Goal: Task Accomplishment & Management: Complete application form

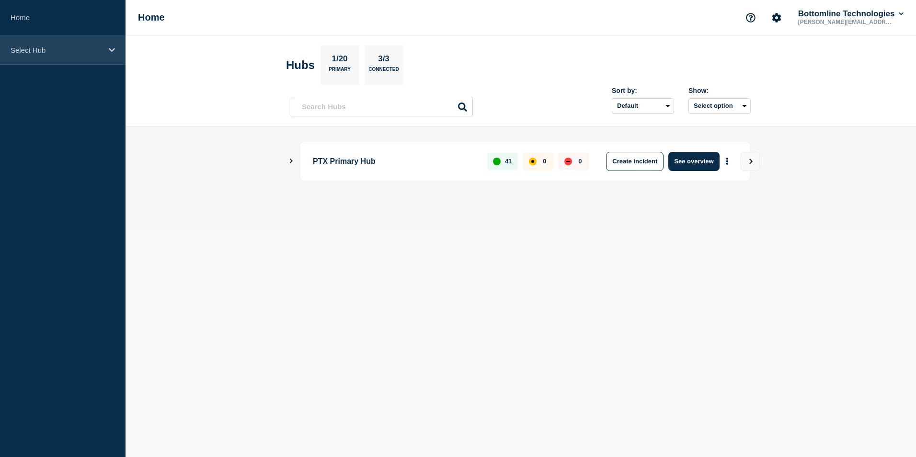
click at [87, 50] on p "Select Hub" at bounding box center [57, 50] width 92 height 8
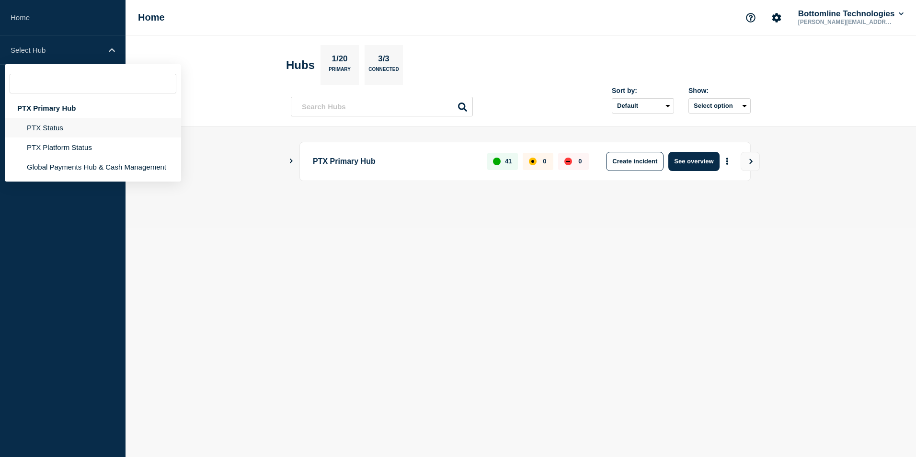
click at [87, 135] on li "PTX Status" at bounding box center [93, 128] width 176 height 20
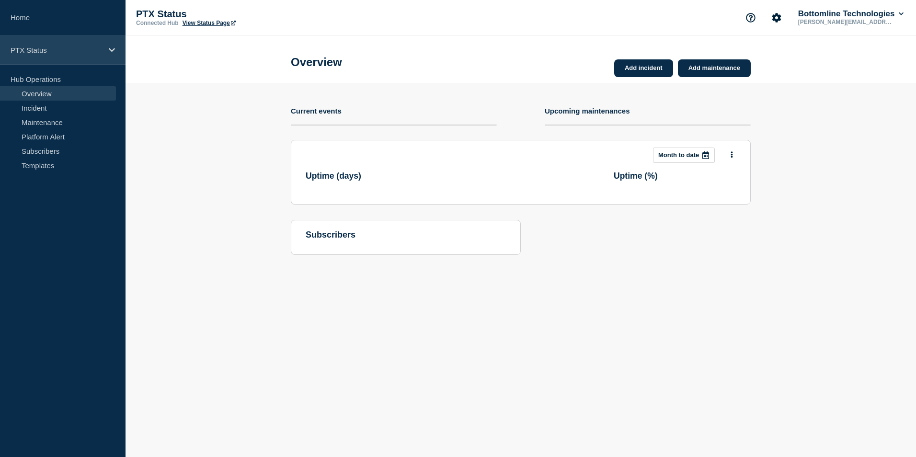
click at [69, 59] on div "PTX Status" at bounding box center [63, 49] width 126 height 29
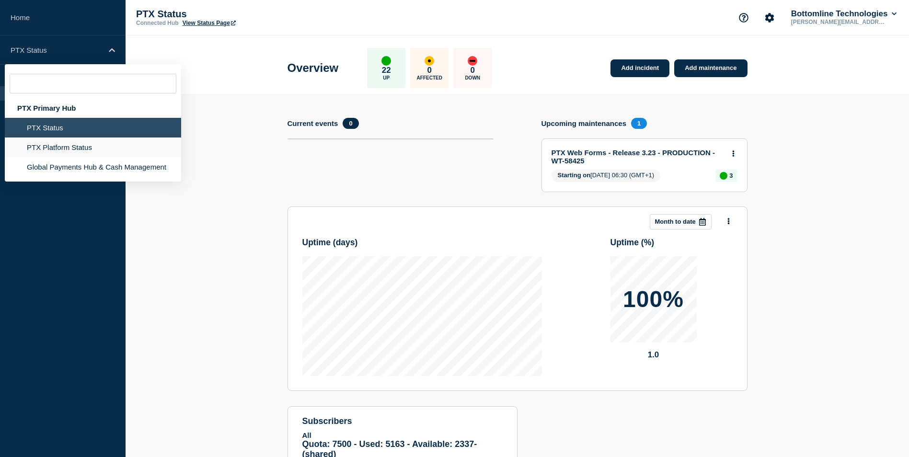
click at [63, 155] on li "PTX Platform Status" at bounding box center [93, 147] width 176 height 20
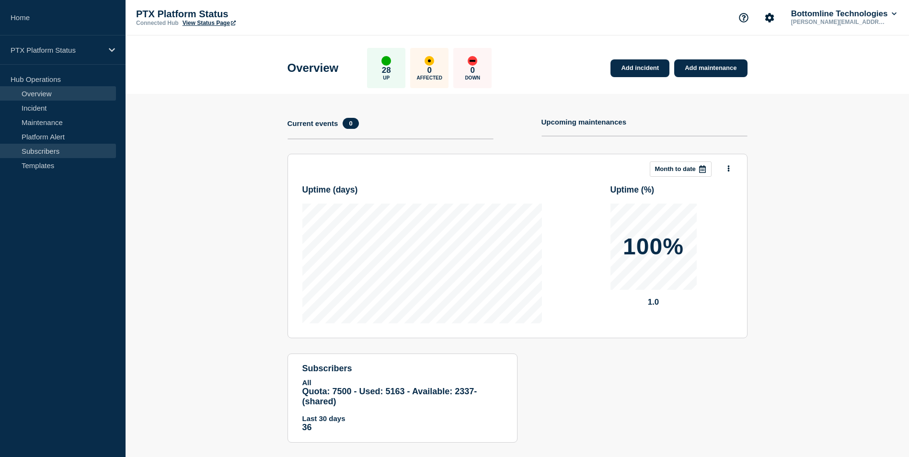
click at [57, 150] on link "Subscribers" at bounding box center [58, 151] width 116 height 14
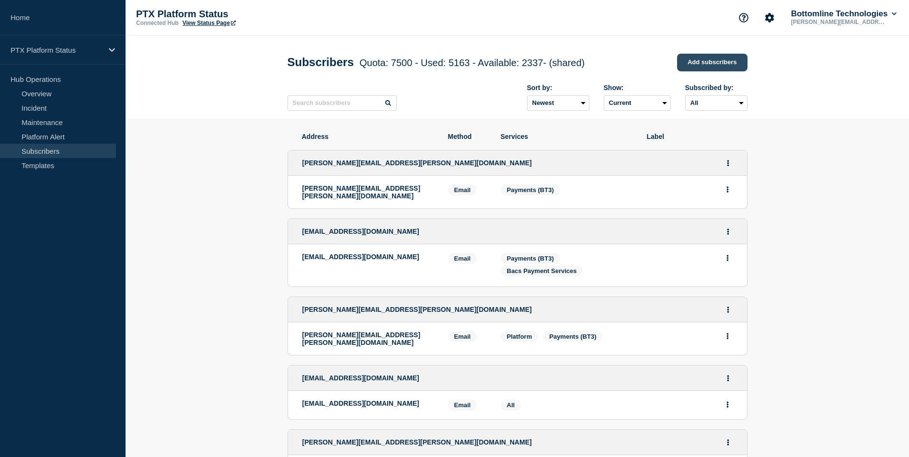
click at [701, 70] on link "Add subscribers" at bounding box center [712, 63] width 70 height 18
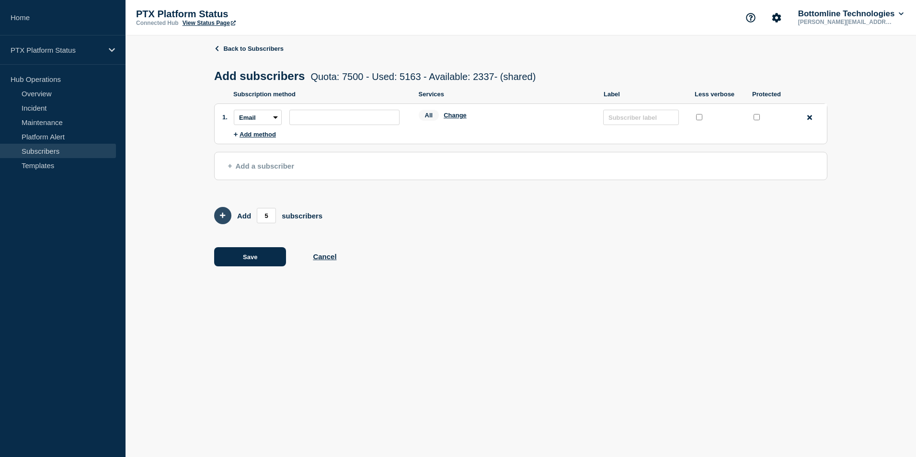
click at [222, 218] on icon "Add 5 team members" at bounding box center [223, 216] width 6 height 6
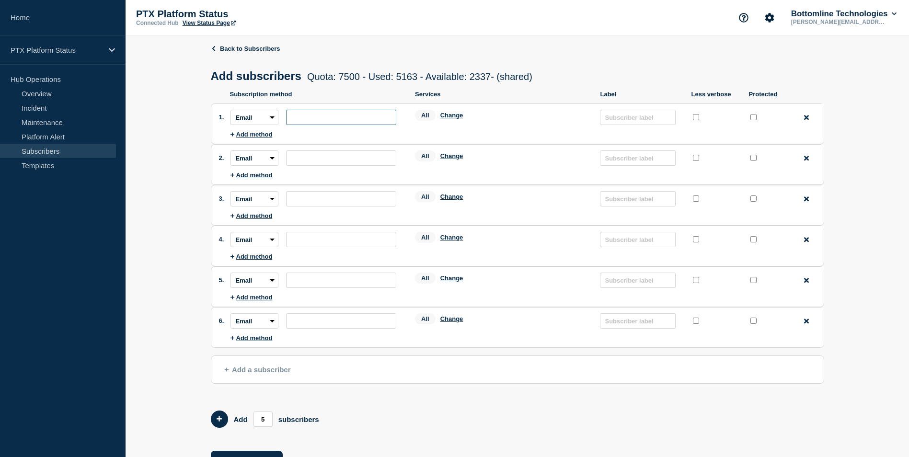
click at [340, 123] on input "subscription-address" at bounding box center [341, 117] width 110 height 15
paste input "[EMAIL_ADDRESS][DOMAIN_NAME]"
type input "[EMAIL_ADDRESS][DOMAIN_NAME]"
click at [446, 118] on button "Change" at bounding box center [451, 115] width 23 height 7
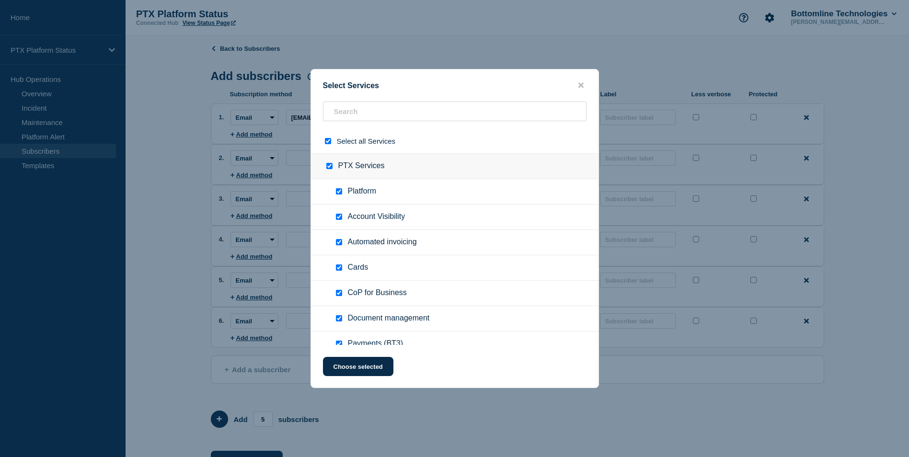
click at [330, 143] on input "select all checkbox" at bounding box center [328, 141] width 6 height 6
checkbox input "false"
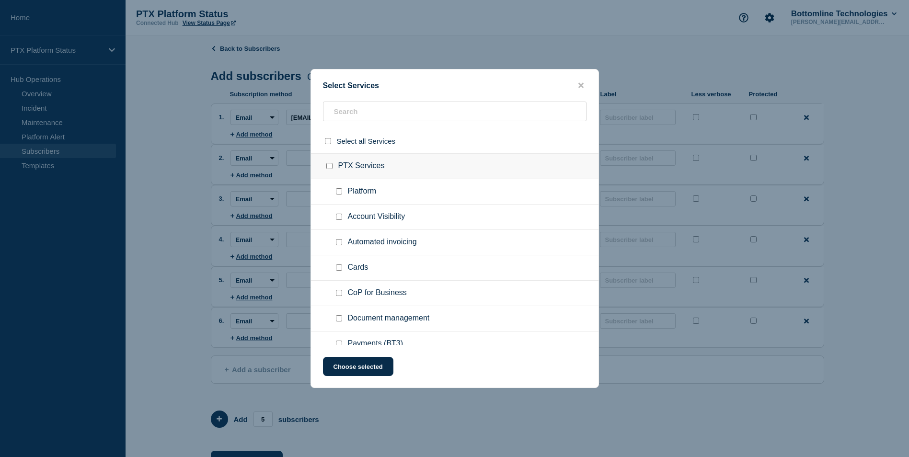
checkbox input "false"
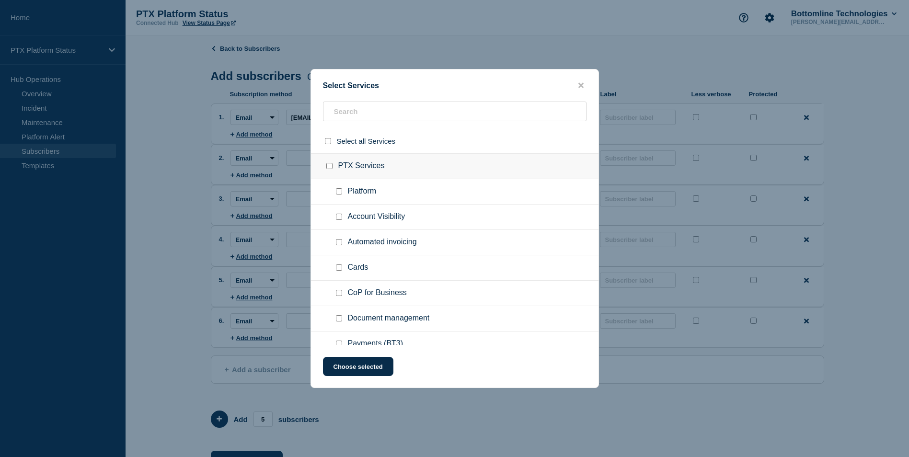
checkbox input "false"
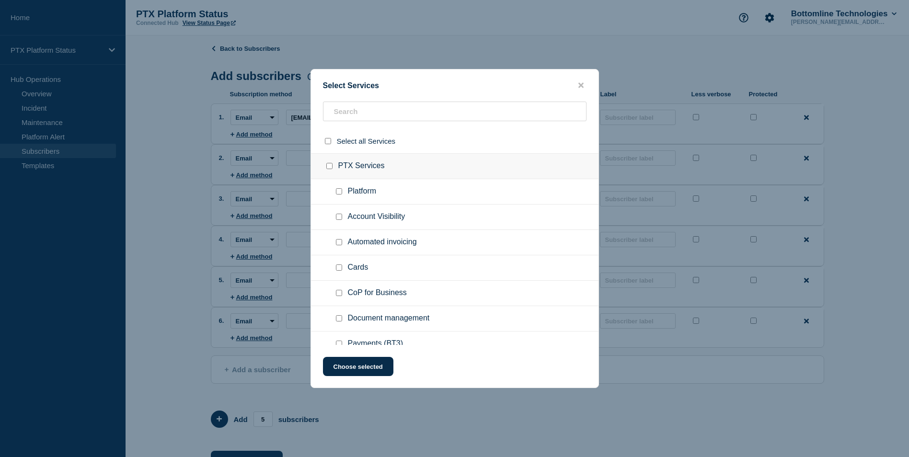
checkbox input "false"
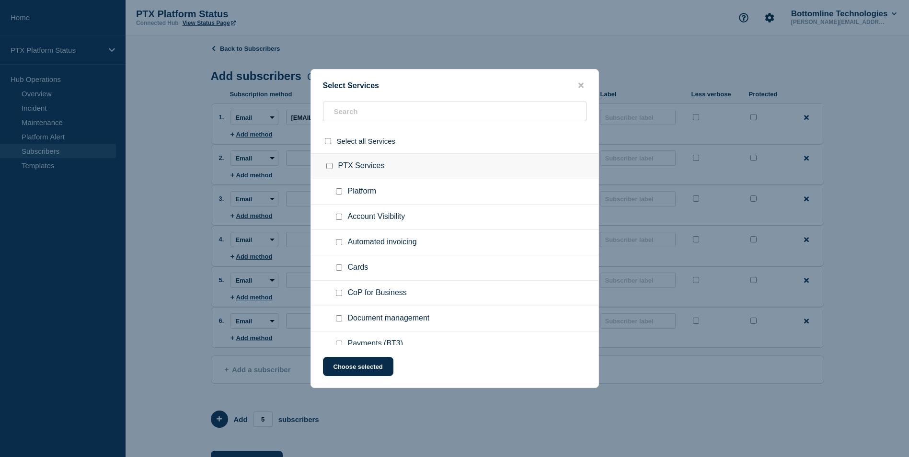
checkbox input "false"
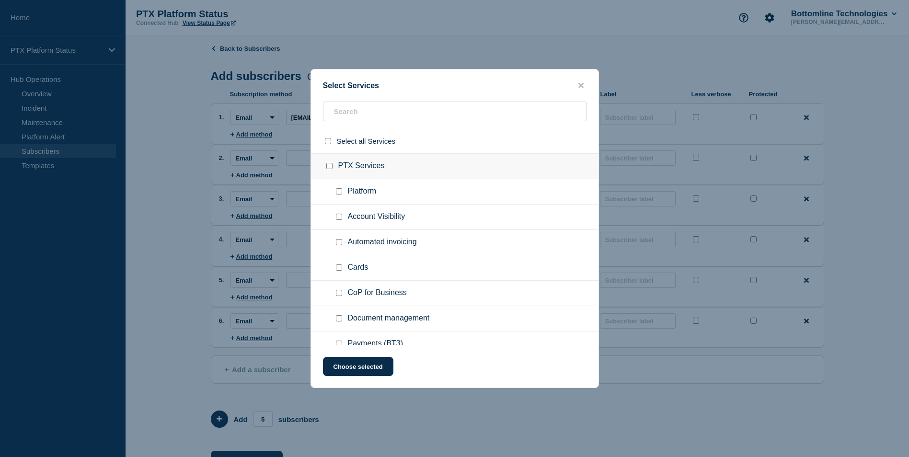
checkbox input "false"
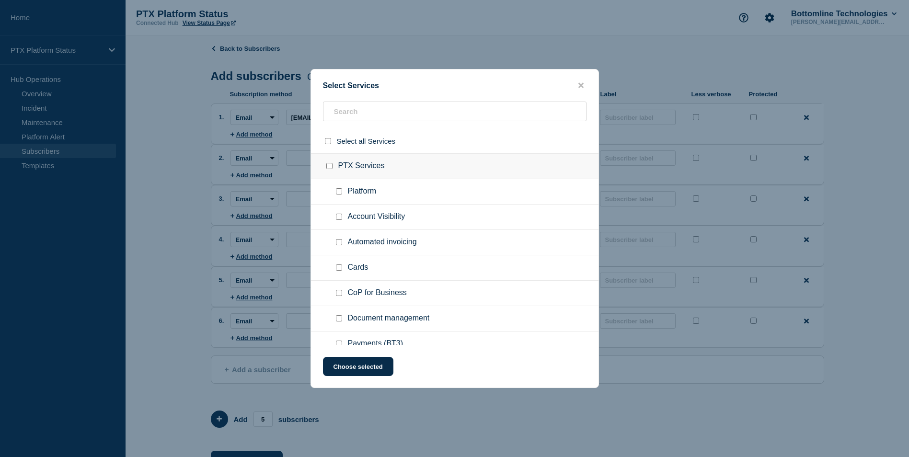
checkbox input "false"
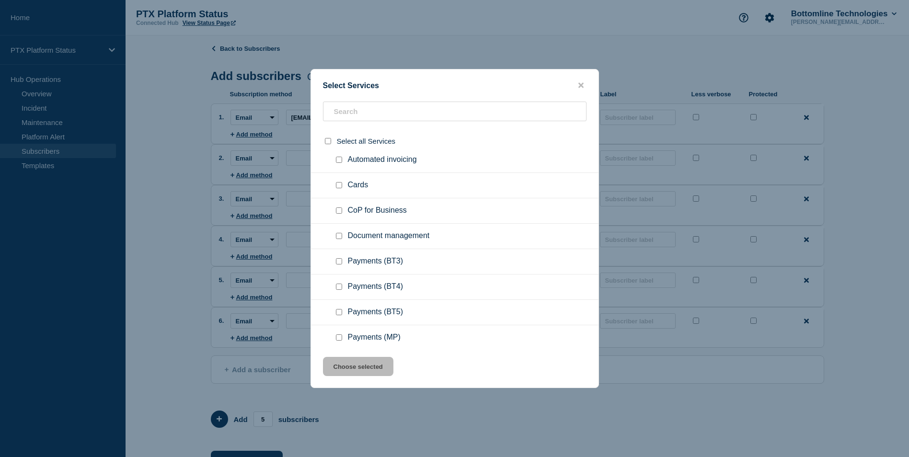
scroll to position [83, 0]
click at [582, 81] on button "close button" at bounding box center [580, 85] width 11 height 9
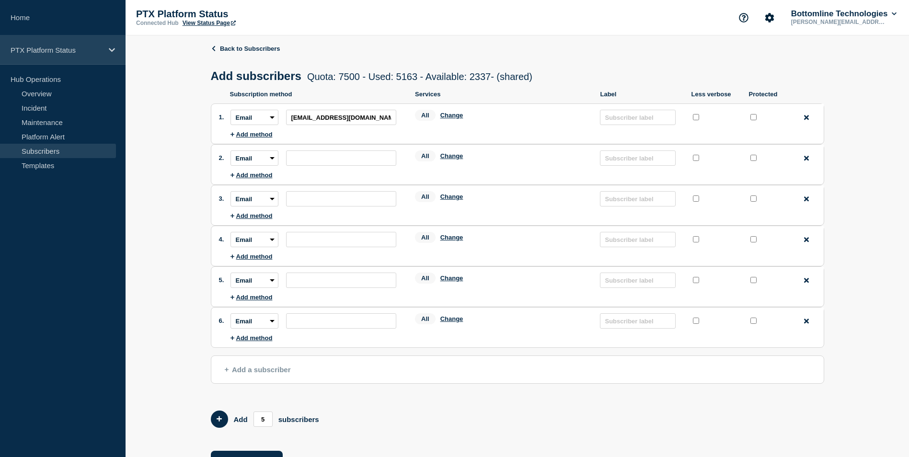
click at [90, 37] on div "PTX Platform Status" at bounding box center [63, 49] width 126 height 29
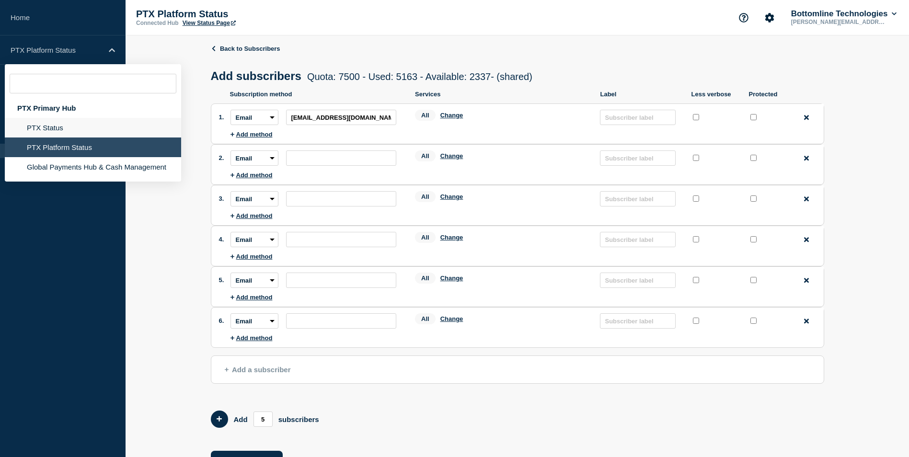
click at [58, 128] on li "PTX Status" at bounding box center [93, 128] width 176 height 20
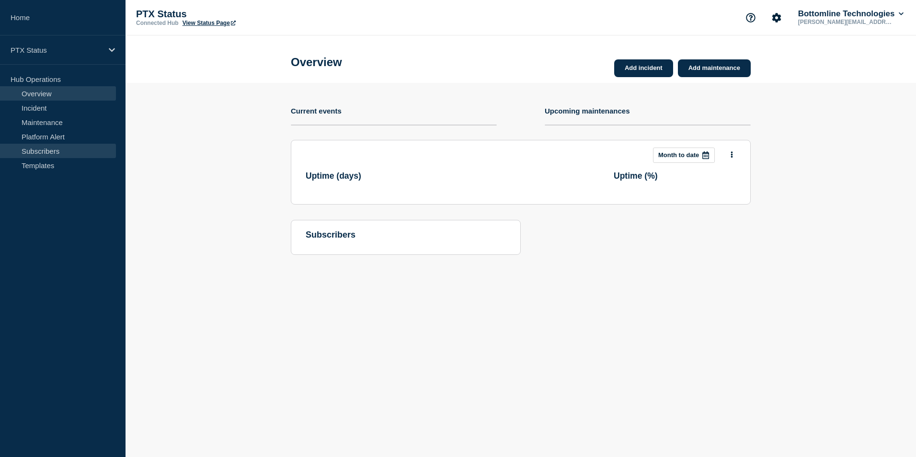
click at [51, 149] on link "Subscribers" at bounding box center [58, 151] width 116 height 14
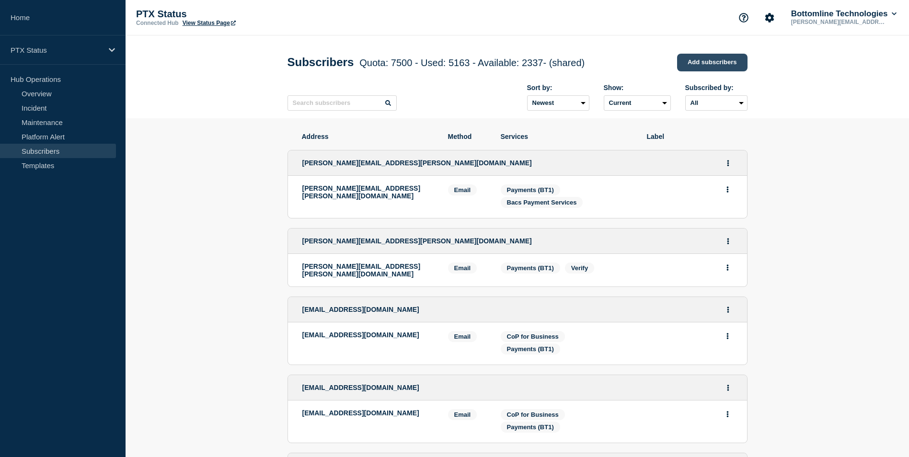
click at [738, 64] on link "Add subscribers" at bounding box center [712, 63] width 70 height 18
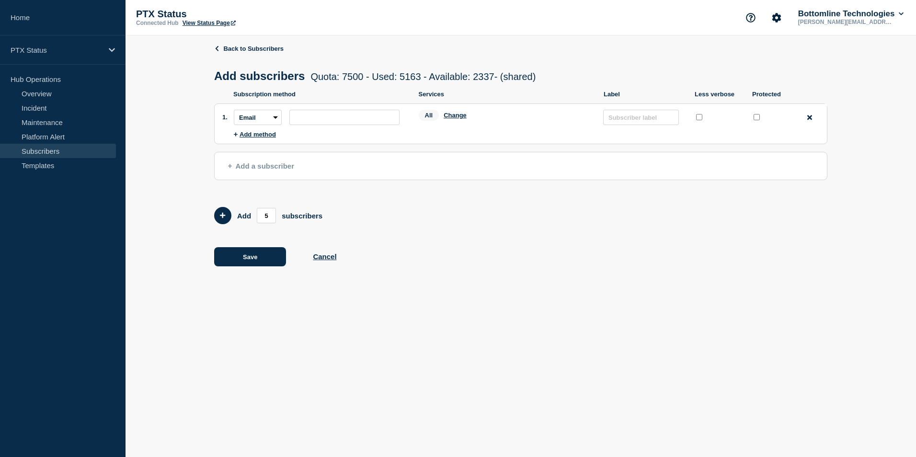
click at [241, 220] on p "Add" at bounding box center [244, 216] width 14 height 8
click at [224, 217] on icon "Add 5 team members" at bounding box center [223, 215] width 6 height 6
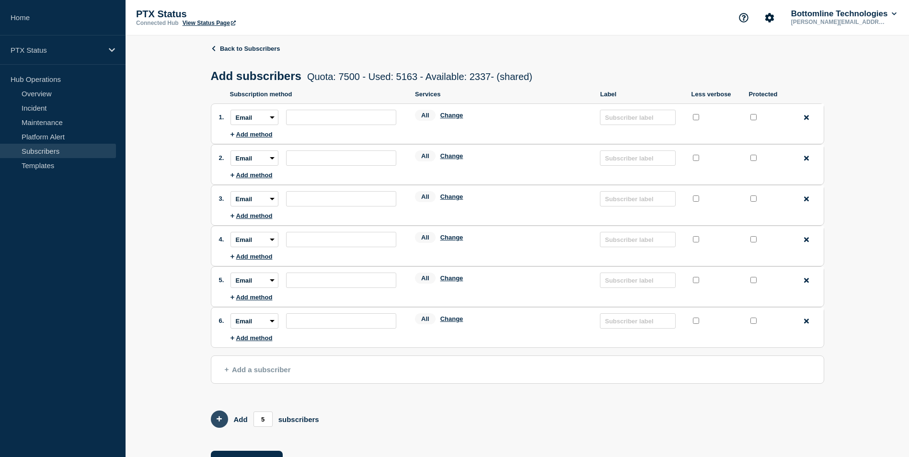
click at [217, 426] on button "Add 5 team members" at bounding box center [219, 419] width 17 height 17
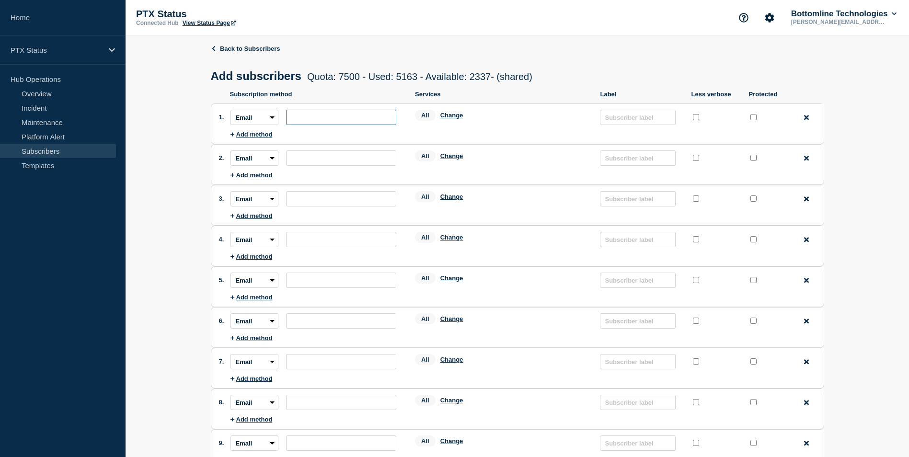
click at [334, 125] on input "subscription-address" at bounding box center [341, 117] width 110 height 15
click at [364, 129] on li "Subscription method: Email SMS Webhook Slack Teams Address: Services: All Chang…" at bounding box center [526, 117] width 593 height 27
click at [354, 124] on input "subscription-address" at bounding box center [341, 117] width 110 height 15
paste input "[EMAIL_ADDRESS][DOMAIN_NAME]"
type input "[EMAIL_ADDRESS][DOMAIN_NAME]"
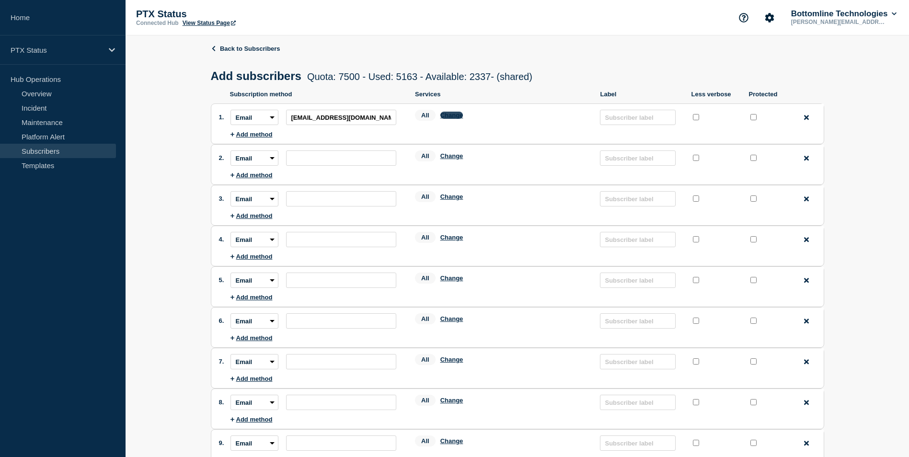
click at [455, 117] on button "Change" at bounding box center [451, 115] width 23 height 7
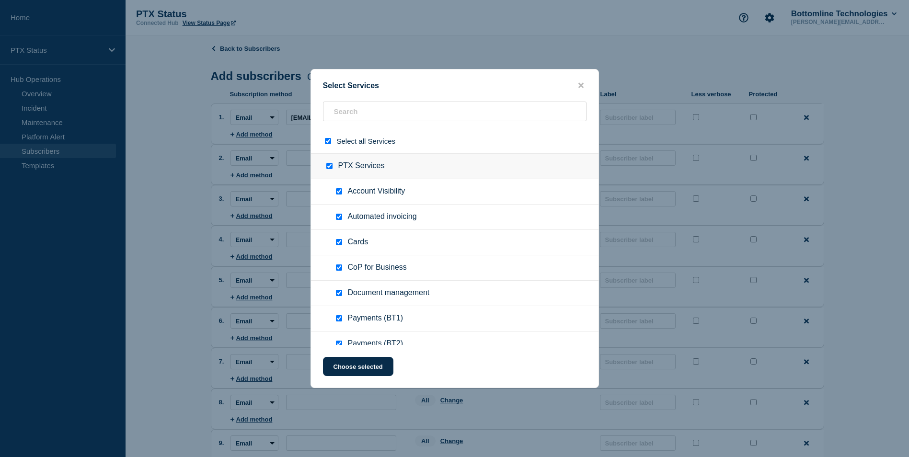
click at [325, 146] on div at bounding box center [330, 141] width 14 height 9
click at [326, 143] on input "select all checkbox" at bounding box center [328, 141] width 6 height 6
checkbox input "false"
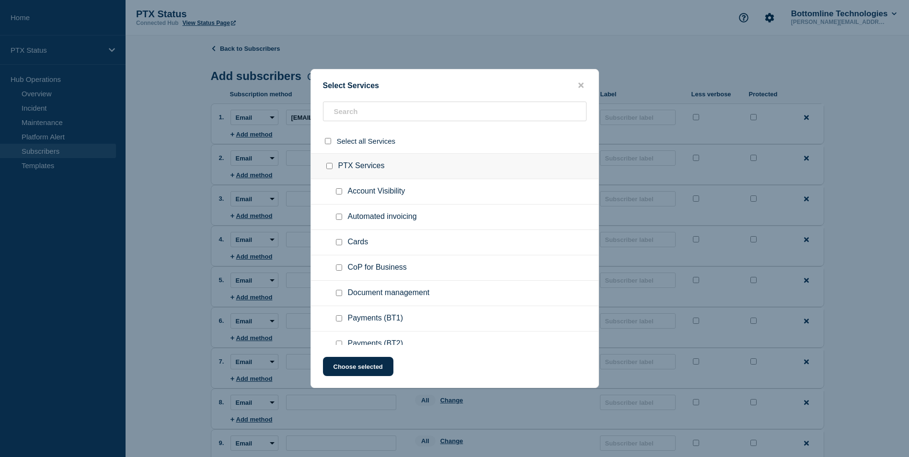
checkbox input "false"
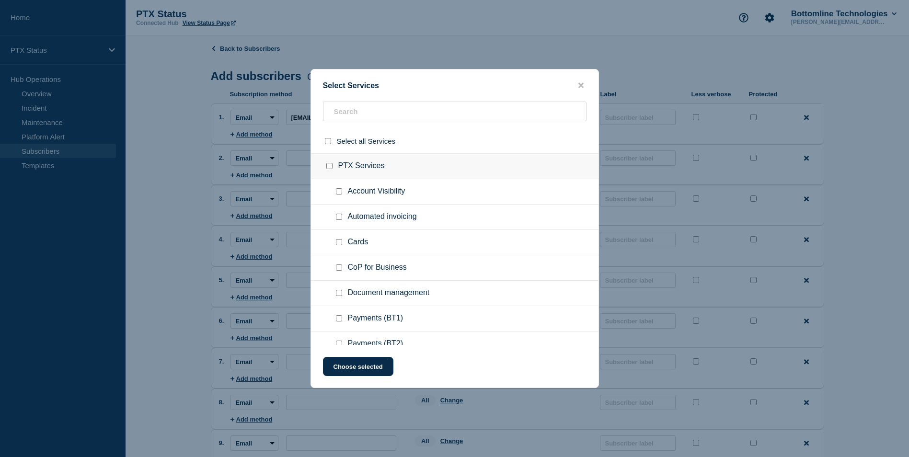
checkbox input "false"
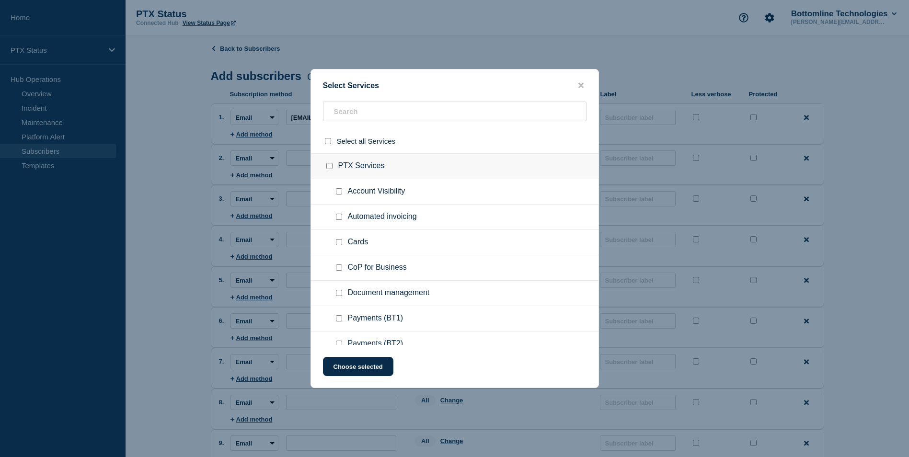
checkbox input "false"
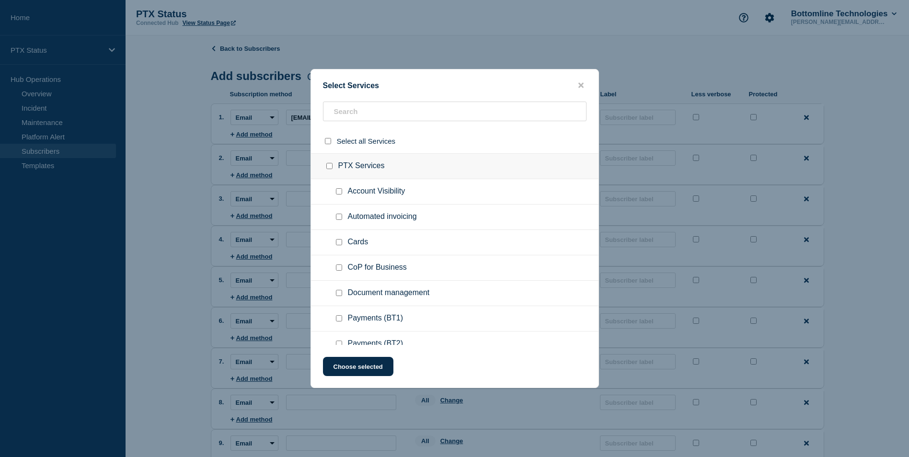
checkbox input "false"
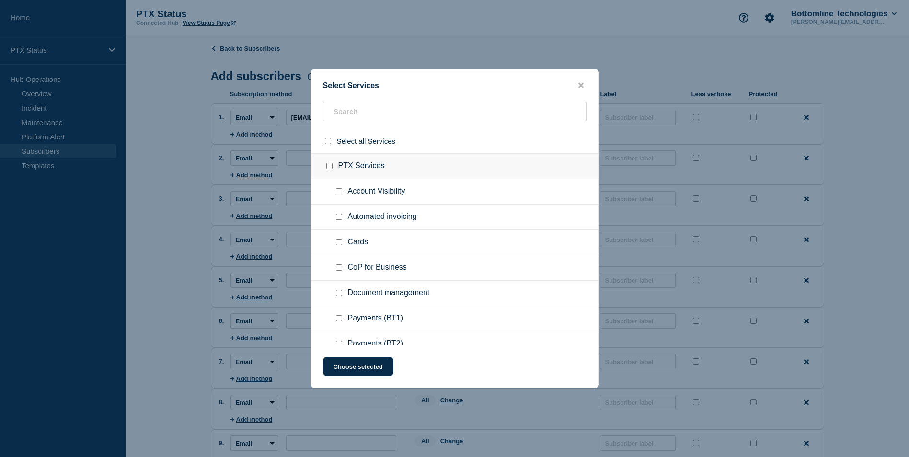
checkbox input "false"
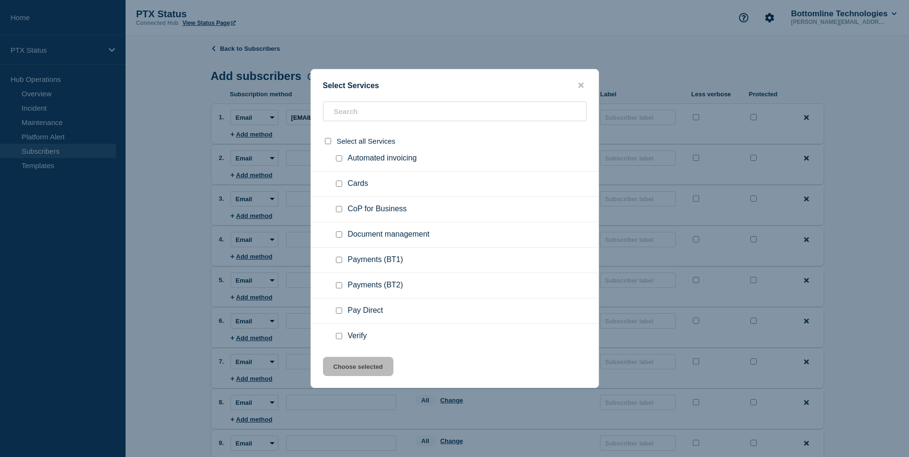
scroll to position [59, 0]
click at [342, 257] on input "Payments (BT1) checkbox" at bounding box center [339, 259] width 6 height 6
checkbox input "true"
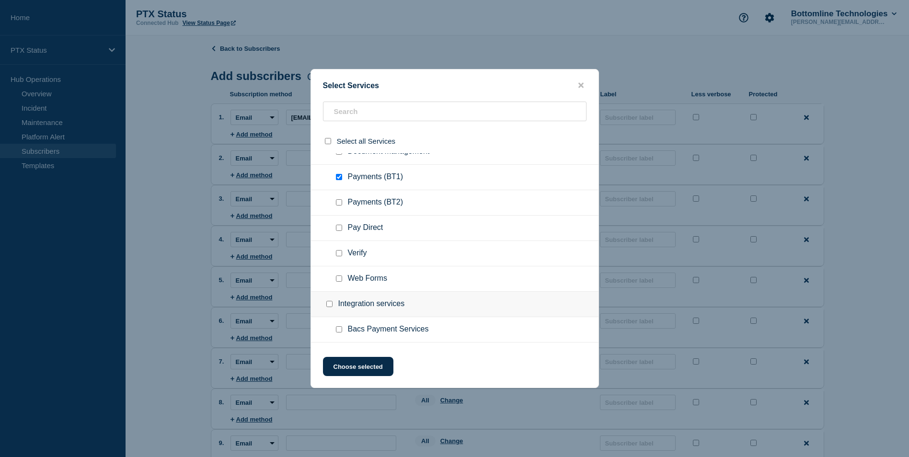
scroll to position [142, 0]
click at [340, 254] on input "Verify checkbox" at bounding box center [339, 253] width 6 height 6
checkbox input "true"
click at [339, 278] on input "Web Forms checkbox" at bounding box center [339, 278] width 6 height 6
checkbox input "true"
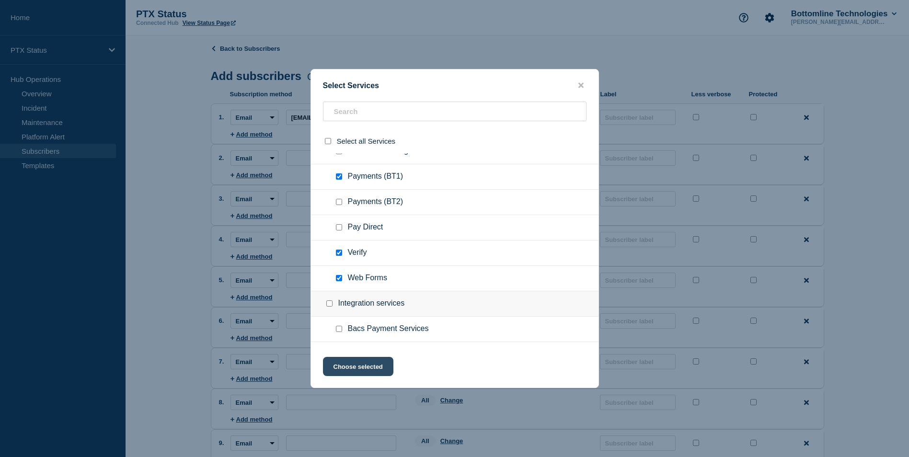
click at [349, 364] on button "Choose selected" at bounding box center [358, 366] width 70 height 19
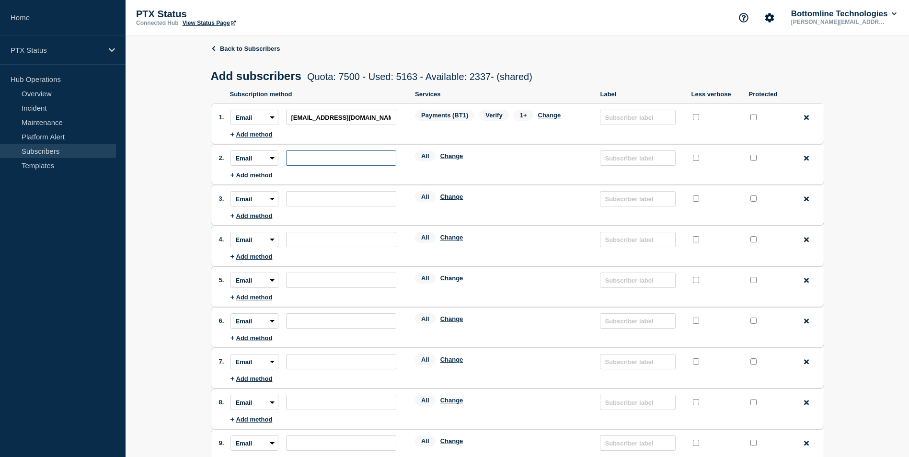
click at [367, 163] on input "subscription-address" at bounding box center [341, 157] width 110 height 15
paste input "[PERSON_NAME][EMAIL_ADDRESS][PERSON_NAME][DOMAIN_NAME]"
type input "[PERSON_NAME][EMAIL_ADDRESS][PERSON_NAME][DOMAIN_NAME]"
click at [450, 159] on button "Change" at bounding box center [451, 155] width 23 height 7
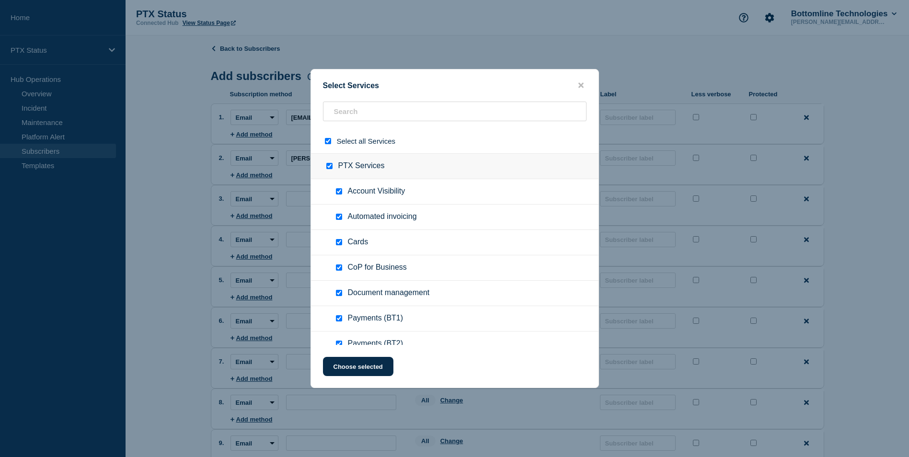
click at [327, 140] on input "select all checkbox" at bounding box center [328, 141] width 6 height 6
checkbox input "false"
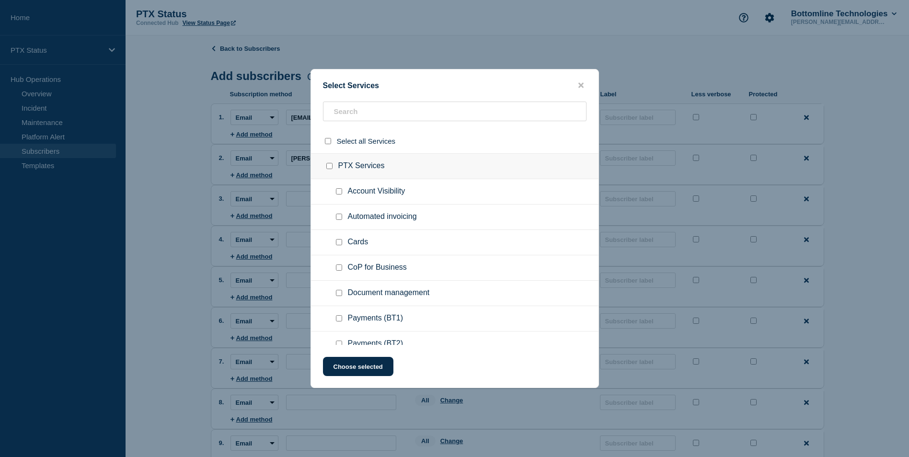
checkbox input "false"
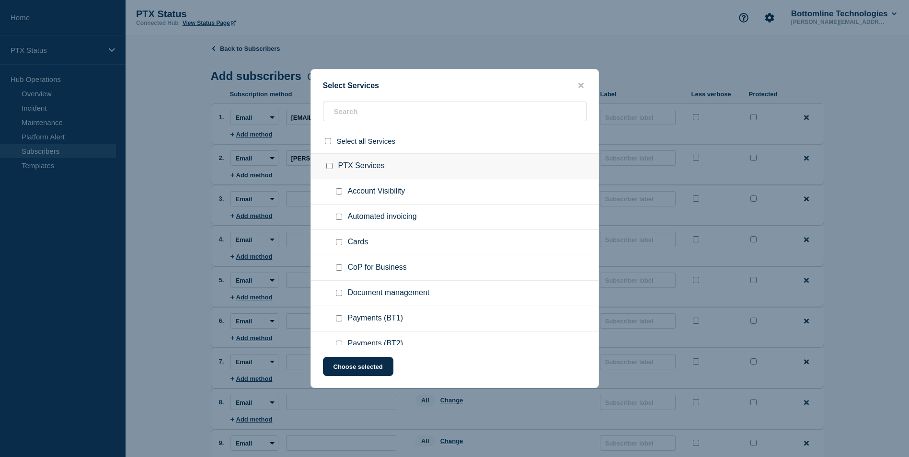
checkbox input "false"
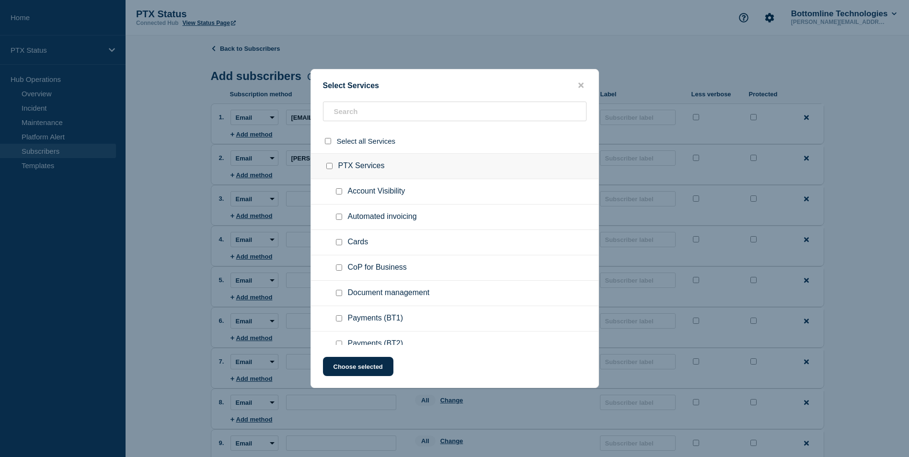
checkbox input "false"
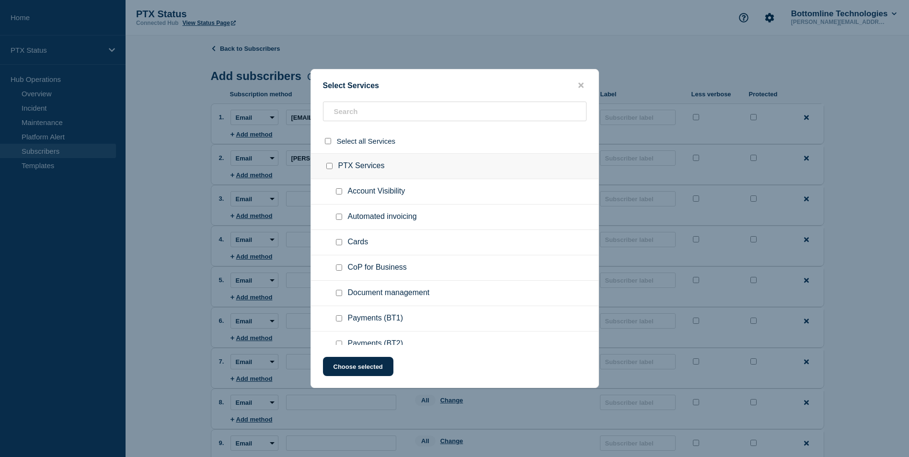
checkbox input "false"
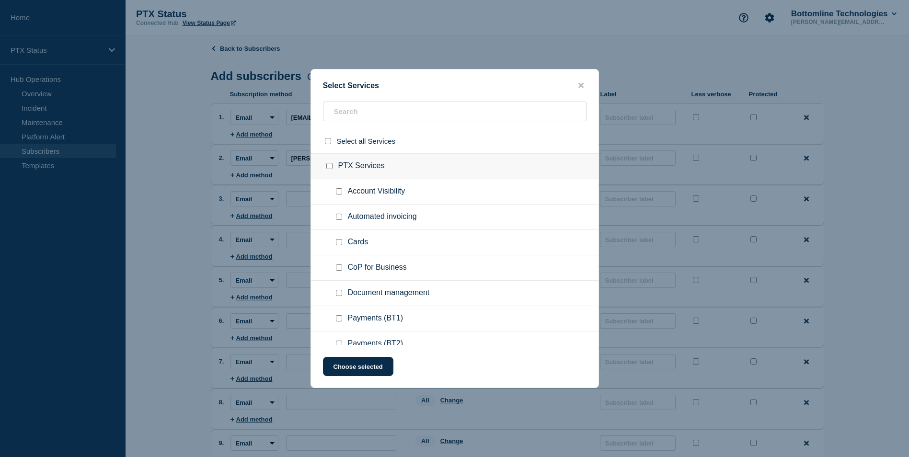
checkbox input "false"
click at [339, 319] on input "Payments (BT1) checkbox" at bounding box center [339, 318] width 6 height 6
checkbox input "true"
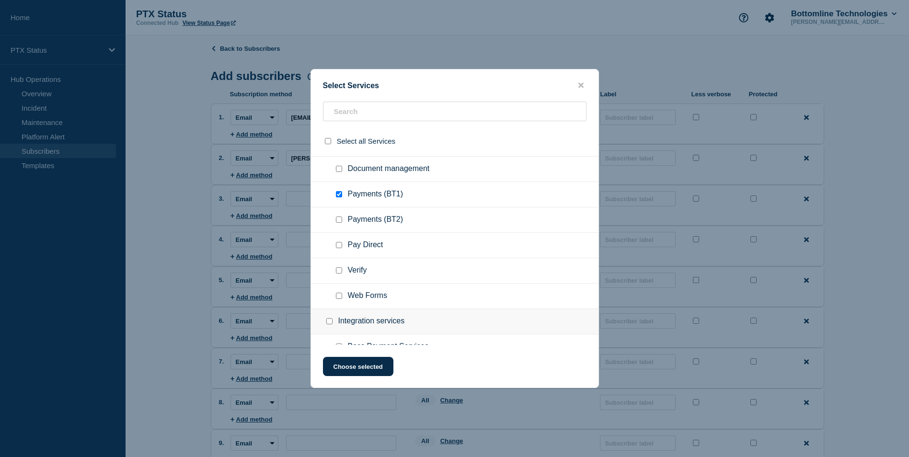
scroll to position [127, 0]
click at [339, 265] on input "Verify checkbox" at bounding box center [339, 267] width 6 height 6
checkbox input "true"
click at [339, 296] on input "Web Forms checkbox" at bounding box center [339, 292] width 6 height 6
checkbox input "true"
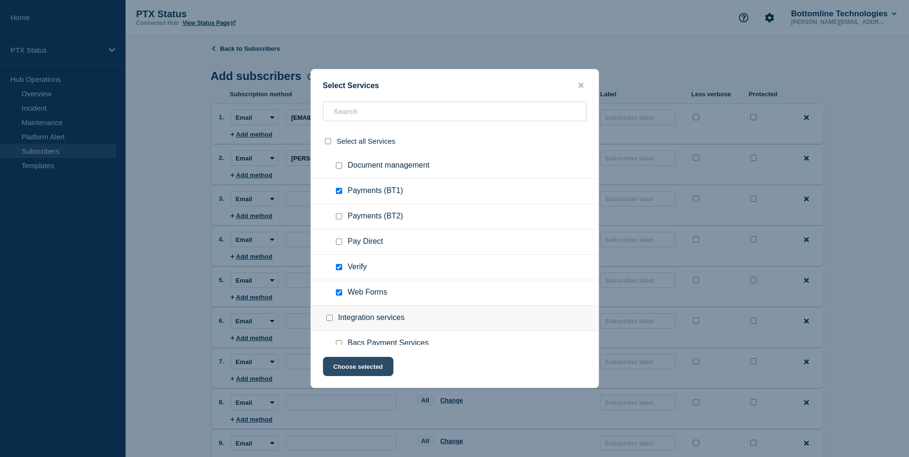
click at [354, 374] on button "Choose selected" at bounding box center [358, 366] width 70 height 19
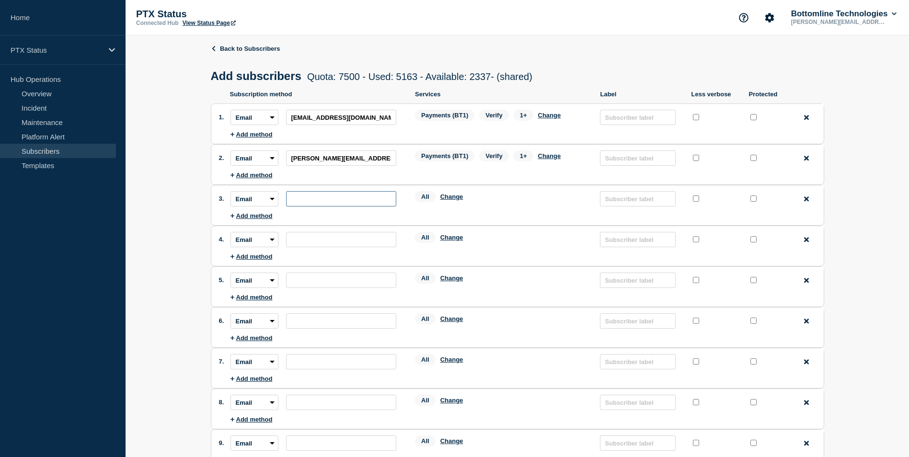
click at [353, 205] on input "subscription-address" at bounding box center [341, 198] width 110 height 15
paste input "[PERSON_NAME][EMAIL_ADDRESS][DOMAIN_NAME]"
type input "[PERSON_NAME][EMAIL_ADDRESS][DOMAIN_NAME]"
click at [455, 195] on div "All Change" at bounding box center [502, 198] width 175 height 15
click at [454, 197] on button "Change" at bounding box center [451, 196] width 23 height 7
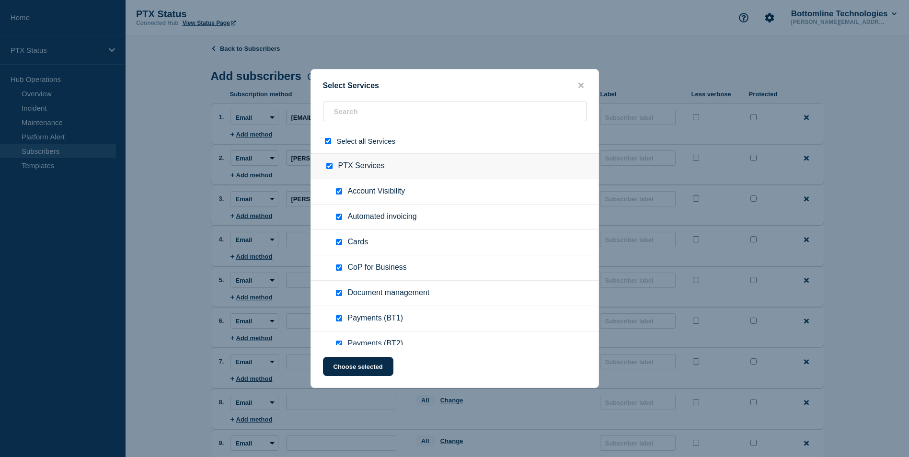
click at [330, 143] on input "select all checkbox" at bounding box center [328, 141] width 6 height 6
checkbox input "false"
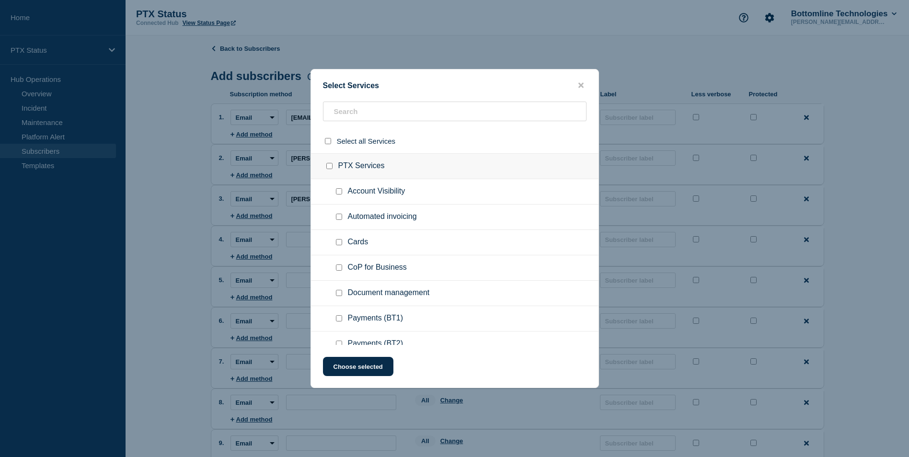
checkbox input "false"
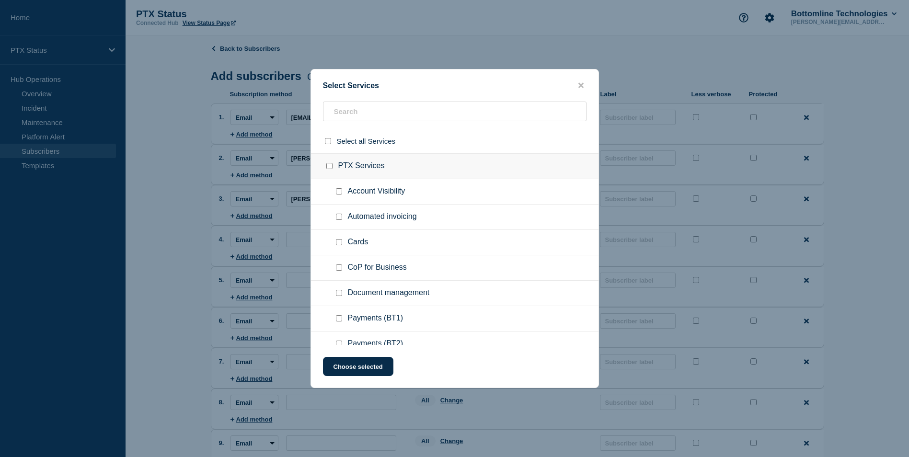
checkbox input "false"
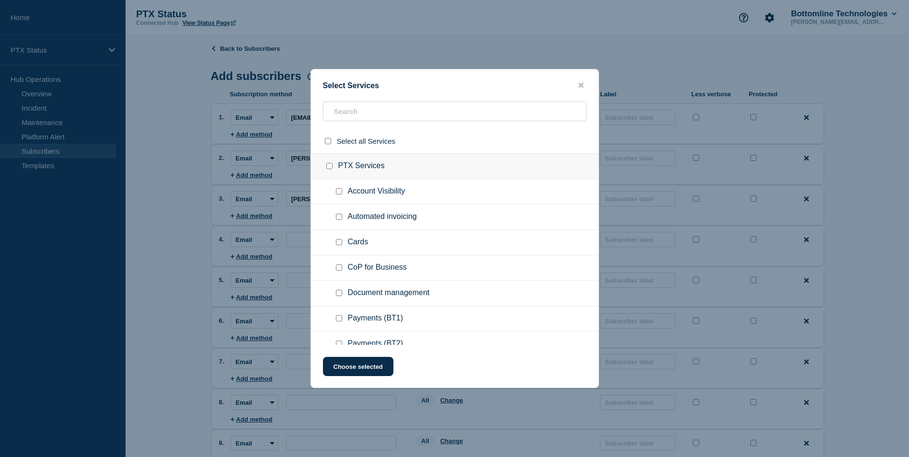
checkbox input "false"
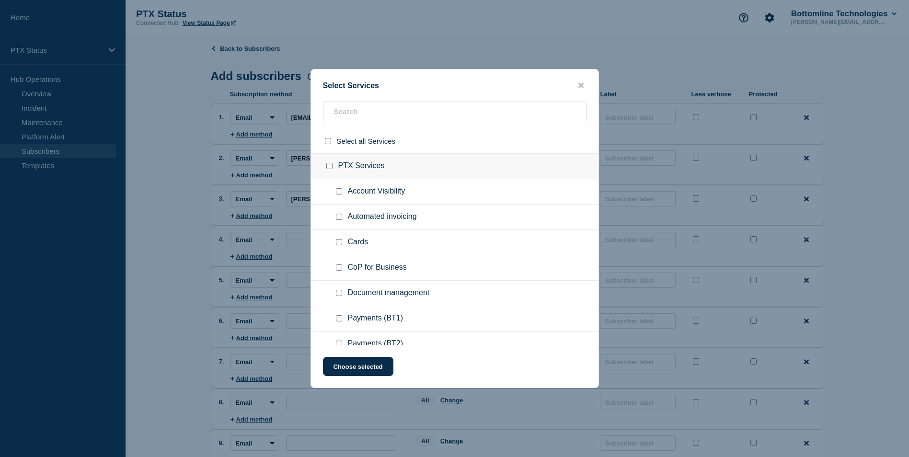
checkbox input "false"
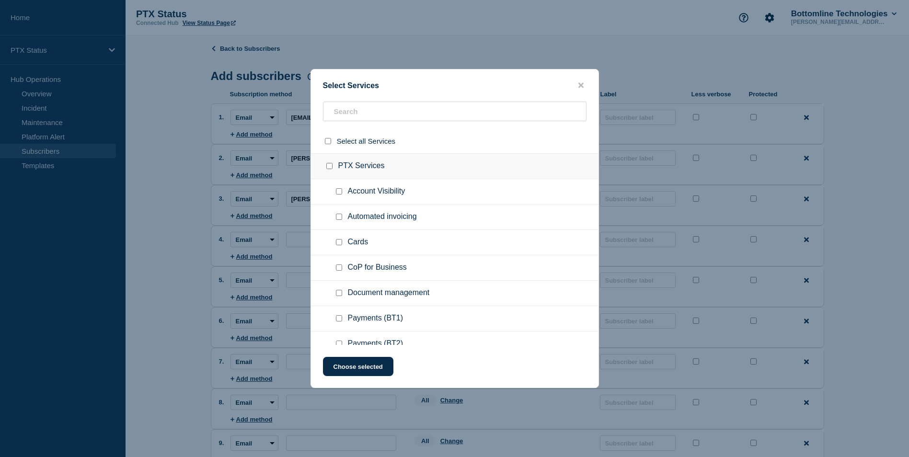
checkbox input "false"
click at [339, 316] on div at bounding box center [341, 319] width 14 height 10
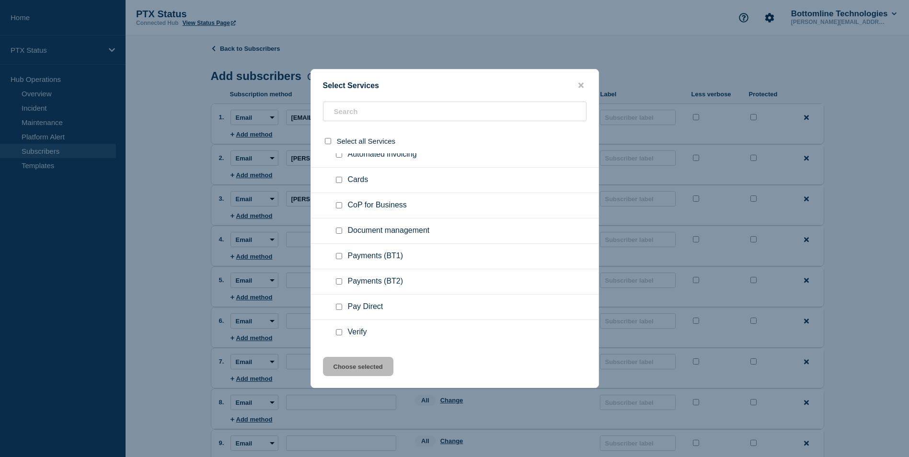
click at [339, 256] on input "Payments (BT1) checkbox" at bounding box center [339, 256] width 6 height 6
checkbox input "true"
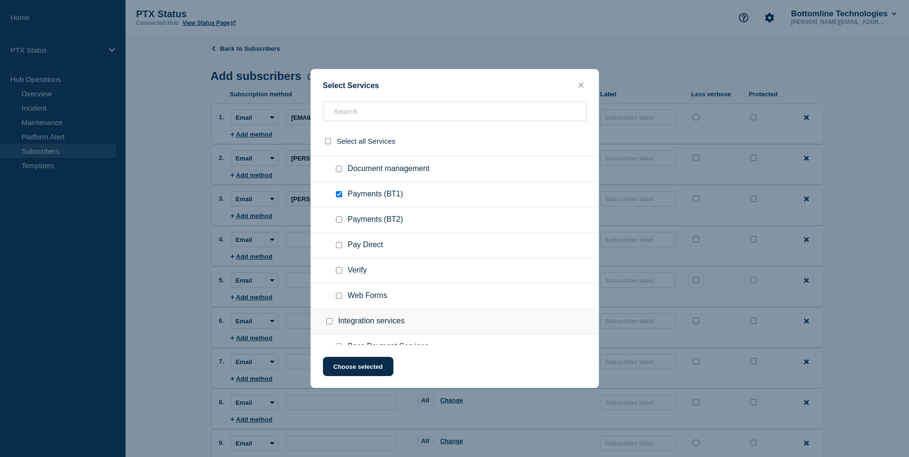
click at [341, 297] on input "Web Forms checkbox" at bounding box center [339, 296] width 6 height 6
checkbox input "true"
click at [336, 271] on input "Verify checkbox" at bounding box center [339, 270] width 6 height 6
checkbox input "true"
click at [342, 366] on button "Choose selected" at bounding box center [358, 366] width 70 height 19
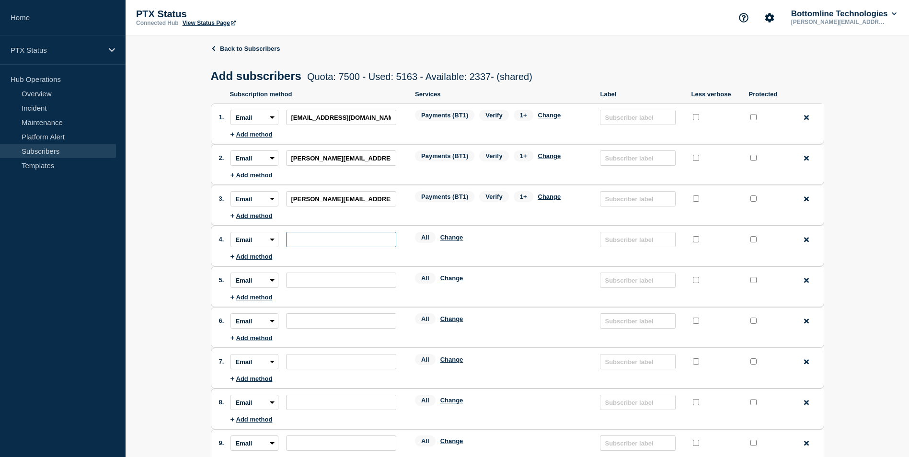
click at [358, 238] on input "subscription-address" at bounding box center [341, 239] width 110 height 15
paste input "[EMAIL_ADDRESS][PERSON_NAME][DOMAIN_NAME]"
type input "[EMAIL_ADDRESS][PERSON_NAME][DOMAIN_NAME]"
click at [367, 274] on li "Subscription method: Email SMS Webhook Slack Teams Address: Services: All Chang…" at bounding box center [526, 280] width 593 height 27
click at [354, 277] on input "subscription-address" at bounding box center [341, 280] width 110 height 15
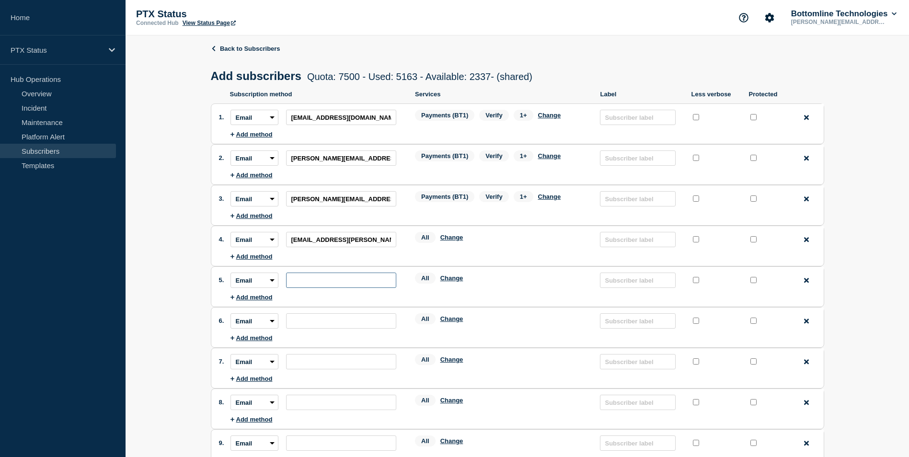
paste input "[PERSON_NAME][EMAIL_ADDRESS][PERSON_NAME][DOMAIN_NAME]"
type input "[PERSON_NAME][EMAIL_ADDRESS][PERSON_NAME][DOMAIN_NAME]"
click at [342, 319] on input "subscription-address" at bounding box center [341, 320] width 110 height 15
paste input "[EMAIL_ADDRESS][DOMAIN_NAME]"
type input "[EMAIL_ADDRESS][DOMAIN_NAME]"
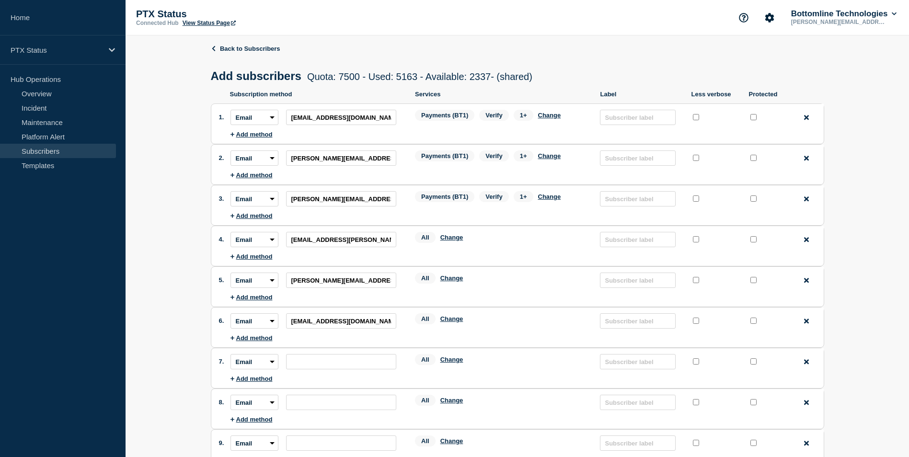
click at [369, 356] on li "Subscription method: Email SMS Webhook Slack Teams Address: Services: All Chang…" at bounding box center [526, 361] width 593 height 27
click at [344, 359] on input "subscription-address" at bounding box center [341, 361] width 110 height 15
paste input "[EMAIL_ADDRESS][PERSON_NAME][DOMAIN_NAME]"
type input "[EMAIL_ADDRESS][PERSON_NAME][DOMAIN_NAME]"
click at [381, 400] on input "subscription-address" at bounding box center [341, 402] width 110 height 15
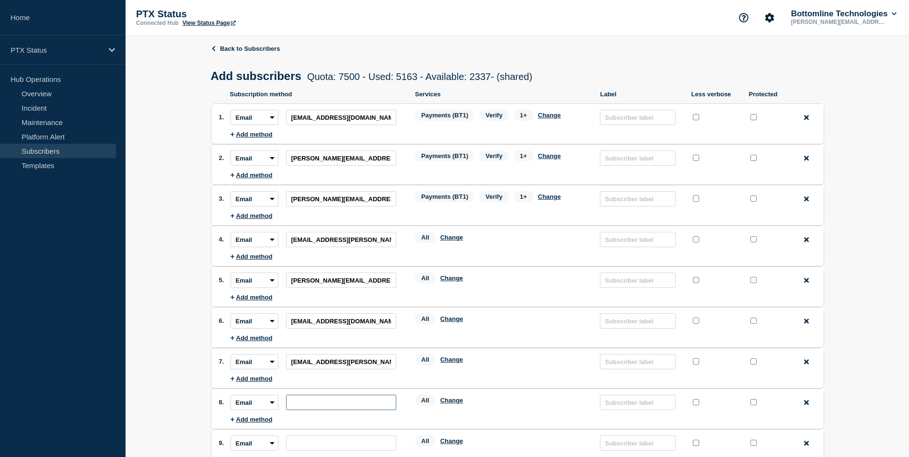
paste input "[PERSON_NAME][EMAIL_ADDRESS][PERSON_NAME][DOMAIN_NAME]"
type input "[PERSON_NAME][EMAIL_ADDRESS][PERSON_NAME][DOMAIN_NAME]"
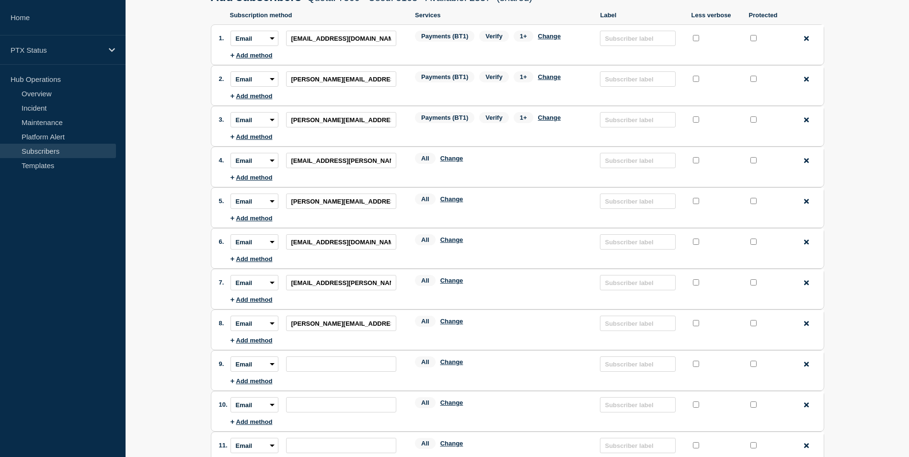
scroll to position [80, 0]
click at [375, 367] on input "subscription-address" at bounding box center [341, 363] width 110 height 15
paste input "[PERSON_NAME][EMAIL_ADDRESS][PERSON_NAME][DOMAIN_NAME]"
type input "[PERSON_NAME][EMAIL_ADDRESS][PERSON_NAME][DOMAIN_NAME]"
click at [390, 403] on input "subscription-address" at bounding box center [341, 404] width 110 height 15
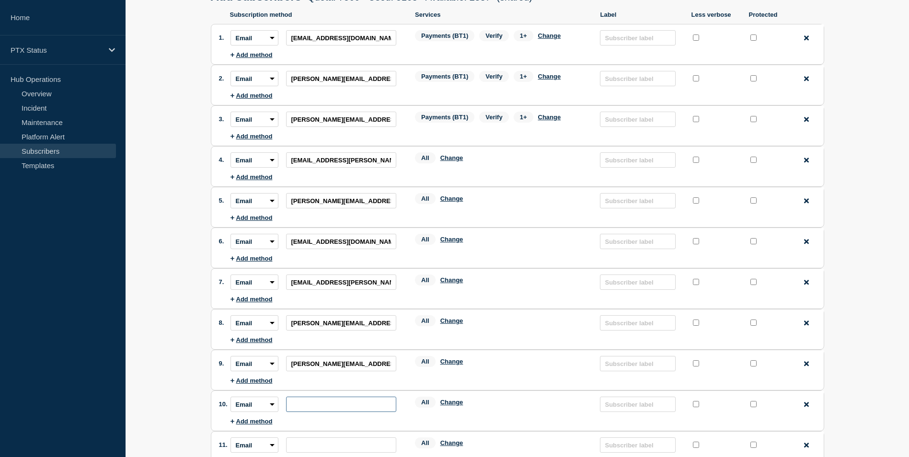
paste input "[PERSON_NAME][EMAIL_ADDRESS][PERSON_NAME][DOMAIN_NAME]"
type input "[PERSON_NAME][EMAIL_ADDRESS][PERSON_NAME][DOMAIN_NAME]"
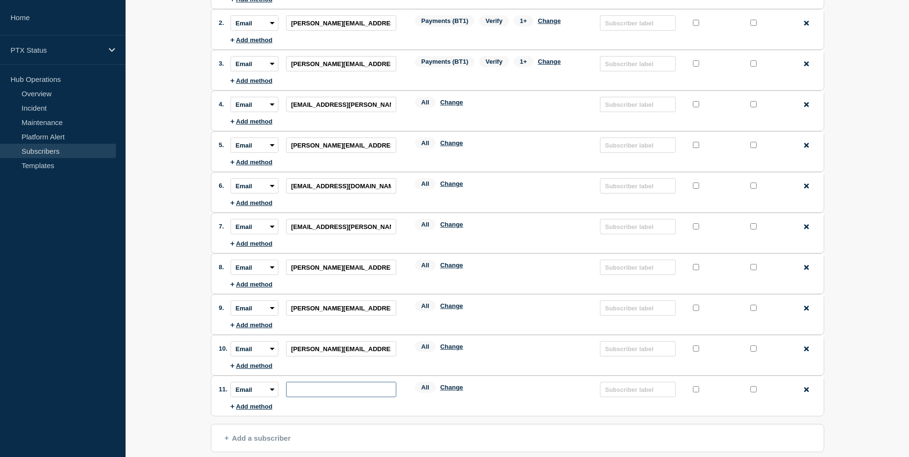
click at [361, 388] on input "subscription-address" at bounding box center [341, 389] width 110 height 15
paste input "[EMAIL_ADDRESS][DOMAIN_NAME]"
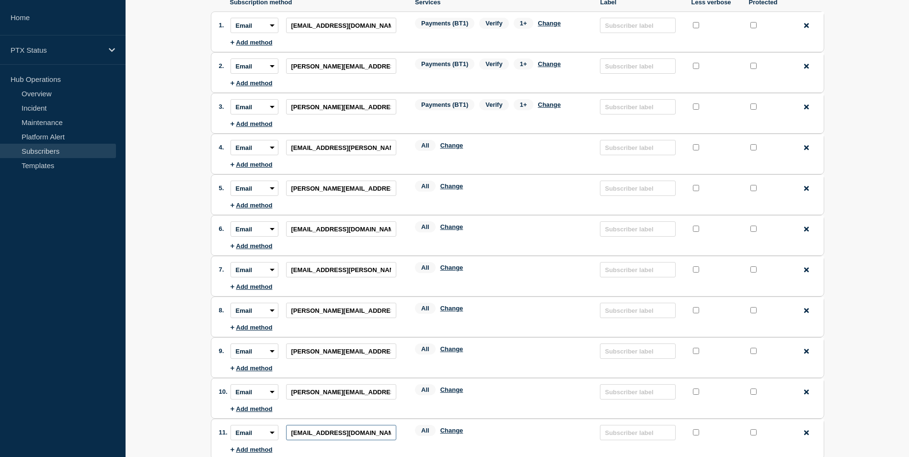
scroll to position [98, 0]
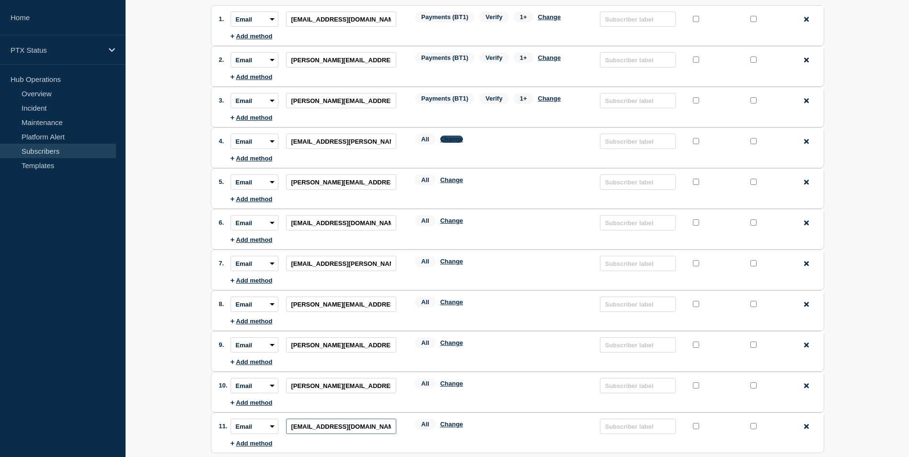
type input "[EMAIL_ADDRESS][DOMAIN_NAME]"
click at [456, 143] on button "Change" at bounding box center [451, 139] width 23 height 7
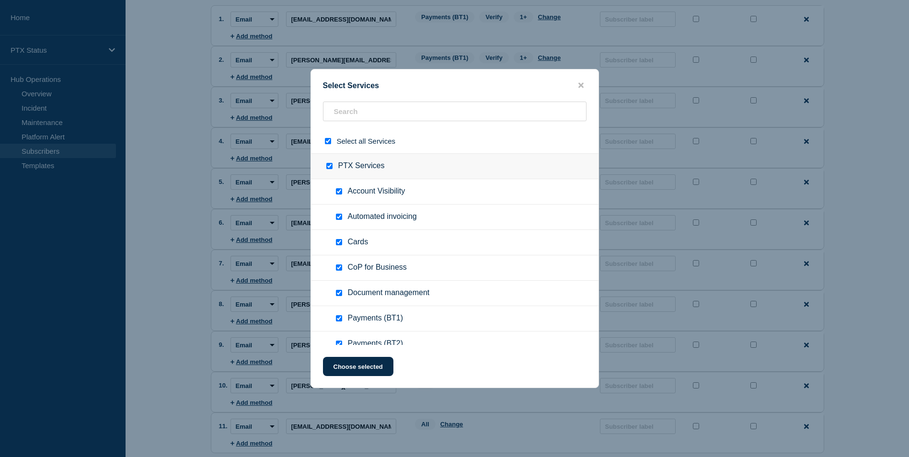
click at [328, 141] on input "select all checkbox" at bounding box center [328, 141] width 6 height 6
checkbox input "false"
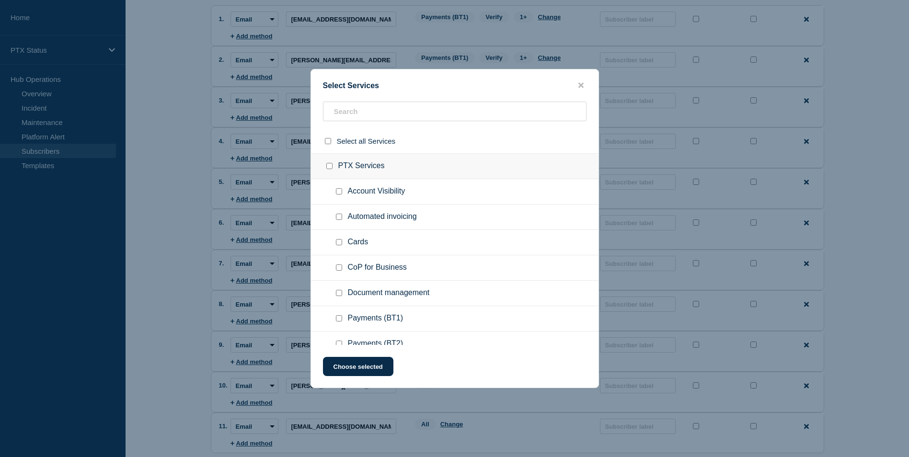
checkbox input "false"
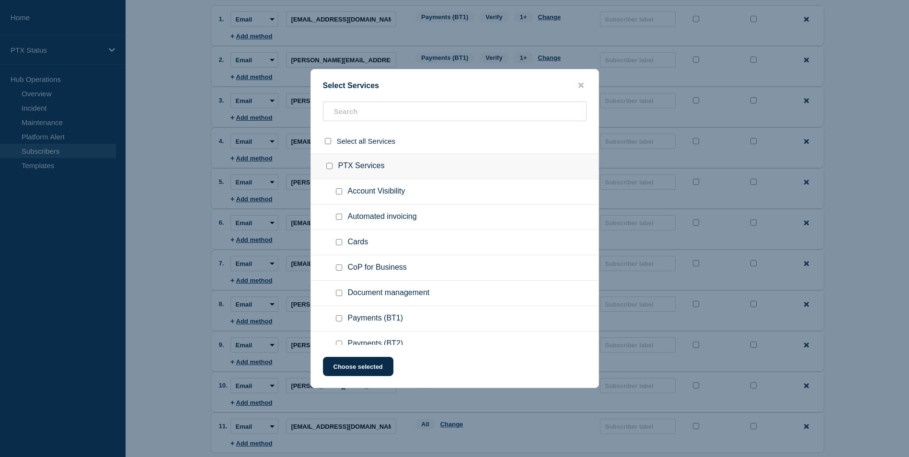
checkbox input "false"
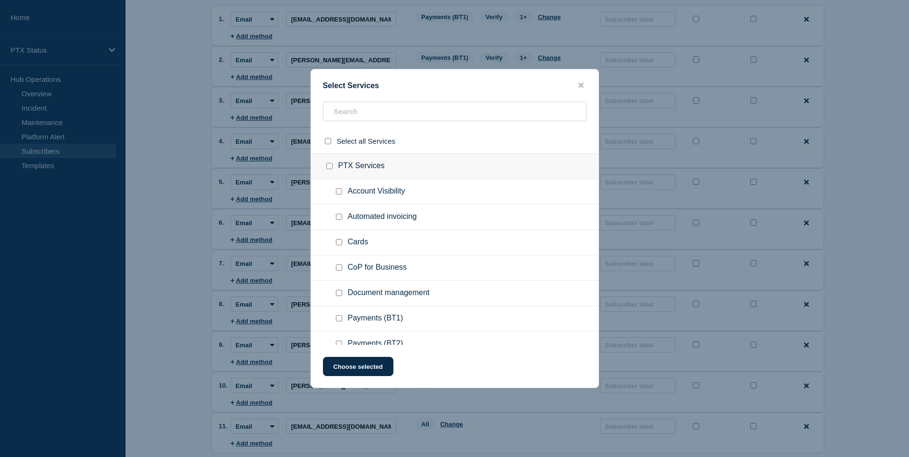
checkbox input "false"
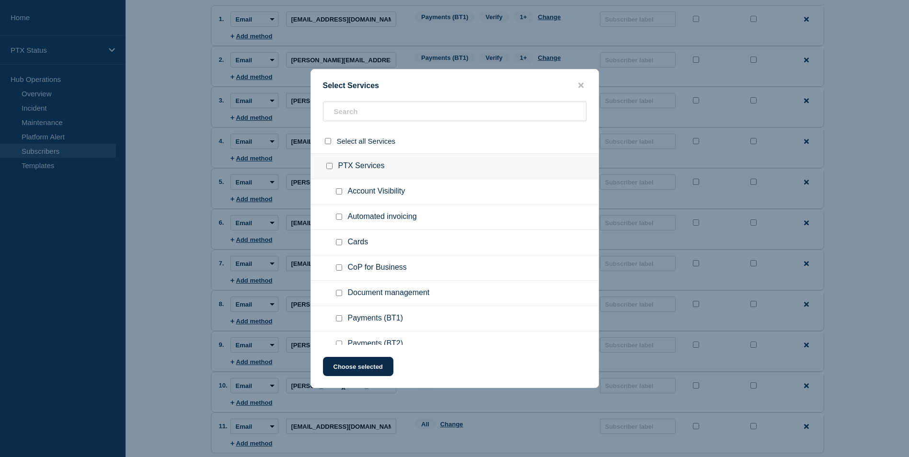
checkbox input "false"
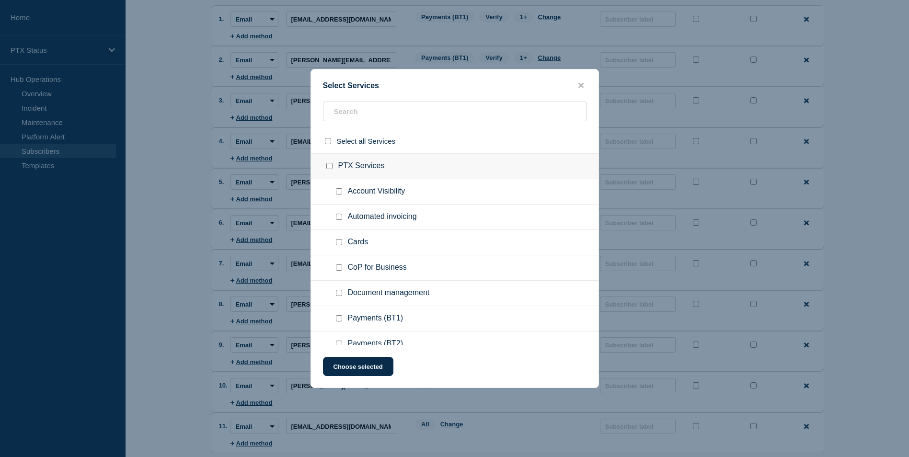
checkbox input "false"
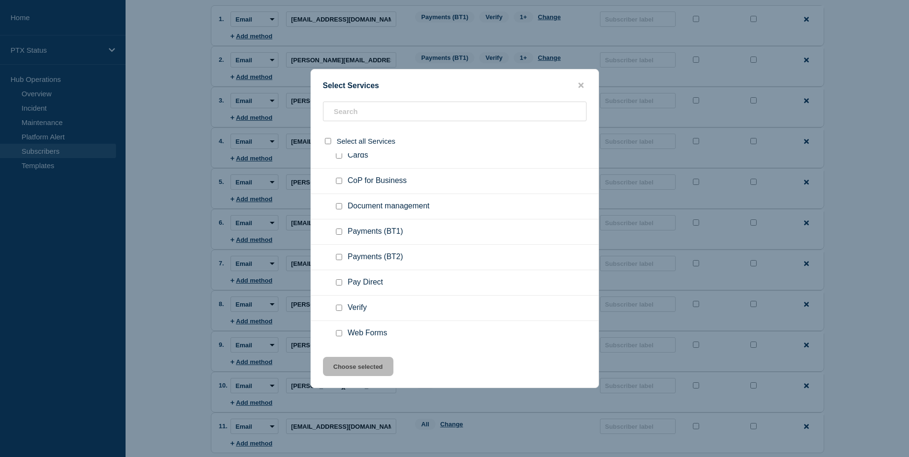
scroll to position [87, 0]
click at [340, 233] on input "Payments (BT1) checkbox" at bounding box center [339, 231] width 6 height 6
checkbox input "true"
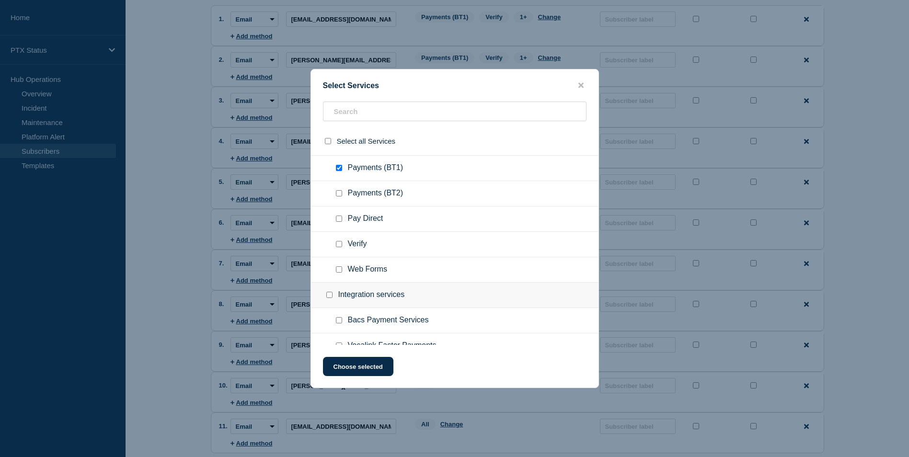
scroll to position [151, 0]
click at [339, 271] on input "Web Forms checkbox" at bounding box center [339, 269] width 6 height 6
checkbox input "true"
click at [337, 246] on input "Verify checkbox" at bounding box center [339, 243] width 6 height 6
checkbox input "true"
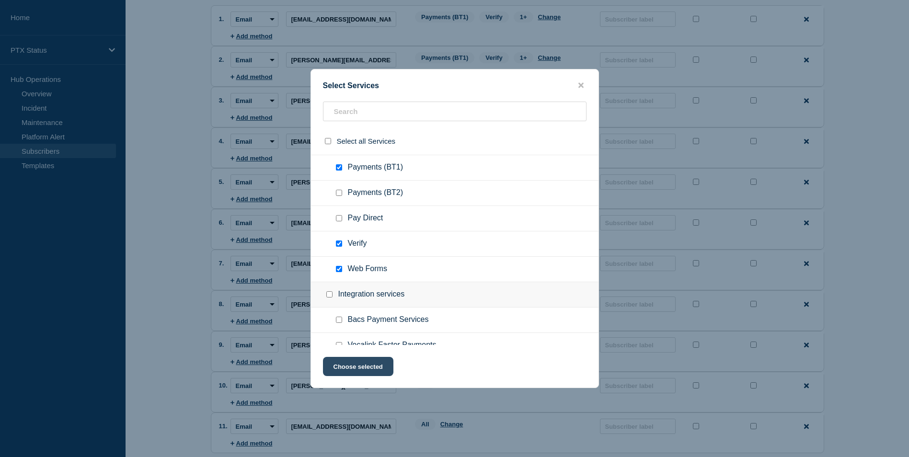
click at [349, 364] on button "Choose selected" at bounding box center [358, 366] width 70 height 19
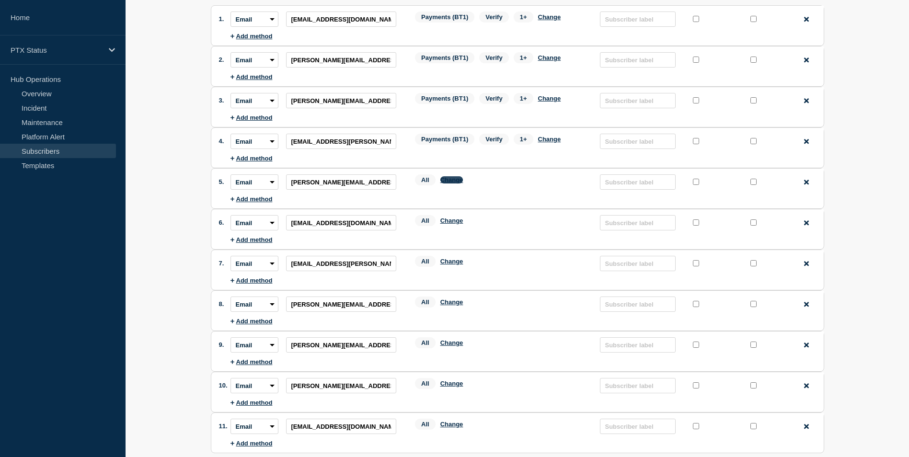
click at [451, 183] on button "Change" at bounding box center [451, 179] width 23 height 7
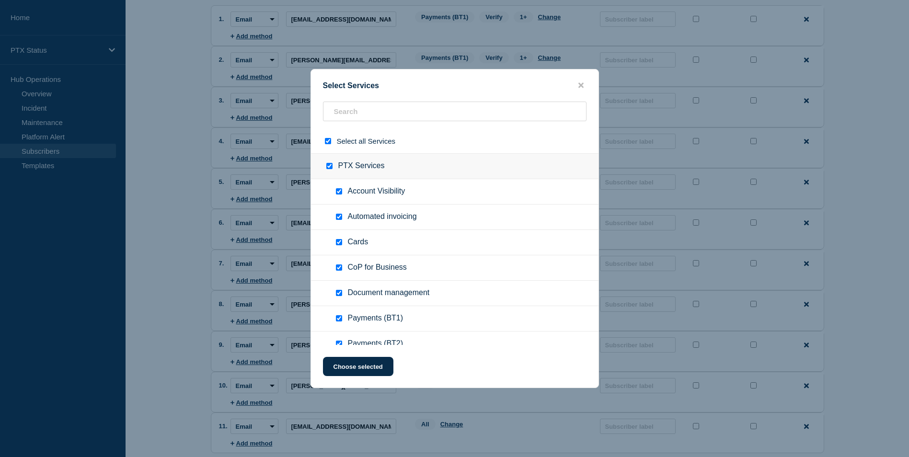
click at [330, 139] on input "select all checkbox" at bounding box center [328, 141] width 6 height 6
checkbox input "false"
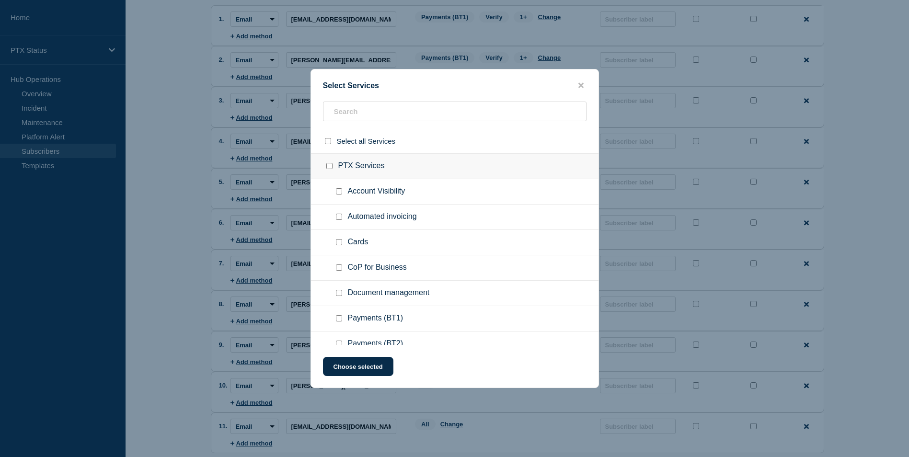
checkbox input "false"
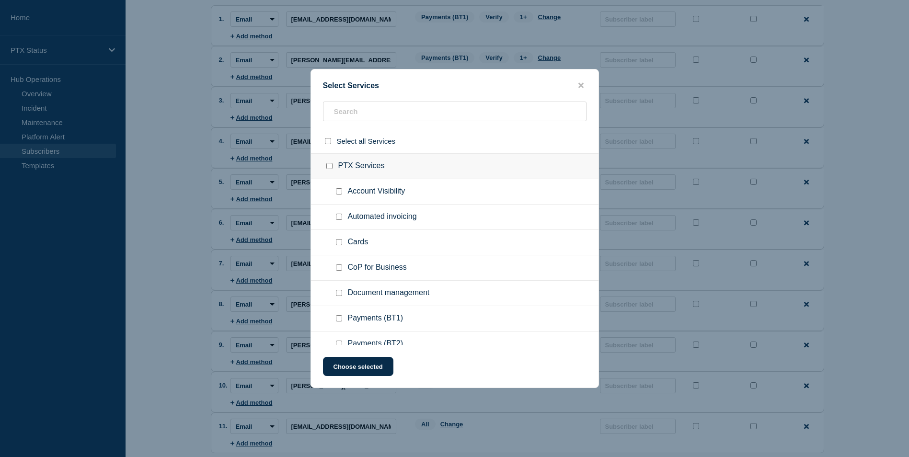
checkbox input "false"
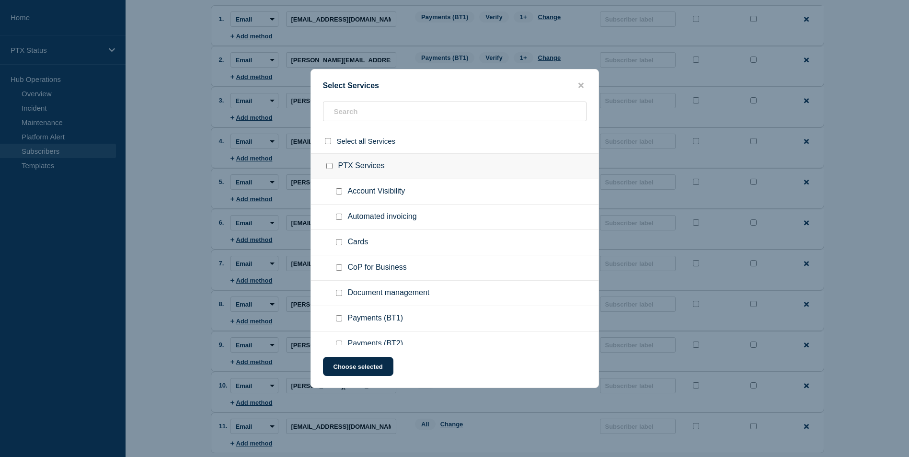
checkbox input "false"
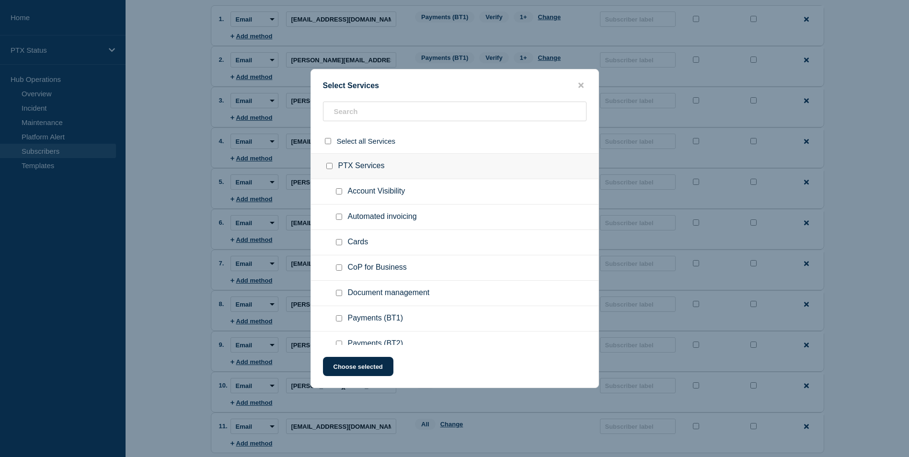
checkbox input "false"
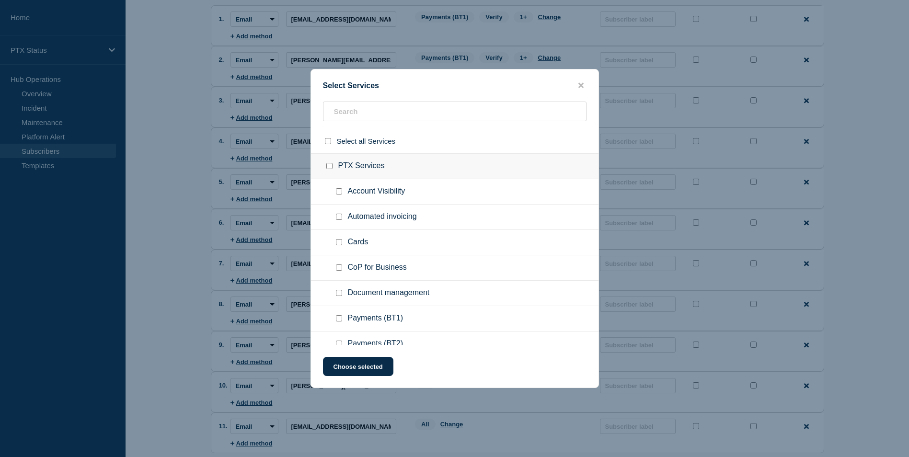
checkbox input "false"
click at [339, 317] on input "Verify checkbox" at bounding box center [339, 317] width 6 height 6
checkbox input "true"
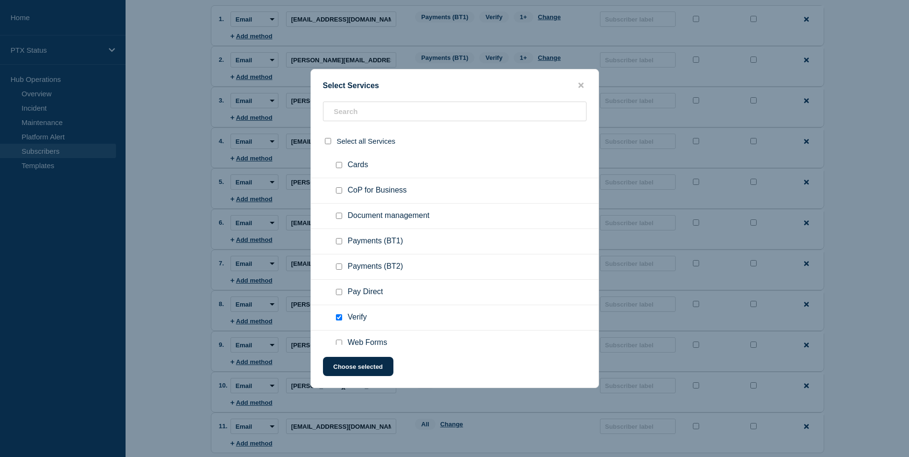
click at [338, 341] on input "Web Forms checkbox" at bounding box center [339, 343] width 6 height 6
checkbox input "true"
click at [337, 243] on input "Payments (BT1) checkbox" at bounding box center [339, 241] width 6 height 6
checkbox input "true"
click at [353, 362] on button "Choose selected" at bounding box center [358, 366] width 70 height 19
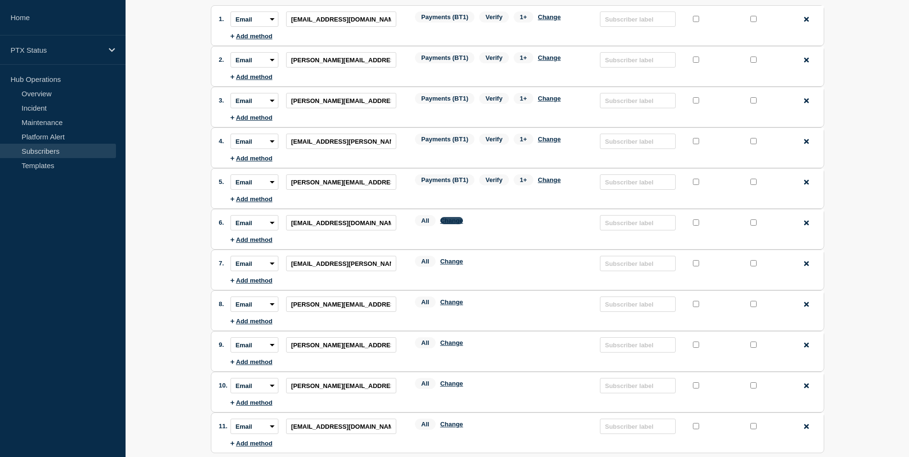
click at [445, 222] on button "Change" at bounding box center [451, 220] width 23 height 7
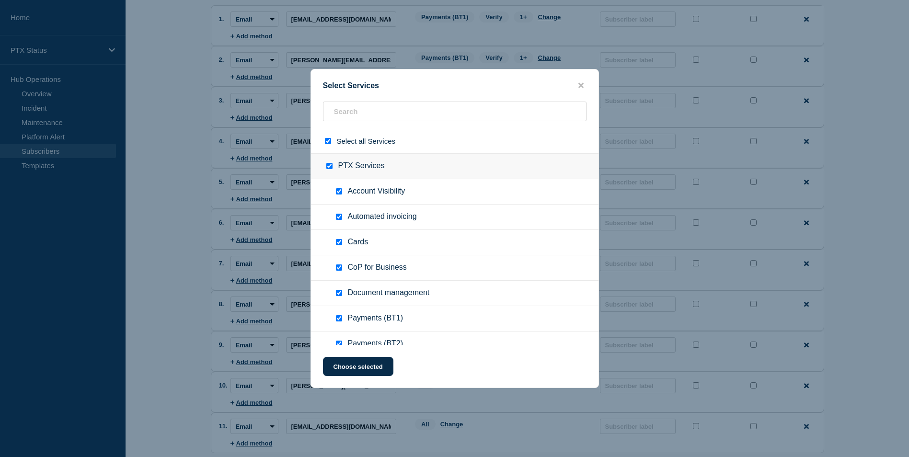
click at [329, 139] on input "select all checkbox" at bounding box center [328, 141] width 6 height 6
checkbox input "false"
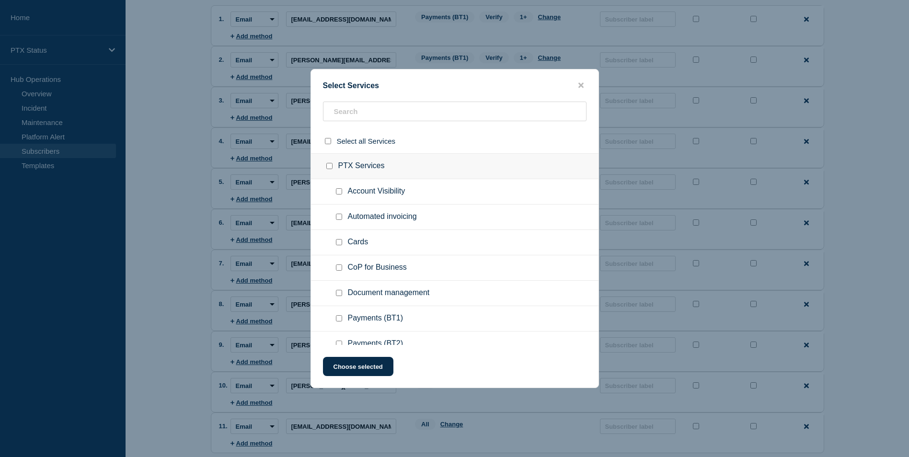
checkbox input "false"
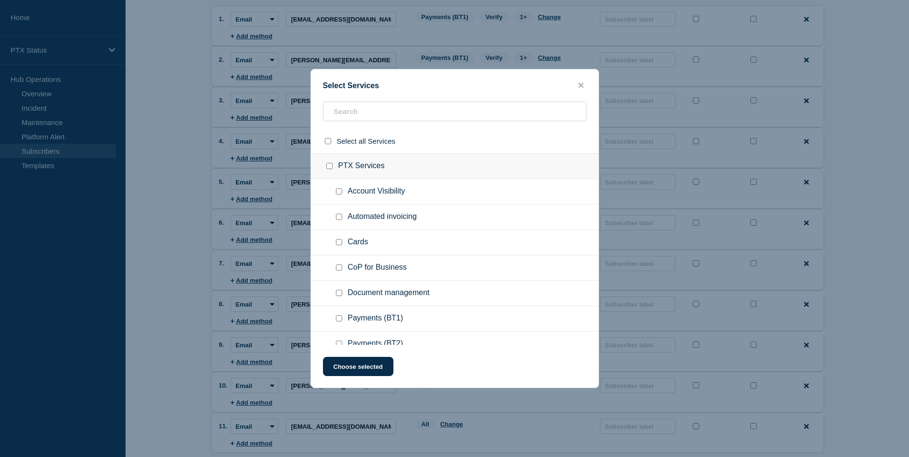
checkbox input "false"
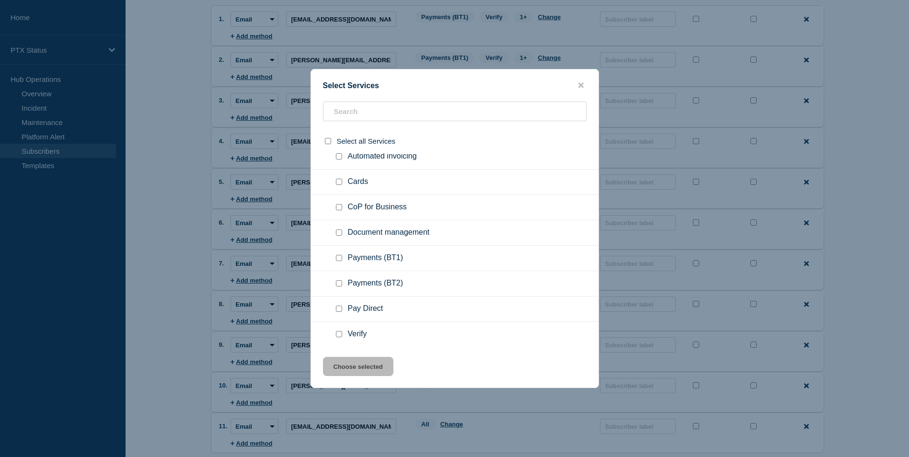
scroll to position [61, 0]
click at [342, 259] on input "Payments (BT1) checkbox" at bounding box center [339, 257] width 6 height 6
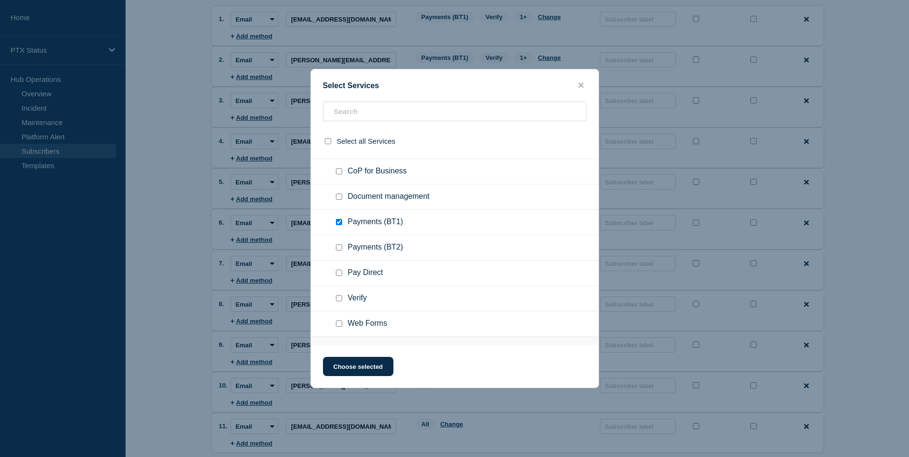
scroll to position [97, 0]
click at [341, 297] on input "Verify checkbox" at bounding box center [339, 297] width 6 height 6
click at [340, 323] on input "Web Forms checkbox" at bounding box center [339, 323] width 6 height 6
click at [353, 366] on button "Choose selected" at bounding box center [358, 366] width 70 height 19
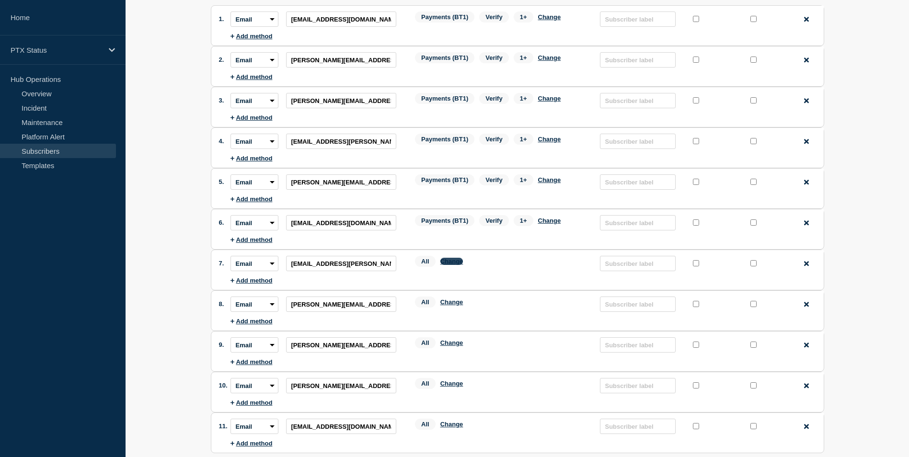
click at [445, 262] on button "Change" at bounding box center [451, 261] width 23 height 7
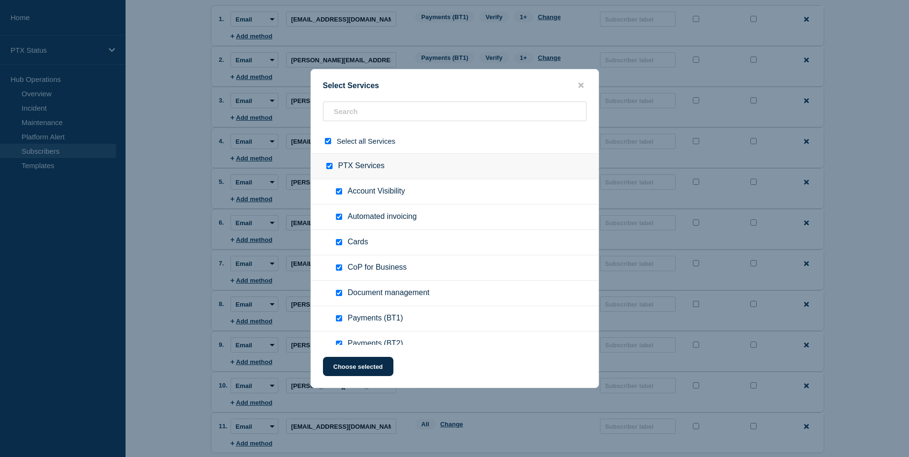
click at [327, 143] on input "select all checkbox" at bounding box center [328, 141] width 6 height 6
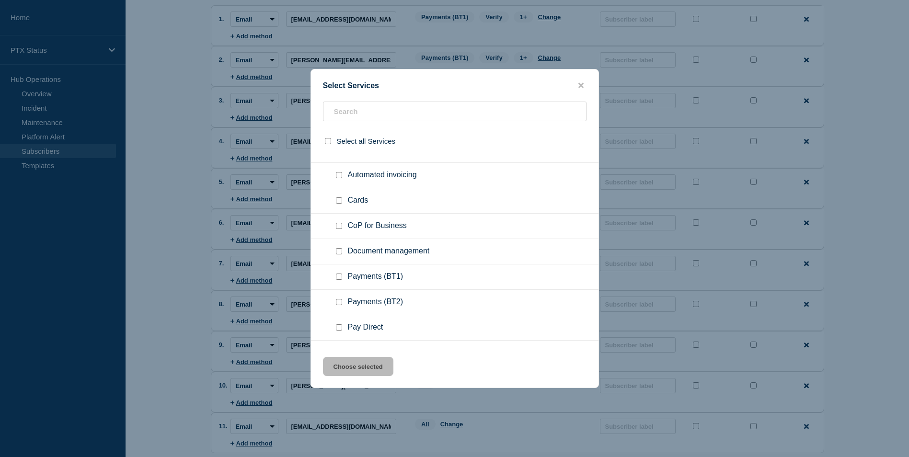
scroll to position [46, 0]
click at [336, 277] on div at bounding box center [341, 273] width 14 height 10
click at [338, 274] on input "Payments (BT1) checkbox" at bounding box center [339, 273] width 6 height 6
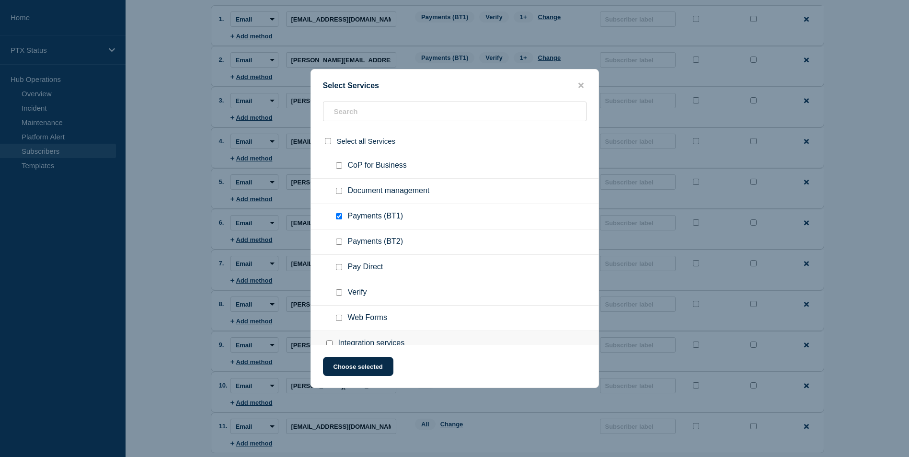
scroll to position [103, 0]
click at [340, 294] on input "Verify checkbox" at bounding box center [339, 292] width 6 height 6
click at [339, 320] on input "Web Forms checkbox" at bounding box center [339, 317] width 6 height 6
click at [352, 367] on button "Choose selected" at bounding box center [358, 366] width 70 height 19
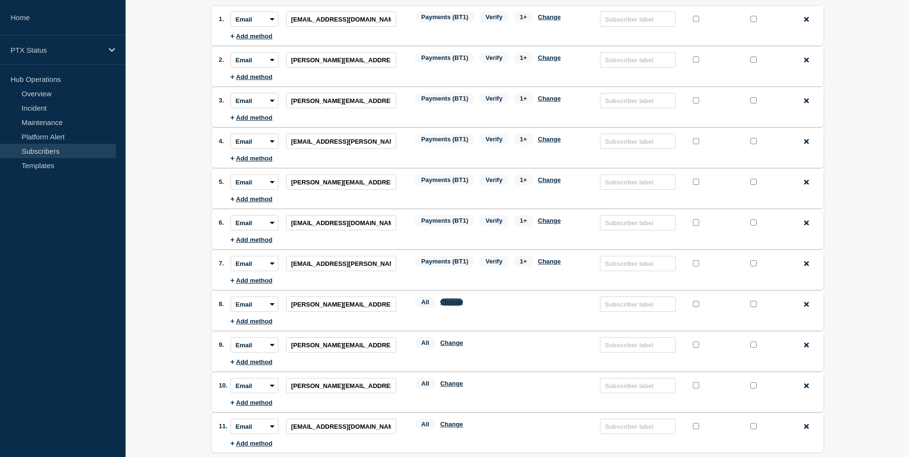
click at [451, 303] on button "Change" at bounding box center [451, 301] width 23 height 7
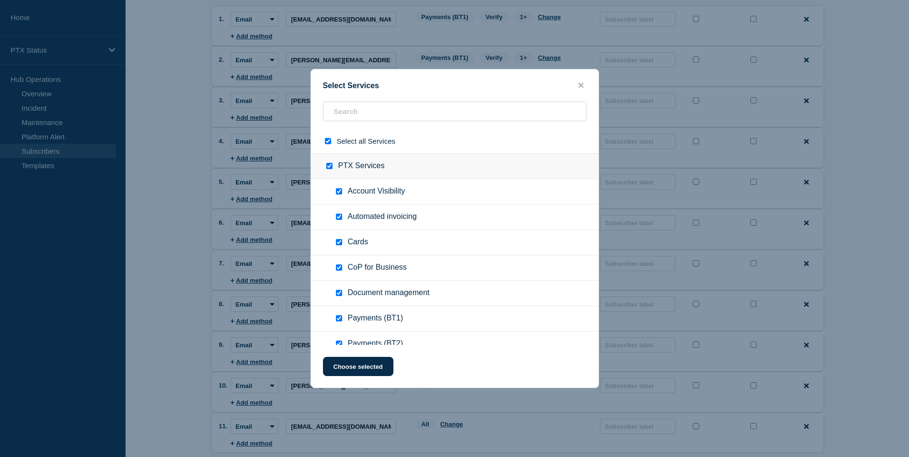
click at [328, 144] on input "select all checkbox" at bounding box center [328, 141] width 6 height 6
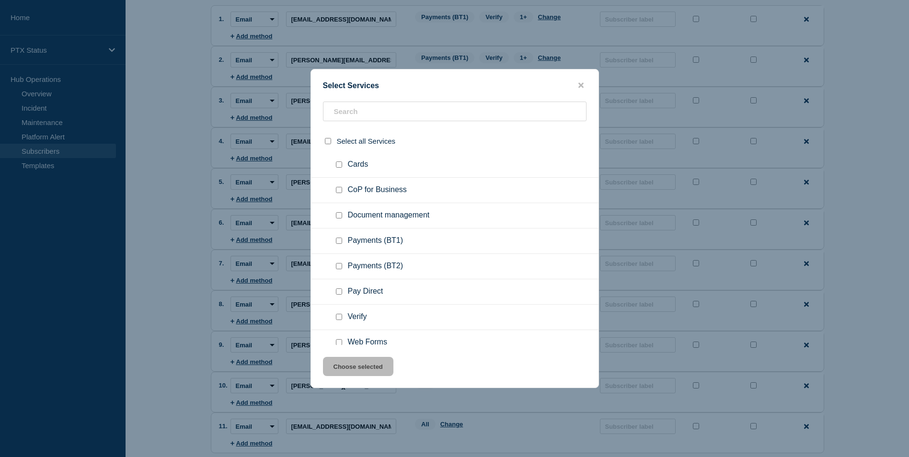
click at [336, 317] on input "Verify checkbox" at bounding box center [339, 317] width 6 height 6
click at [337, 340] on input "Web Forms checkbox" at bounding box center [339, 342] width 6 height 6
click at [337, 244] on input "Payments (BT1) checkbox" at bounding box center [339, 241] width 6 height 6
click at [346, 366] on button "Choose selected" at bounding box center [358, 366] width 70 height 19
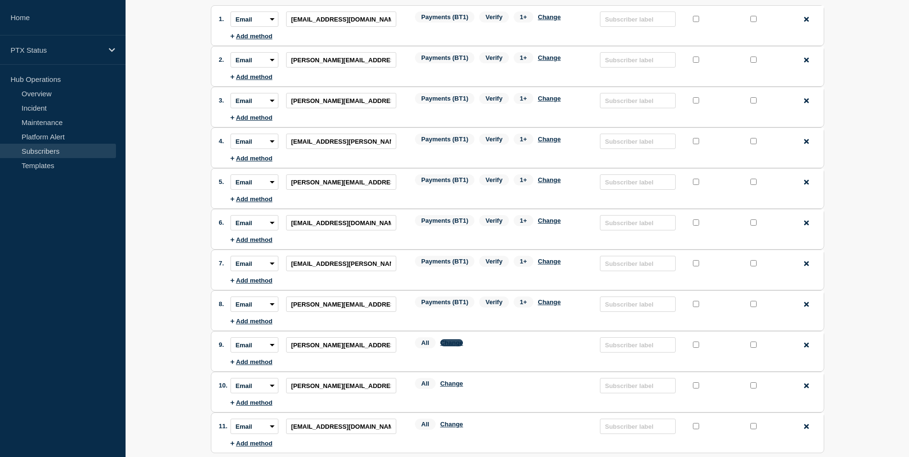
click at [452, 344] on button "Change" at bounding box center [451, 342] width 23 height 7
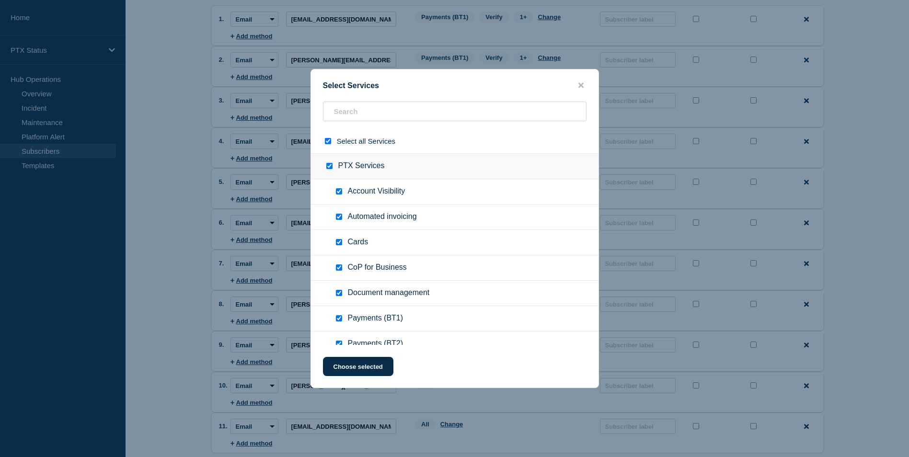
click at [327, 142] on input "select all checkbox" at bounding box center [328, 141] width 6 height 6
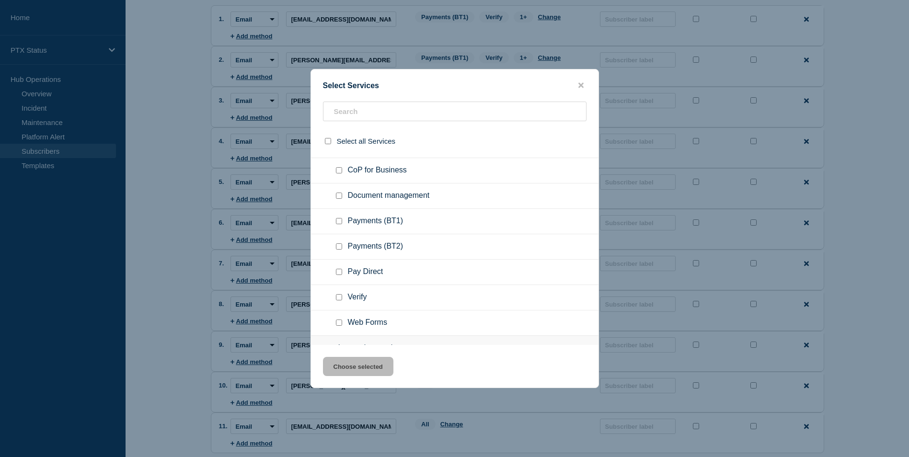
scroll to position [98, 0]
click at [340, 296] on input "Verify checkbox" at bounding box center [339, 297] width 6 height 6
click at [339, 322] on input "Web Forms checkbox" at bounding box center [339, 322] width 6 height 6
click at [340, 224] on input "Payments (BT1) checkbox" at bounding box center [339, 220] width 6 height 6
click at [358, 366] on button "Choose selected" at bounding box center [358, 366] width 70 height 19
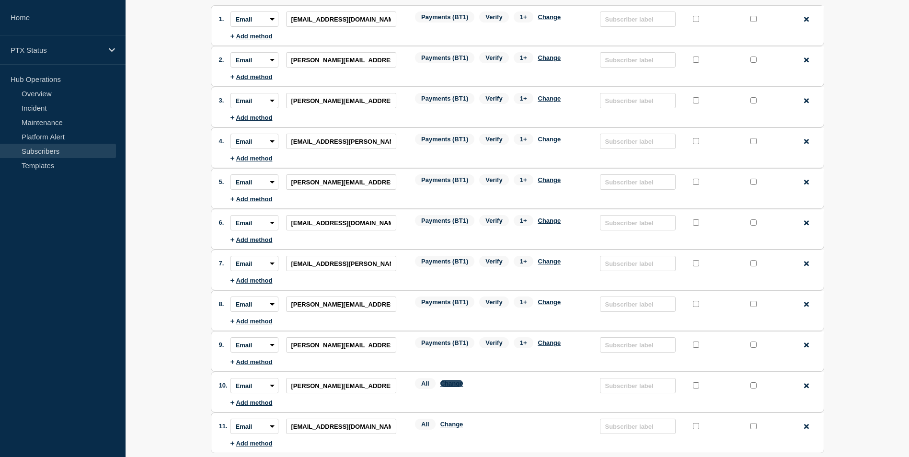
click at [450, 384] on button "Change" at bounding box center [451, 383] width 23 height 7
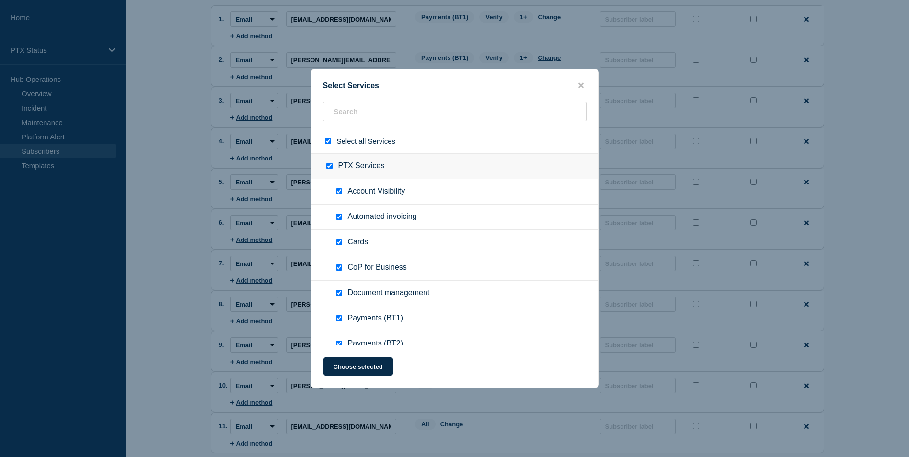
click at [328, 144] on input "select all checkbox" at bounding box center [328, 141] width 6 height 6
click at [340, 319] on input "Payments (BT1) checkbox" at bounding box center [339, 318] width 6 height 6
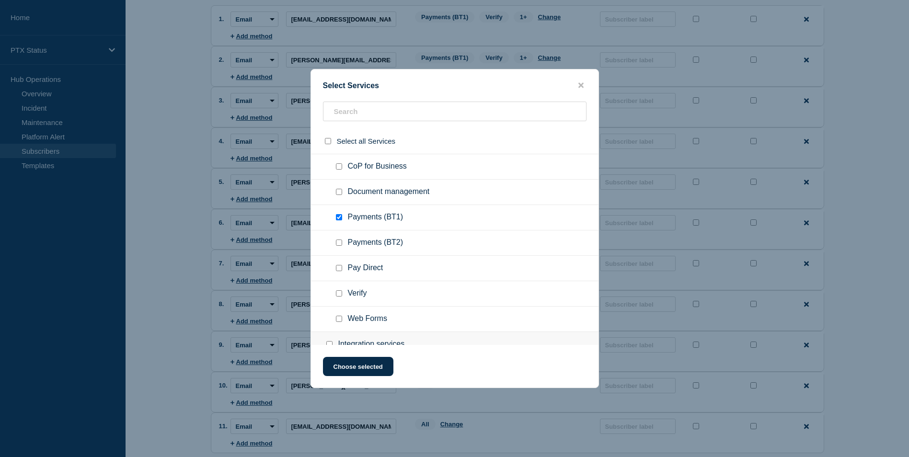
click at [341, 290] on div at bounding box center [341, 294] width 14 height 10
click at [336, 294] on input "Verify checkbox" at bounding box center [339, 293] width 6 height 6
click at [341, 321] on input "Web Forms checkbox" at bounding box center [339, 319] width 6 height 6
click at [359, 368] on button "Choose selected" at bounding box center [358, 366] width 70 height 19
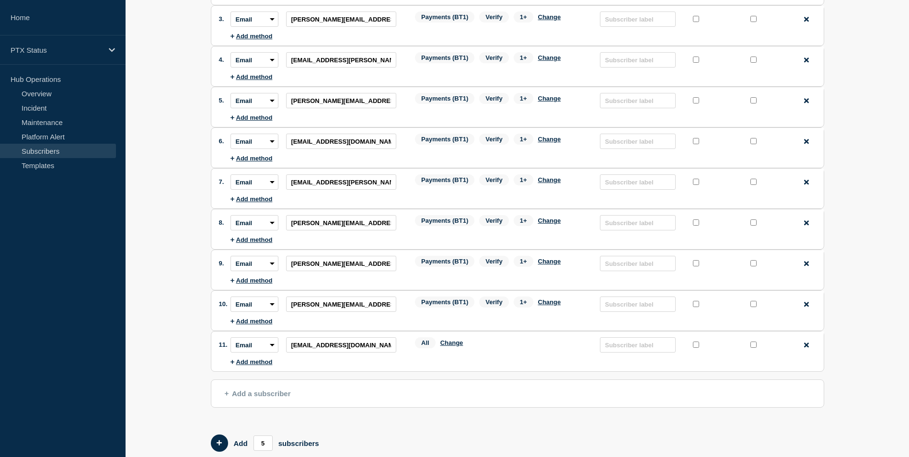
scroll to position [180, 0]
click at [454, 346] on button "Change" at bounding box center [451, 342] width 23 height 7
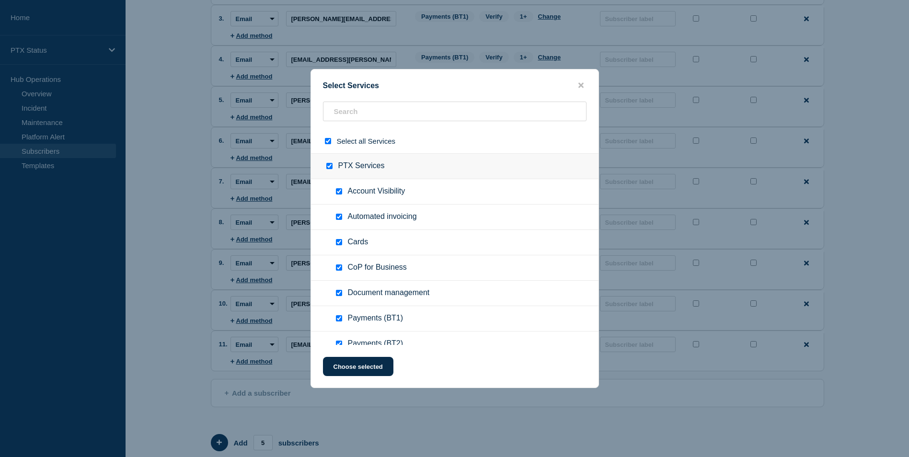
click at [326, 143] on input "select all checkbox" at bounding box center [328, 141] width 6 height 6
click at [338, 319] on input "Payments (BT1) checkbox" at bounding box center [339, 318] width 6 height 6
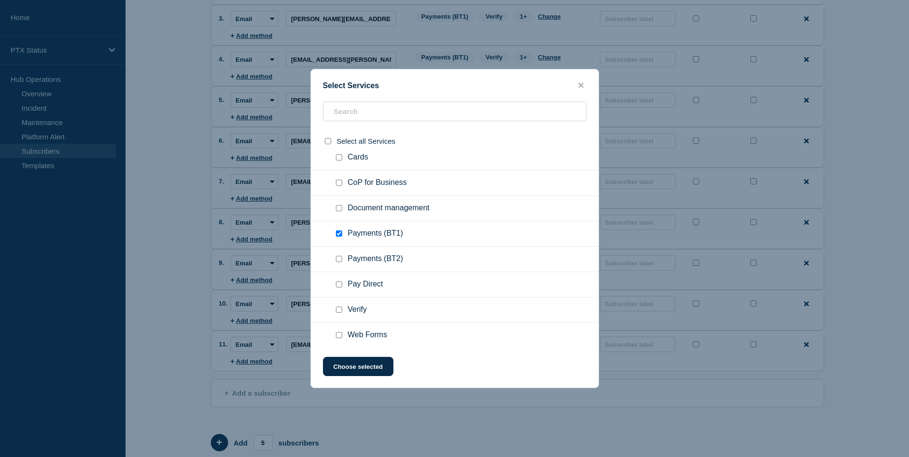
scroll to position [85, 0]
click at [339, 309] on input "Verify checkbox" at bounding box center [339, 309] width 6 height 6
click at [340, 334] on input "Web Forms checkbox" at bounding box center [339, 334] width 6 height 6
click at [351, 369] on button "Choose selected" at bounding box center [358, 366] width 70 height 19
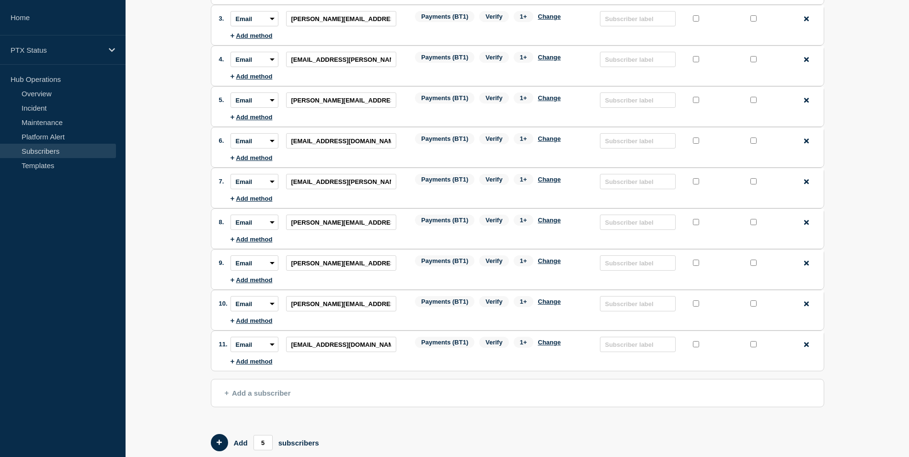
scroll to position [242, 0]
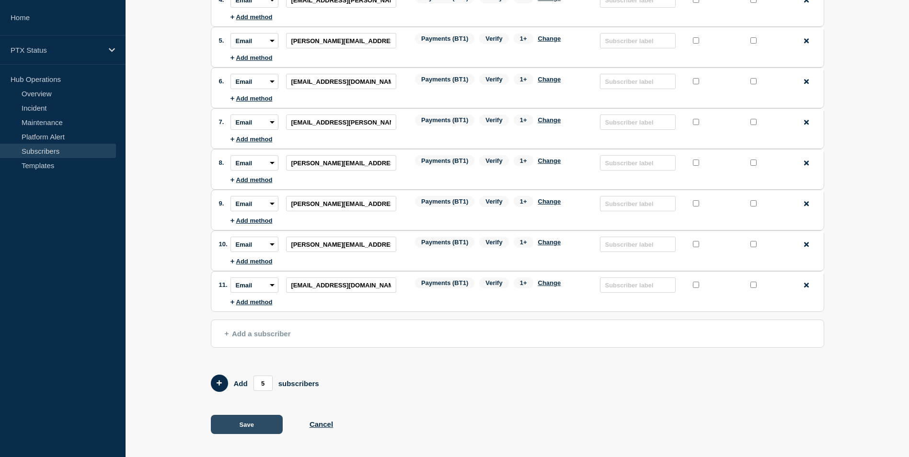
click at [246, 419] on button "Save" at bounding box center [247, 424] width 72 height 19
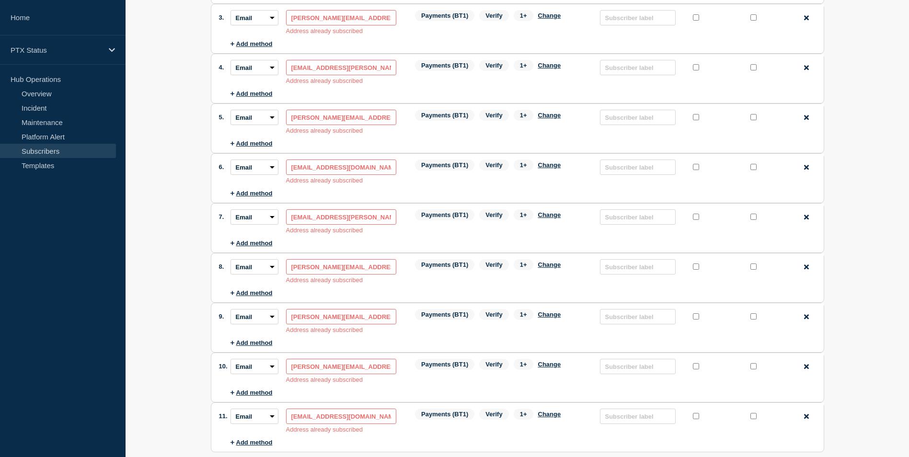
scroll to position [342, 0]
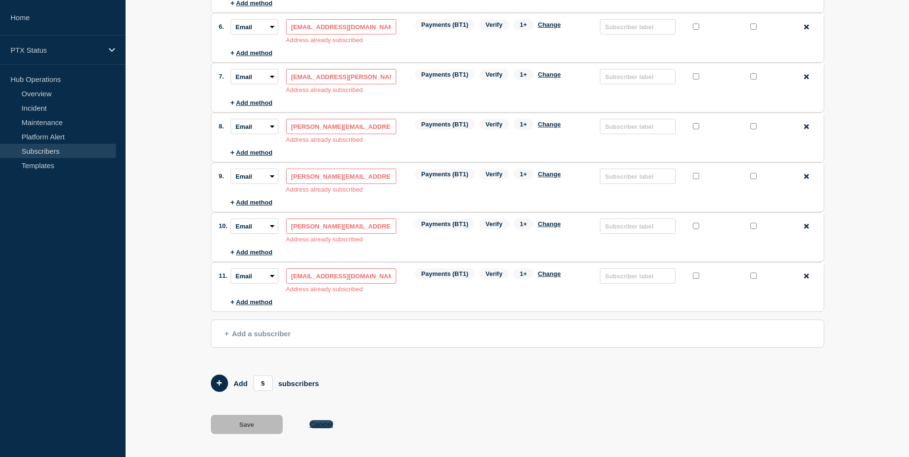
click at [323, 422] on button "Cancel" at bounding box center [320, 424] width 23 height 8
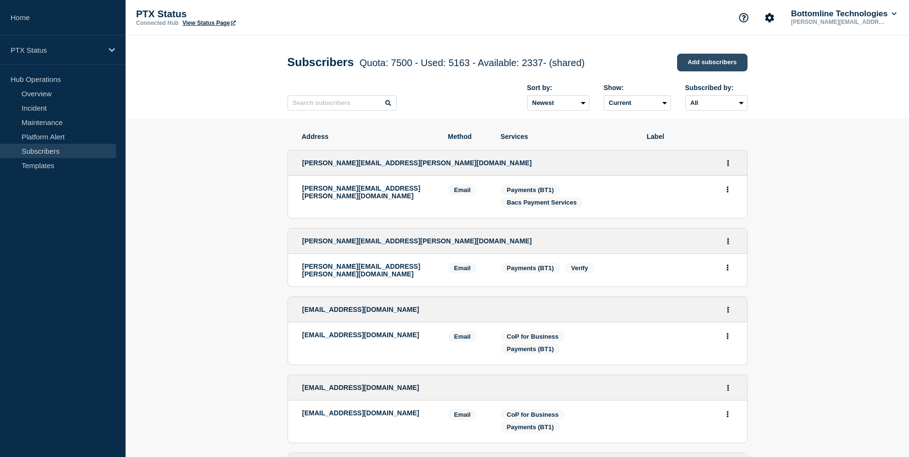
click at [716, 64] on link "Add subscribers" at bounding box center [712, 63] width 70 height 18
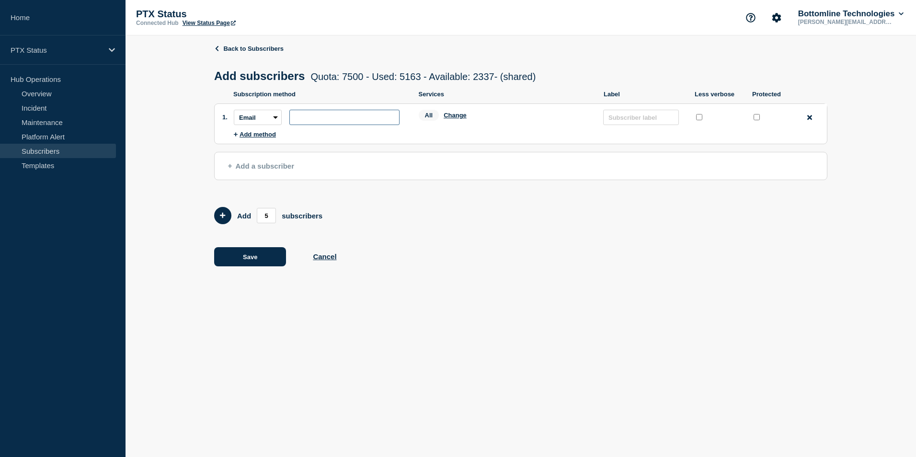
click at [356, 118] on input "subscription-address" at bounding box center [344, 117] width 110 height 15
paste input "[EMAIL_ADDRESS][PERSON_NAME][DOMAIN_NAME]"
click at [452, 117] on button "Change" at bounding box center [455, 115] width 23 height 7
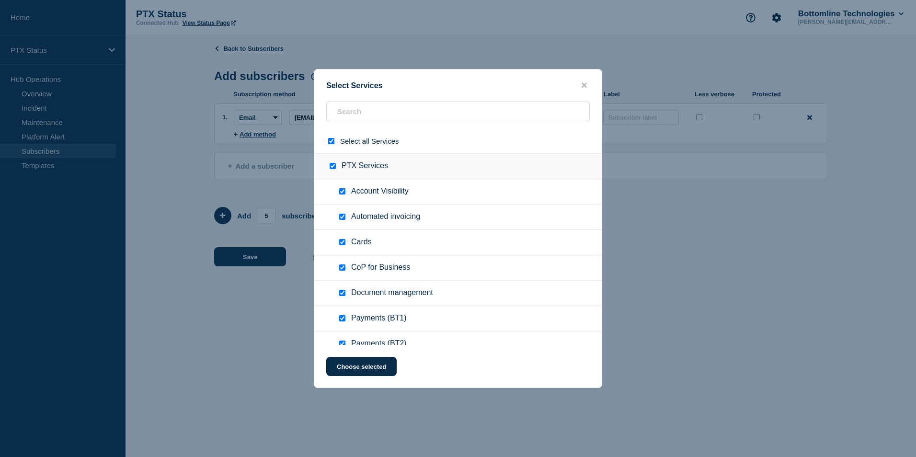
click at [331, 145] on div at bounding box center [333, 141] width 14 height 9
click at [331, 141] on input "select all checkbox" at bounding box center [331, 141] width 6 height 6
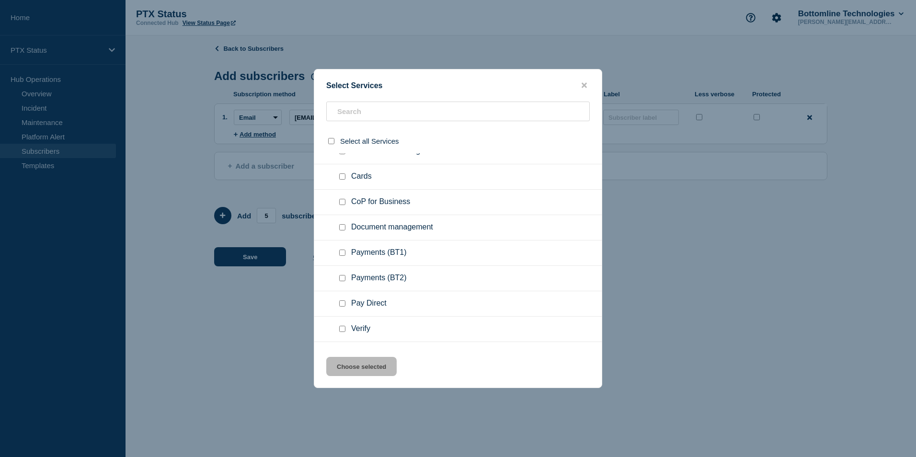
click at [344, 252] on input "Payments (BT1) checkbox" at bounding box center [342, 253] width 6 height 6
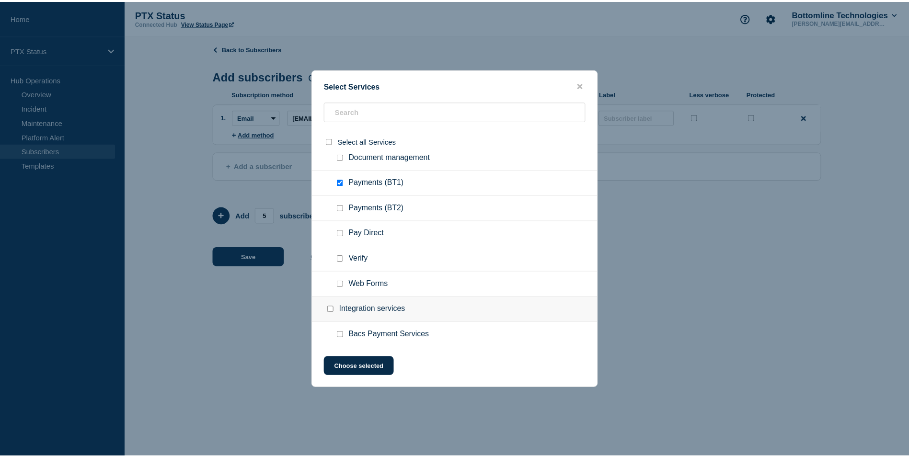
scroll to position [137, 0]
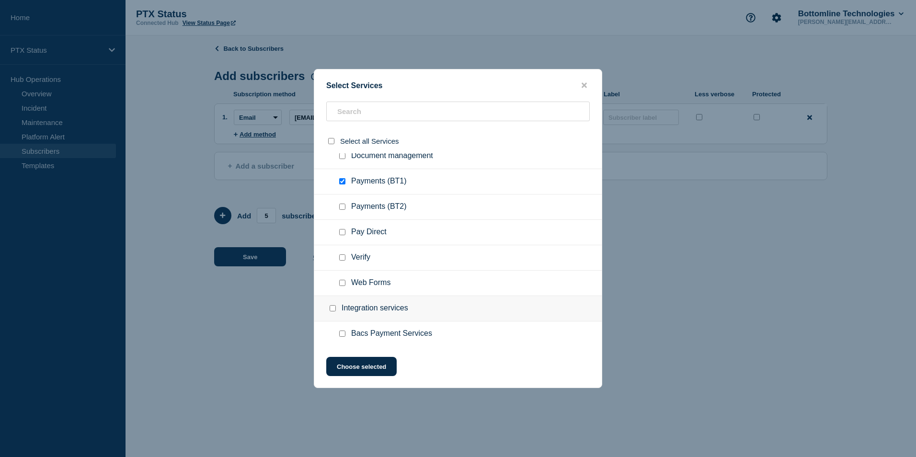
click at [342, 255] on input "Verify checkbox" at bounding box center [342, 257] width 6 height 6
click at [342, 282] on input "Web Forms checkbox" at bounding box center [342, 283] width 6 height 6
click at [346, 367] on button "Choose selected" at bounding box center [361, 366] width 70 height 19
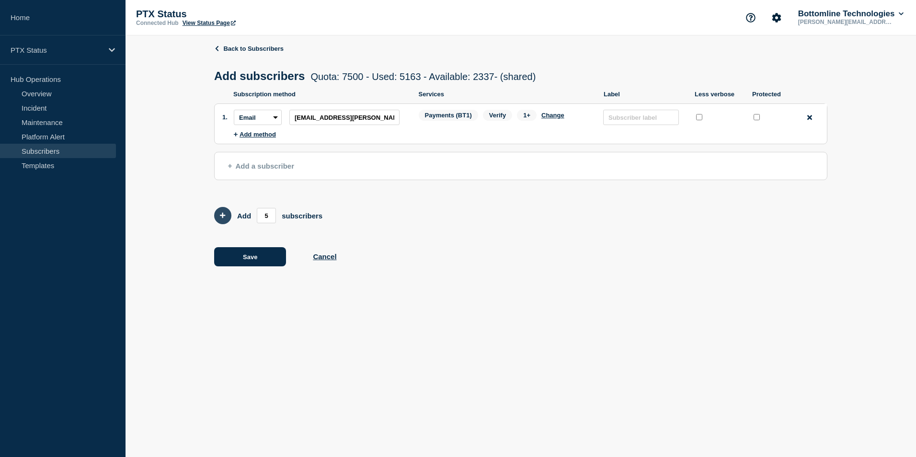
click at [227, 217] on button "Add 5 team members" at bounding box center [222, 215] width 17 height 17
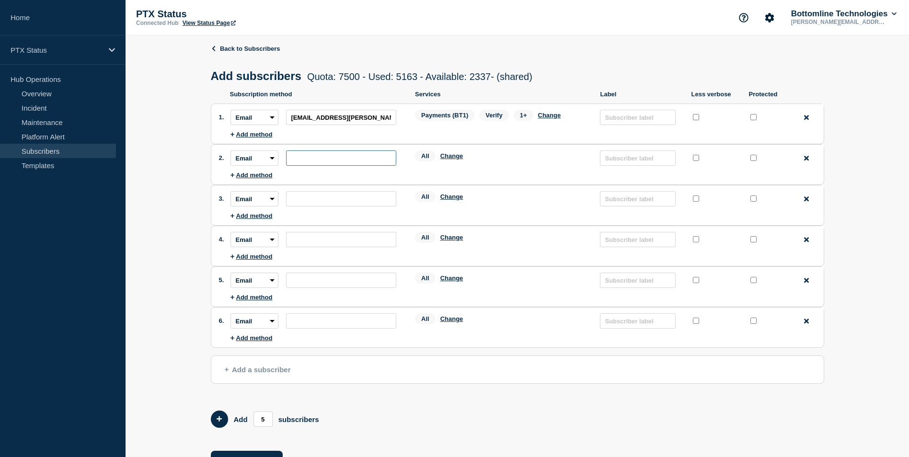
click at [345, 160] on input "subscription-address" at bounding box center [341, 157] width 110 height 15
paste input "[PERSON_NAME][EMAIL_ADDRESS][PERSON_NAME][DOMAIN_NAME]"
click at [305, 202] on input "subscription-address" at bounding box center [341, 198] width 110 height 15
paste input "[EMAIL_ADDRESS][PERSON_NAME][DOMAIN_NAME]"
click at [354, 245] on input "subscription-address" at bounding box center [341, 239] width 110 height 15
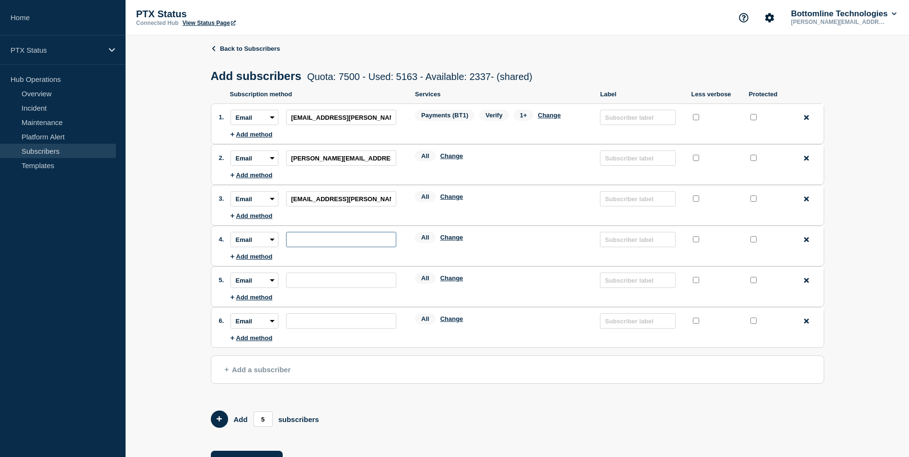
paste input "[PERSON_NAME][EMAIL_ADDRESS][PERSON_NAME][DOMAIN_NAME]"
click at [389, 274] on li "Subscription method: Email SMS Webhook Slack Teams Address: Services: All Chang…" at bounding box center [526, 280] width 593 height 27
click at [368, 279] on input "subscription-address" at bounding box center [341, 280] width 110 height 15
paste input "[PERSON_NAME][EMAIL_ADDRESS][PERSON_NAME][DOMAIN_NAME]"
click at [358, 329] on input "subscription-address" at bounding box center [341, 320] width 110 height 15
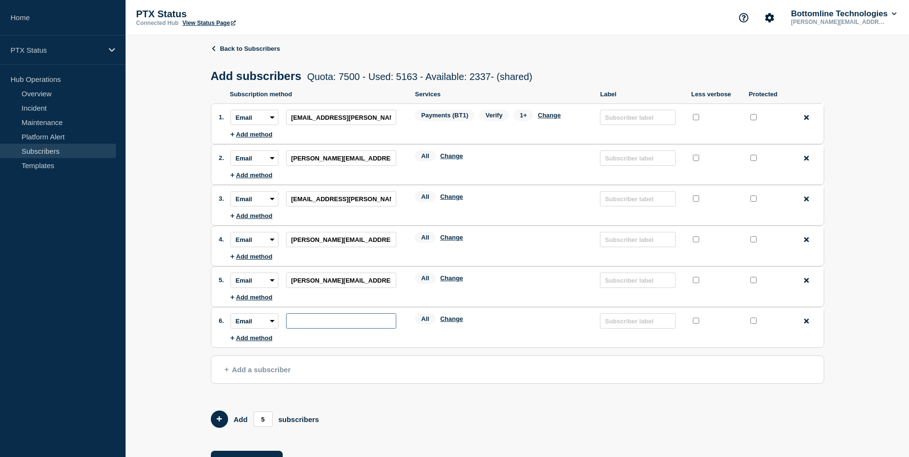
paste input "[EMAIL_ADDRESS][DOMAIN_NAME]"
click at [454, 162] on div "All Change" at bounding box center [502, 157] width 175 height 15
click at [454, 160] on button "Change" at bounding box center [451, 155] width 23 height 7
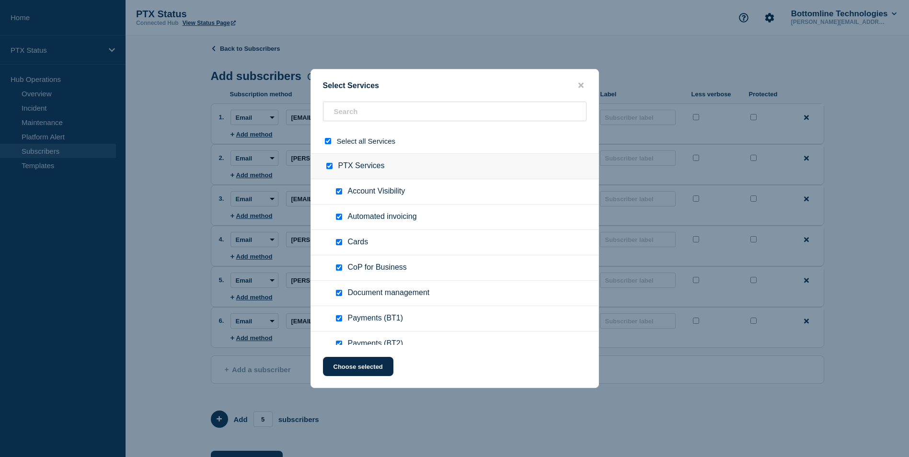
click at [329, 142] on input "select all checkbox" at bounding box center [328, 141] width 6 height 6
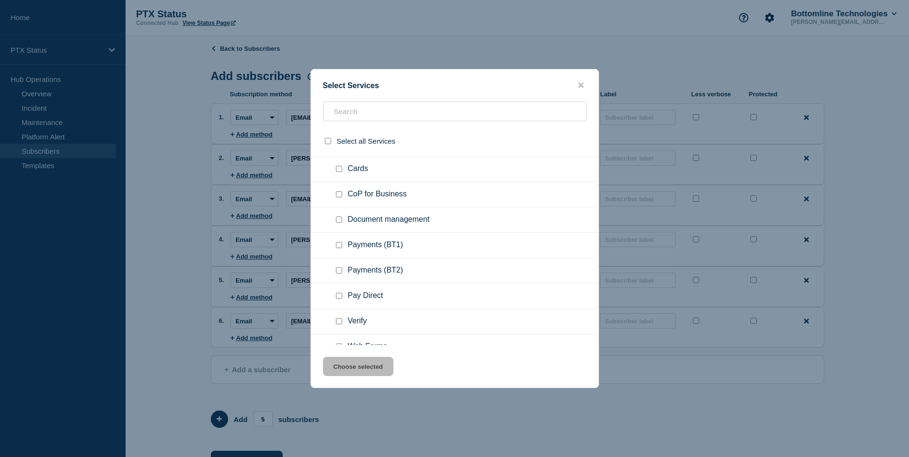
scroll to position [75, 0]
click at [336, 241] on div at bounding box center [341, 244] width 14 height 10
click at [339, 243] on input "Payments (BT1) checkbox" at bounding box center [339, 243] width 6 height 6
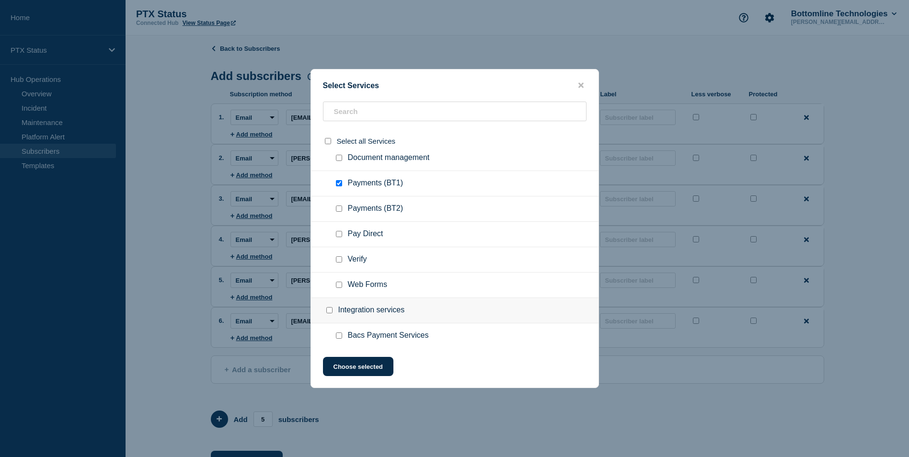
scroll to position [136, 0]
click at [340, 259] on input "Verify checkbox" at bounding box center [339, 259] width 6 height 6
click at [340, 287] on input "Web Forms checkbox" at bounding box center [339, 284] width 6 height 6
click at [349, 369] on button "Choose selected" at bounding box center [358, 366] width 70 height 19
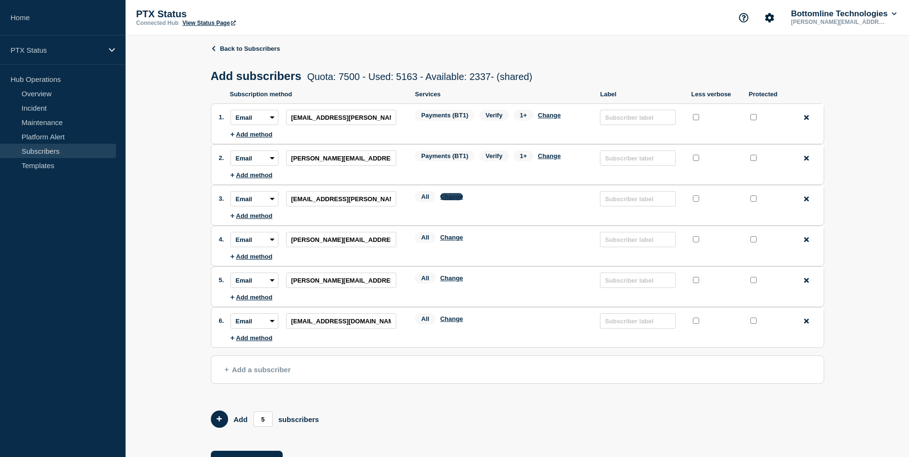
click at [451, 200] on button "Change" at bounding box center [451, 196] width 23 height 7
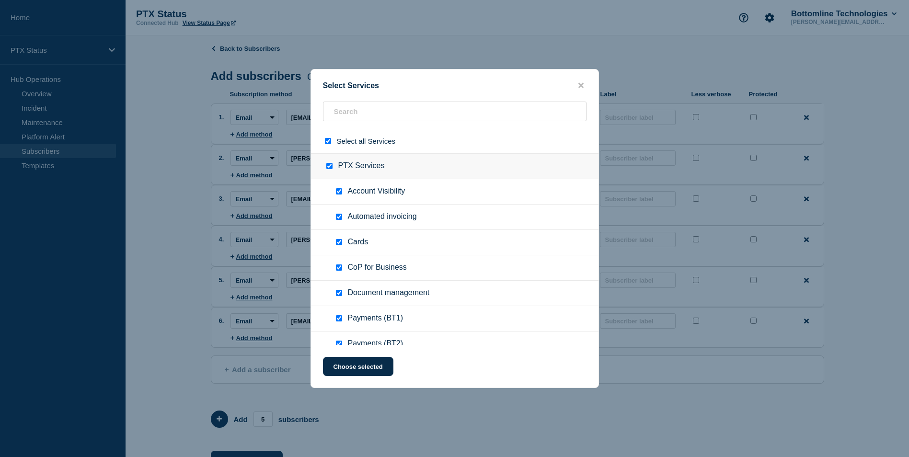
click at [330, 144] on input "select all checkbox" at bounding box center [328, 141] width 6 height 6
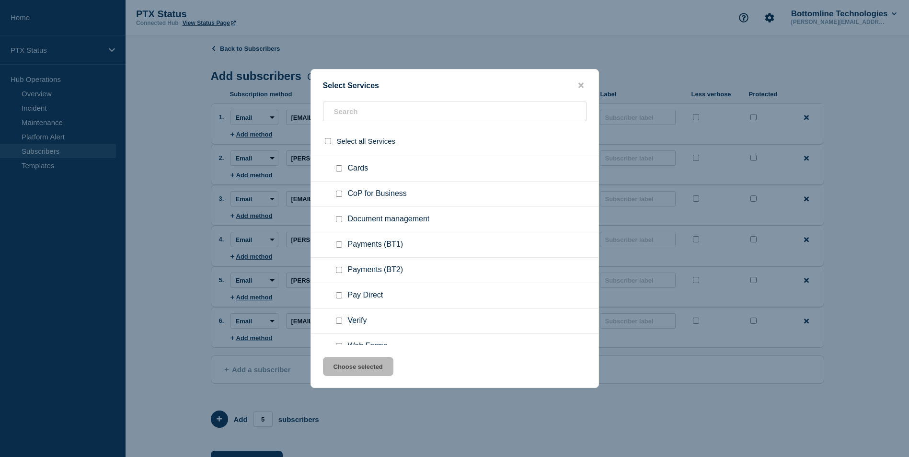
scroll to position [74, 0]
click at [337, 244] on input "Payments (BT1) checkbox" at bounding box center [339, 244] width 6 height 6
click at [340, 320] on input "Verify checkbox" at bounding box center [339, 320] width 6 height 6
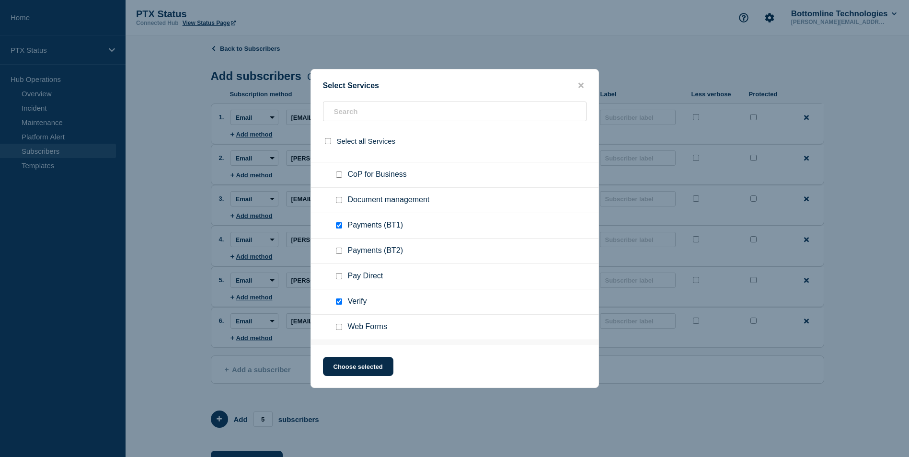
click at [339, 327] on input "Web Forms checkbox" at bounding box center [339, 327] width 6 height 6
click at [355, 367] on button "Choose selected" at bounding box center [358, 366] width 70 height 19
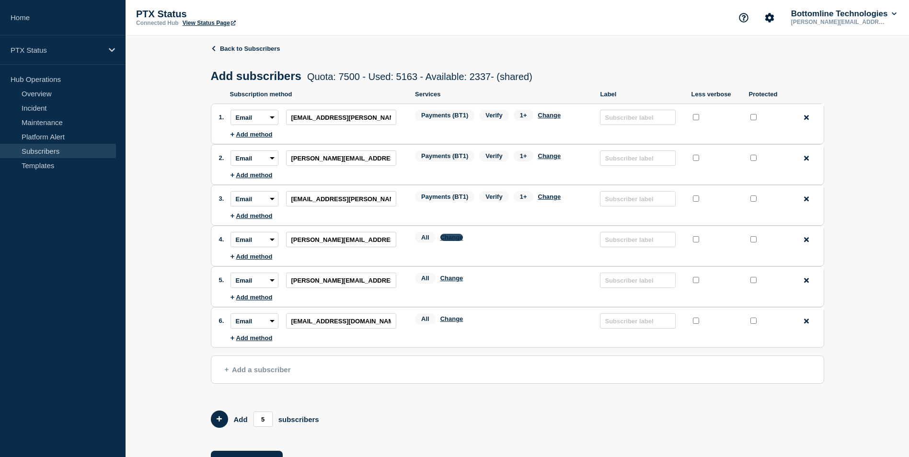
click at [455, 239] on button "Change" at bounding box center [451, 237] width 23 height 7
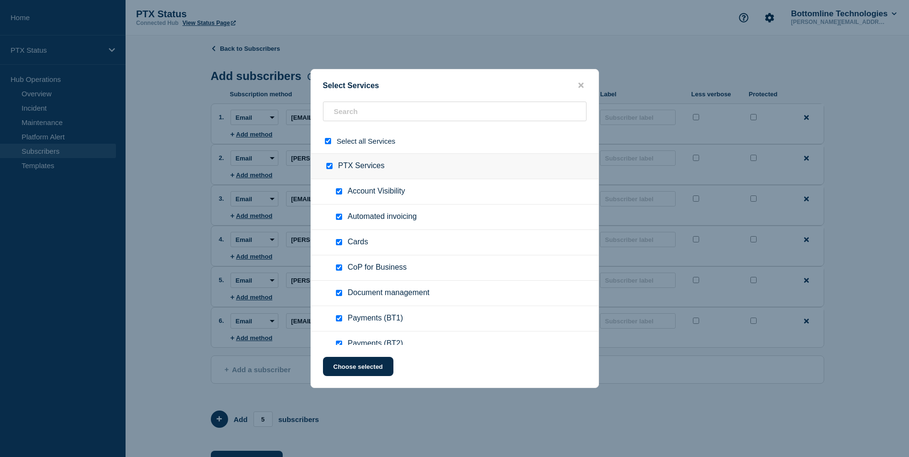
click at [326, 144] on input "select all checkbox" at bounding box center [328, 141] width 6 height 6
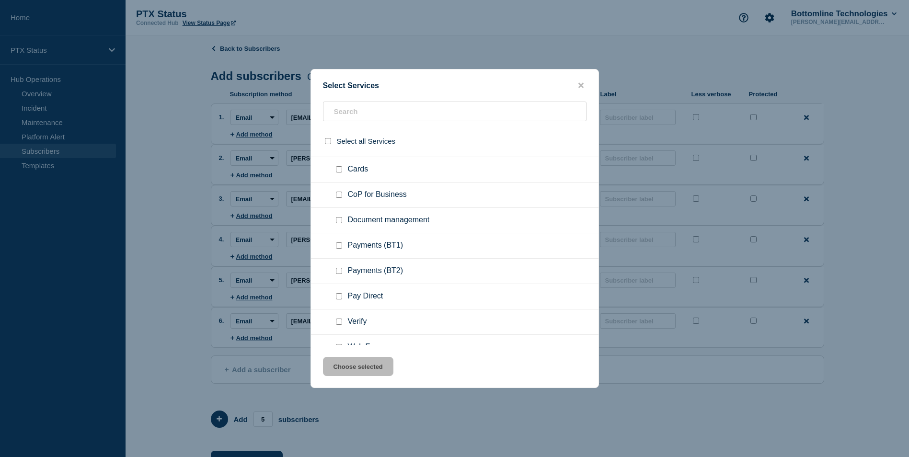
scroll to position [75, 0]
click at [341, 319] on input "Verify checkbox" at bounding box center [339, 319] width 6 height 6
click at [340, 244] on input "Payments (BT1) checkbox" at bounding box center [339, 243] width 6 height 6
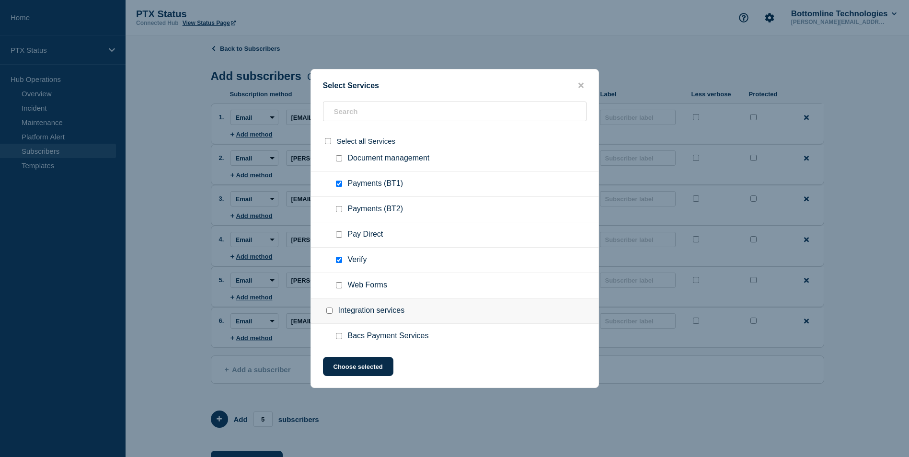
click at [339, 283] on input "Web Forms checkbox" at bounding box center [339, 285] width 6 height 6
click at [362, 368] on button "Choose selected" at bounding box center [358, 366] width 70 height 19
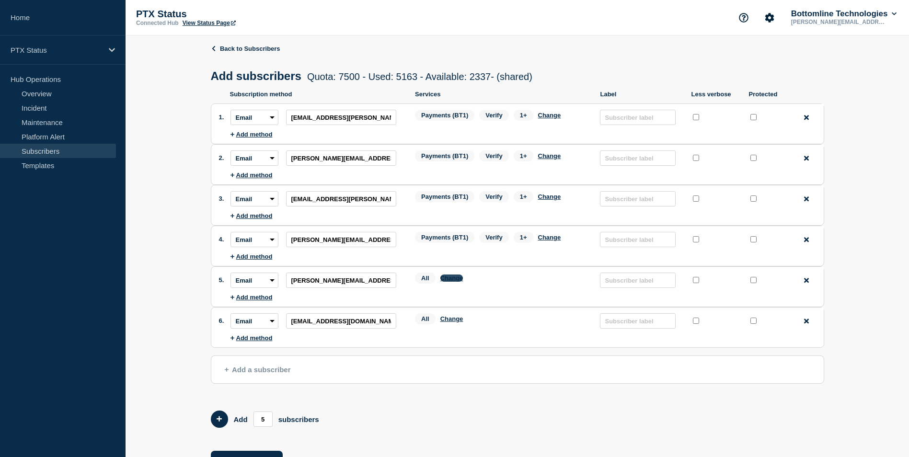
click at [449, 280] on button "Change" at bounding box center [451, 277] width 23 height 7
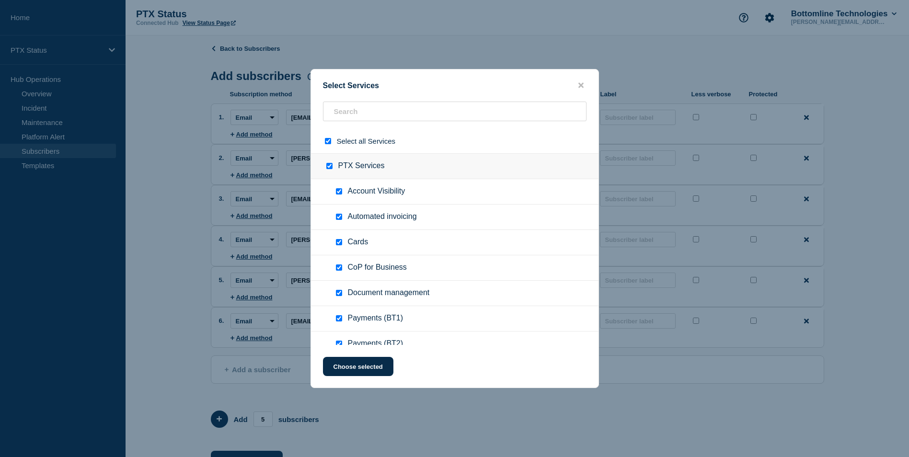
click at [330, 142] on input "select all checkbox" at bounding box center [328, 141] width 6 height 6
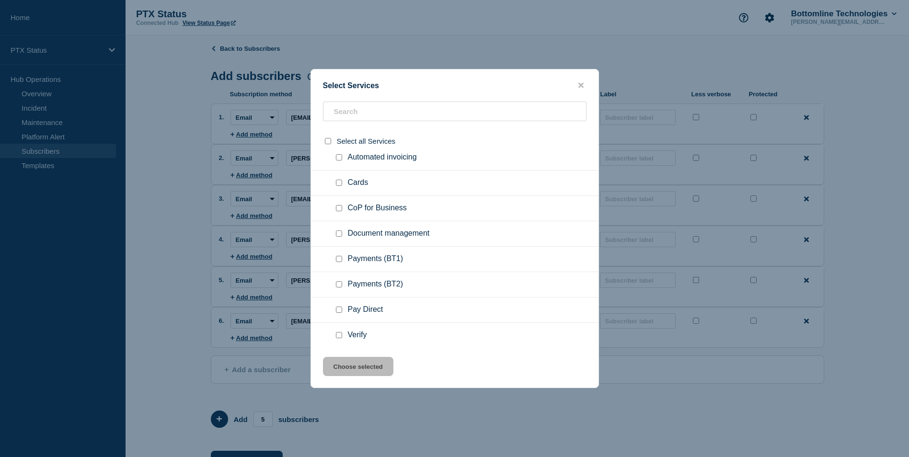
scroll to position [63, 0]
click at [340, 256] on input "Payments (BT1) checkbox" at bounding box center [339, 255] width 6 height 6
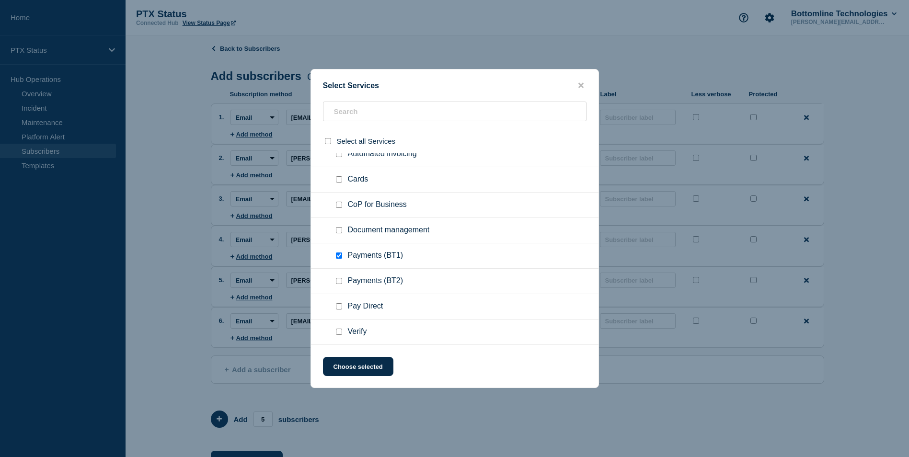
scroll to position [90, 0]
click at [338, 305] on input "Verify checkbox" at bounding box center [339, 305] width 6 height 6
click at [338, 331] on input "Web Forms checkbox" at bounding box center [339, 330] width 6 height 6
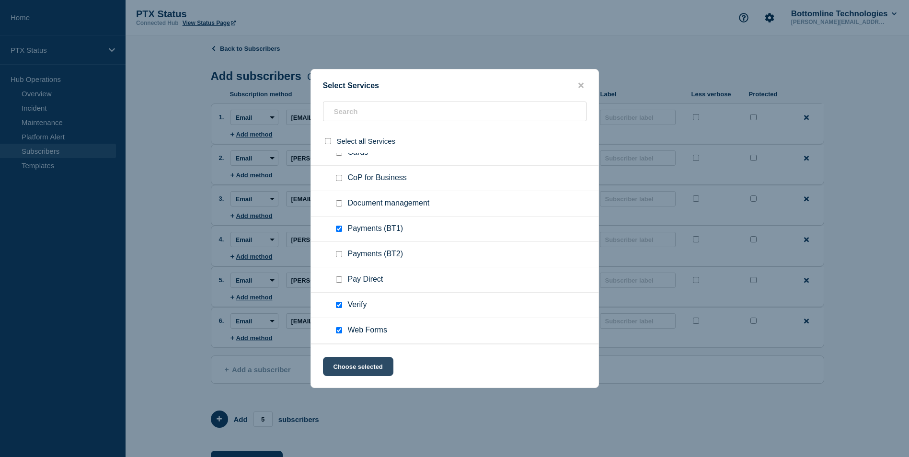
click at [343, 366] on button "Choose selected" at bounding box center [358, 366] width 70 height 19
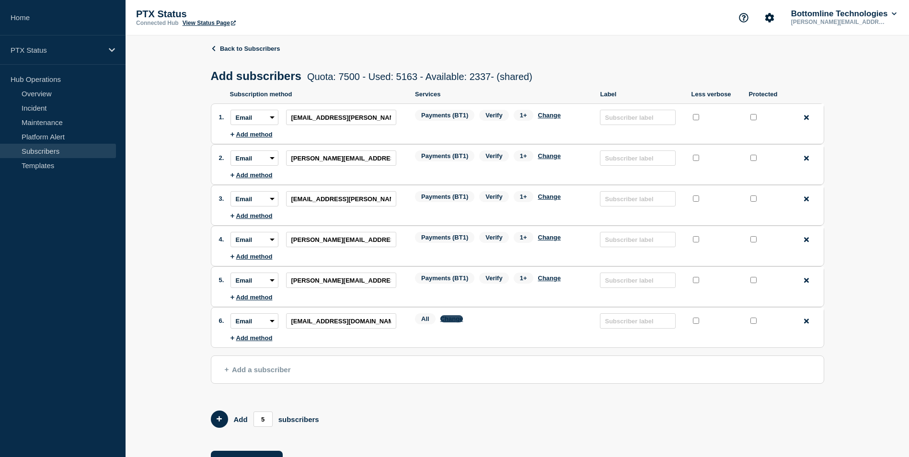
click at [452, 321] on button "Change" at bounding box center [451, 318] width 23 height 7
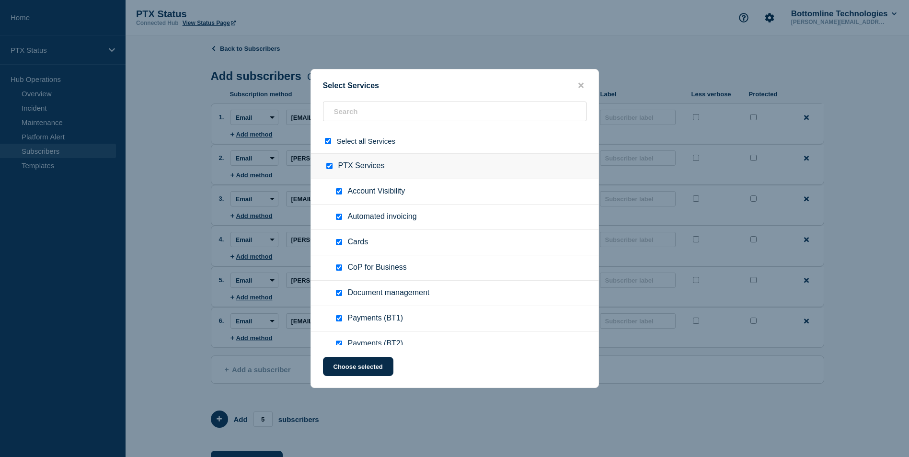
click at [326, 145] on div at bounding box center [330, 141] width 14 height 9
click at [326, 144] on input "select all checkbox" at bounding box center [328, 141] width 6 height 6
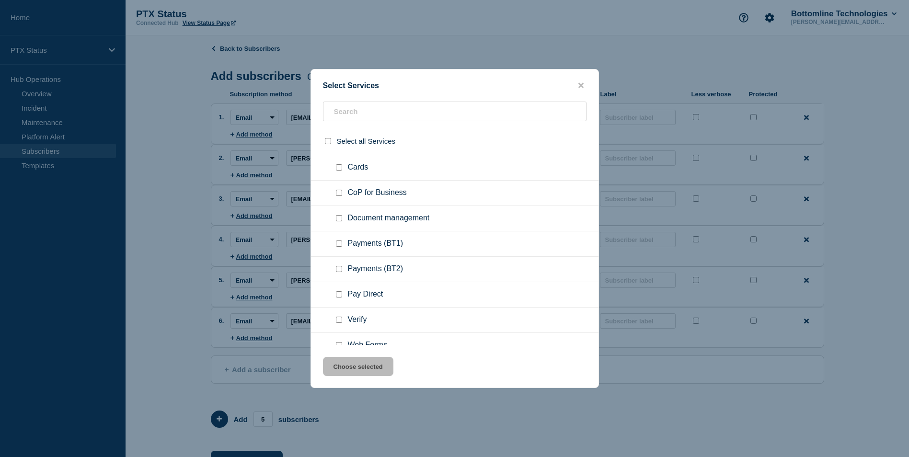
scroll to position [75, 0]
click at [340, 243] on input "Payments (BT1) checkbox" at bounding box center [339, 243] width 6 height 6
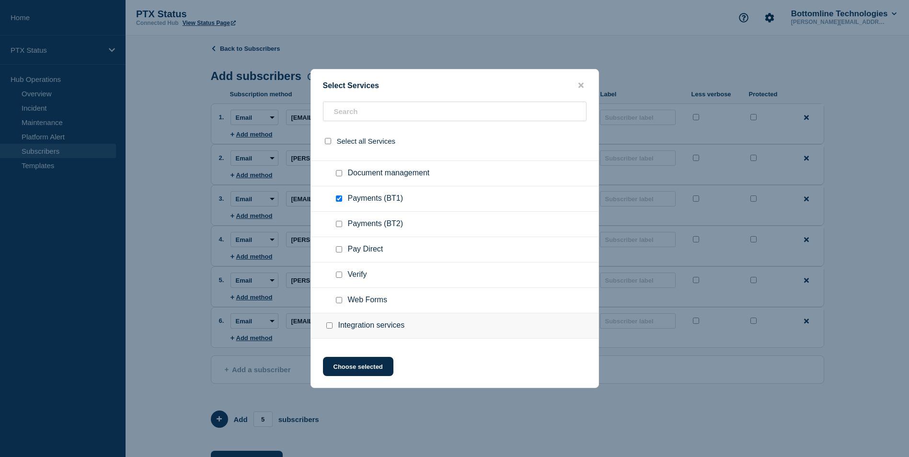
click at [341, 276] on input "Verify checkbox" at bounding box center [339, 275] width 6 height 6
click at [340, 301] on input "Web Forms checkbox" at bounding box center [339, 300] width 6 height 6
click at [348, 368] on button "Choose selected" at bounding box center [358, 366] width 70 height 19
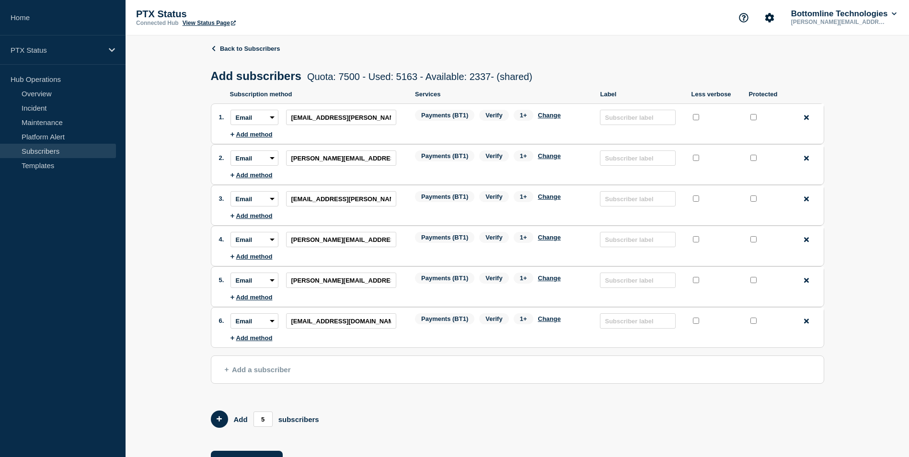
scroll to position [38, 0]
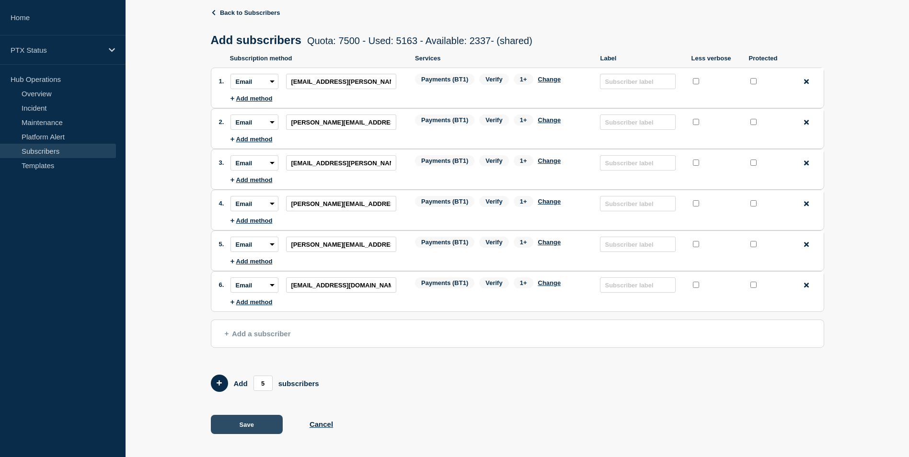
click at [254, 424] on button "Save" at bounding box center [247, 424] width 72 height 19
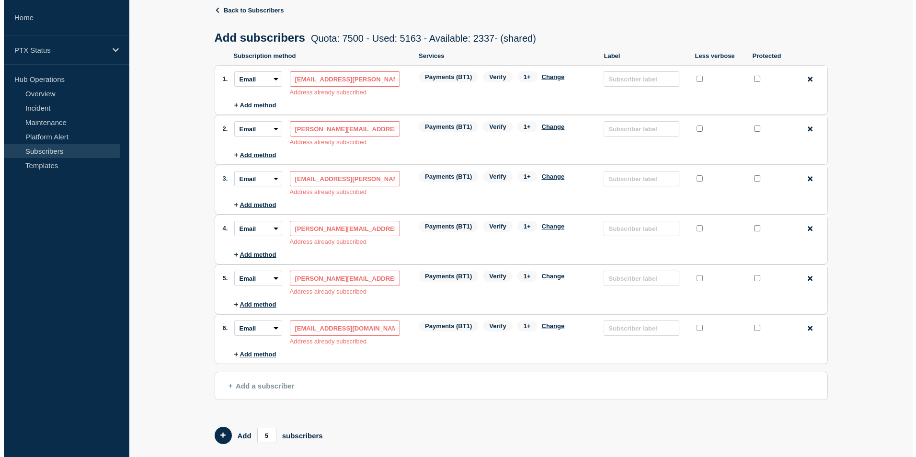
scroll to position [0, 0]
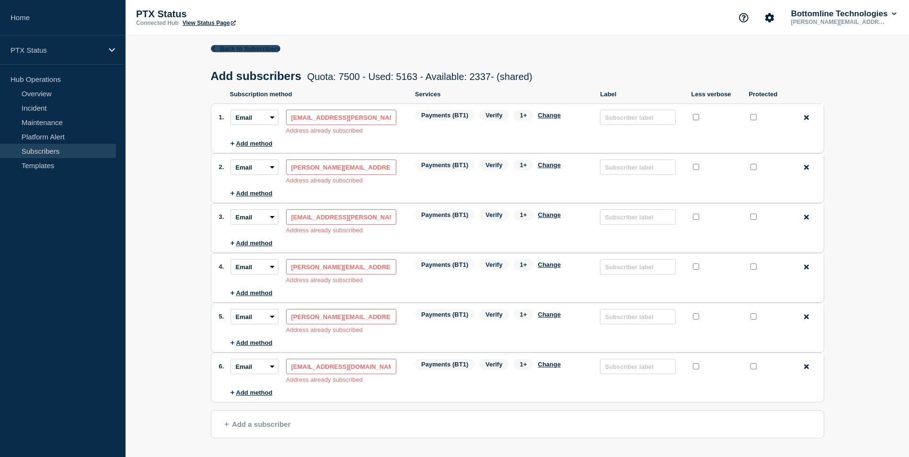
click at [230, 51] on link "Back to Subscribers" at bounding box center [245, 48] width 69 height 7
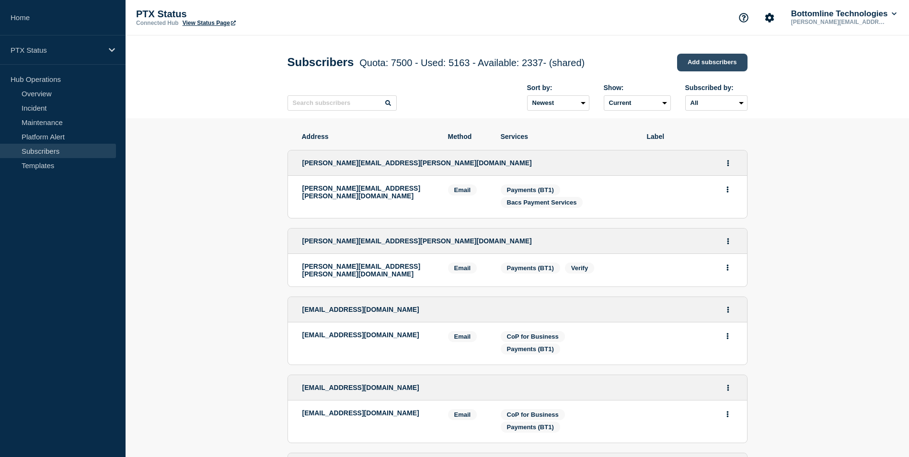
click at [731, 67] on link "Add subscribers" at bounding box center [712, 63] width 70 height 18
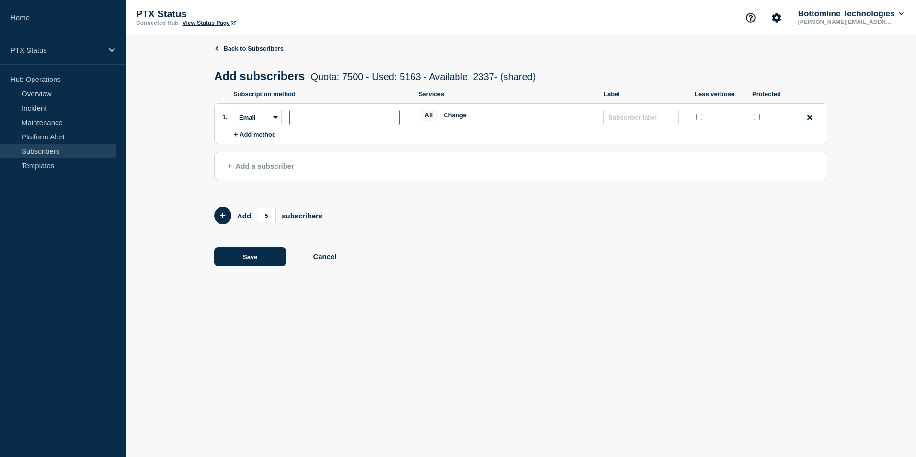
click at [333, 125] on input "subscription-address" at bounding box center [344, 117] width 110 height 15
paste input "[EMAIL_ADDRESS][DOMAIN_NAME]"
click at [449, 118] on button "Change" at bounding box center [455, 115] width 23 height 7
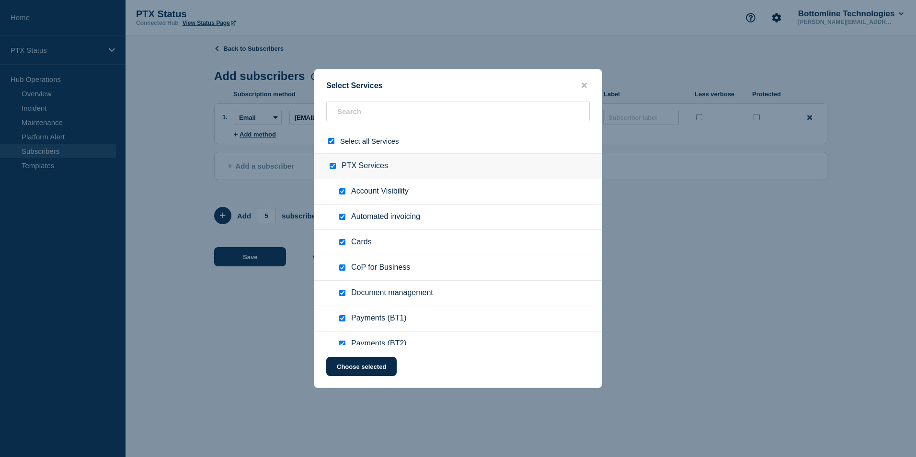
click at [331, 140] on input "select all checkbox" at bounding box center [331, 141] width 6 height 6
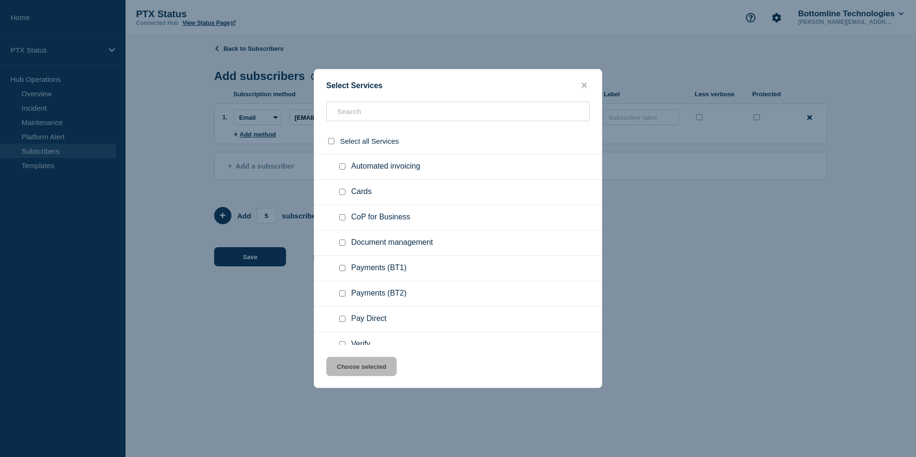
scroll to position [51, 0]
click at [340, 268] on input "Payments (BT1) checkbox" at bounding box center [342, 267] width 6 height 6
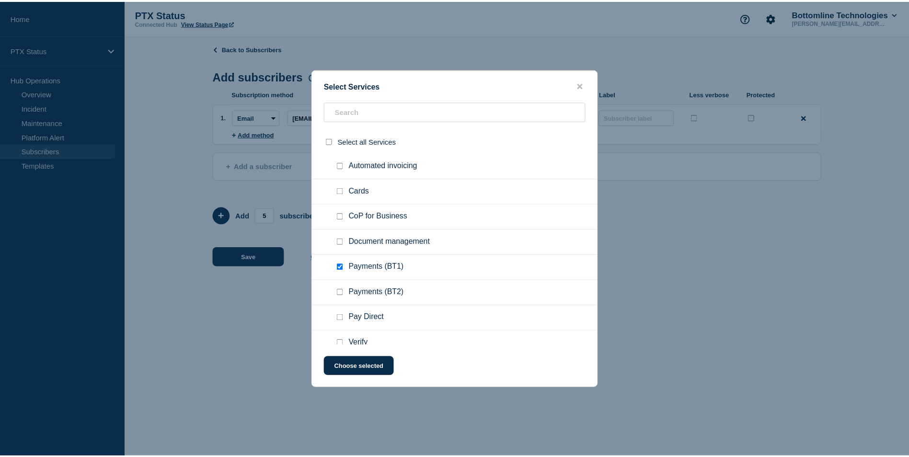
scroll to position [103, 0]
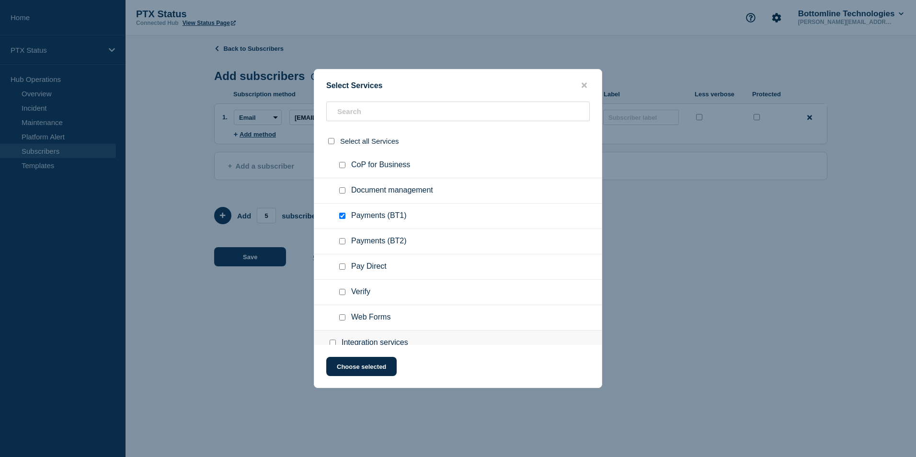
click at [340, 292] on input "Verify checkbox" at bounding box center [342, 292] width 6 height 6
click at [342, 317] on input "Web Forms checkbox" at bounding box center [342, 317] width 6 height 6
click at [357, 372] on button "Choose selected" at bounding box center [361, 366] width 70 height 19
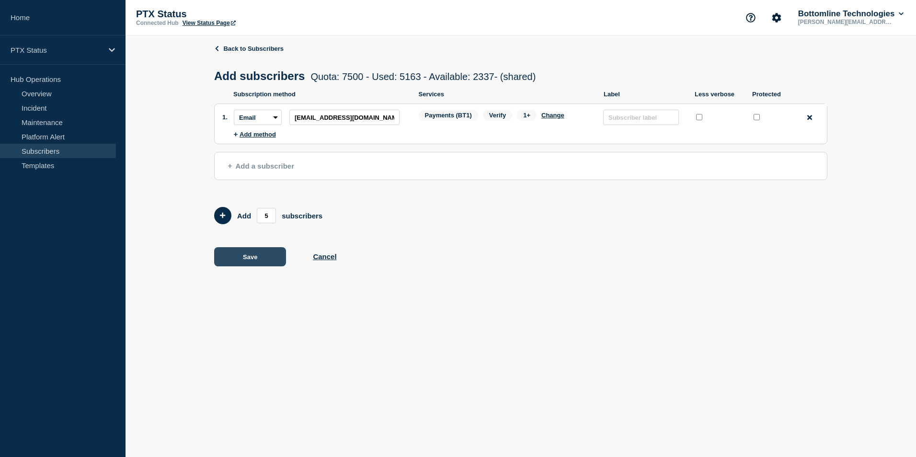
click at [260, 258] on button "Save" at bounding box center [250, 256] width 72 height 19
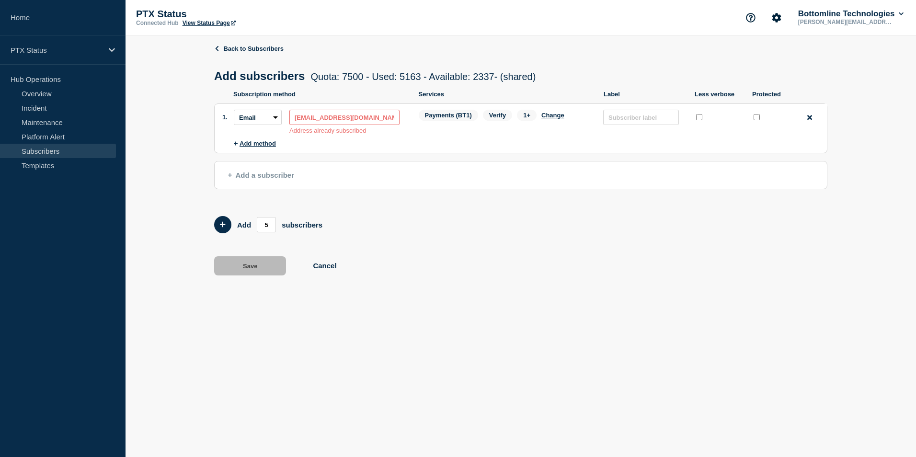
click at [333, 120] on input "[EMAIL_ADDRESS][DOMAIN_NAME]" at bounding box center [344, 117] width 110 height 15
click at [358, 119] on input "subscription-address" at bounding box center [344, 117] width 110 height 15
paste input "[PERSON_NAME][EMAIL_ADDRESS][PERSON_NAME][DOMAIN_NAME]"
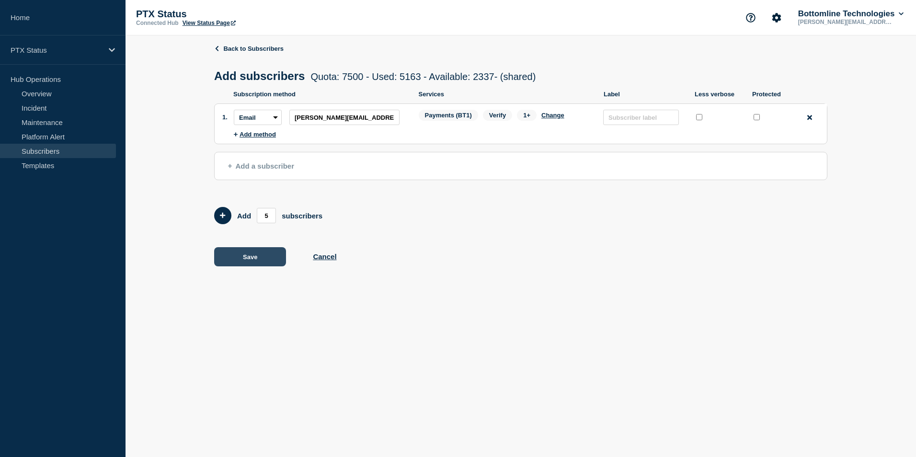
click at [257, 263] on button "Save" at bounding box center [250, 256] width 72 height 19
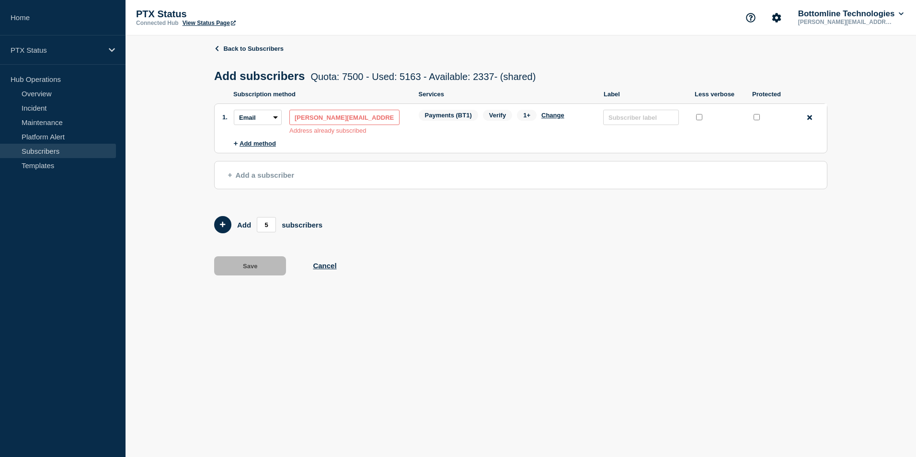
click at [329, 124] on input "[PERSON_NAME][EMAIL_ADDRESS][PERSON_NAME][DOMAIN_NAME]" at bounding box center [344, 117] width 110 height 15
paste input "[PERSON_NAME].[PERSON_NAME]"
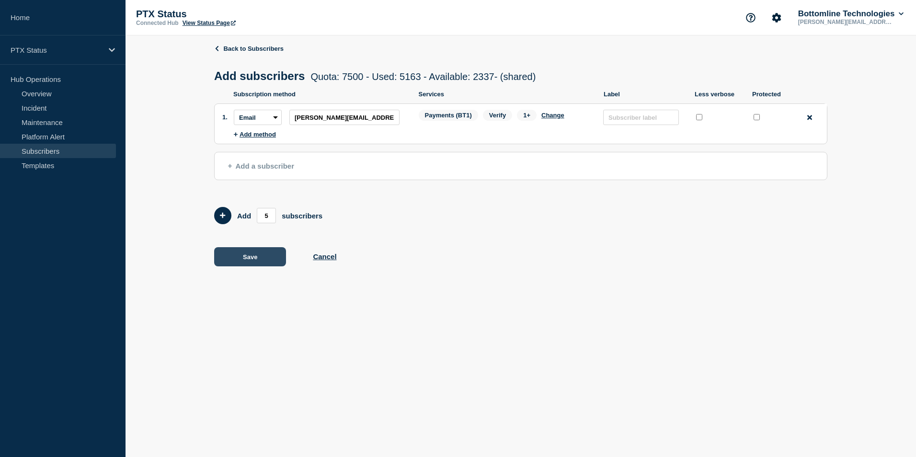
click at [256, 251] on button "Save" at bounding box center [250, 256] width 72 height 19
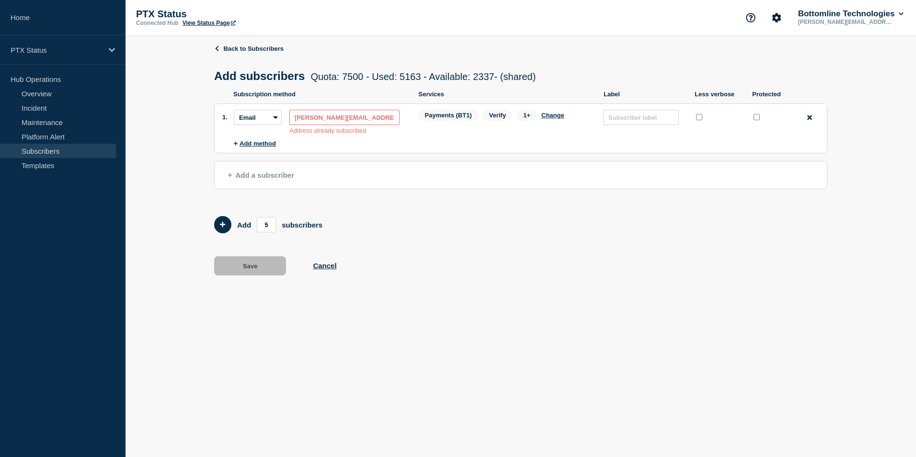
click at [350, 121] on input "[PERSON_NAME][EMAIL_ADDRESS][PERSON_NAME][DOMAIN_NAME]" at bounding box center [344, 117] width 110 height 15
paste input "aul.killenaull"
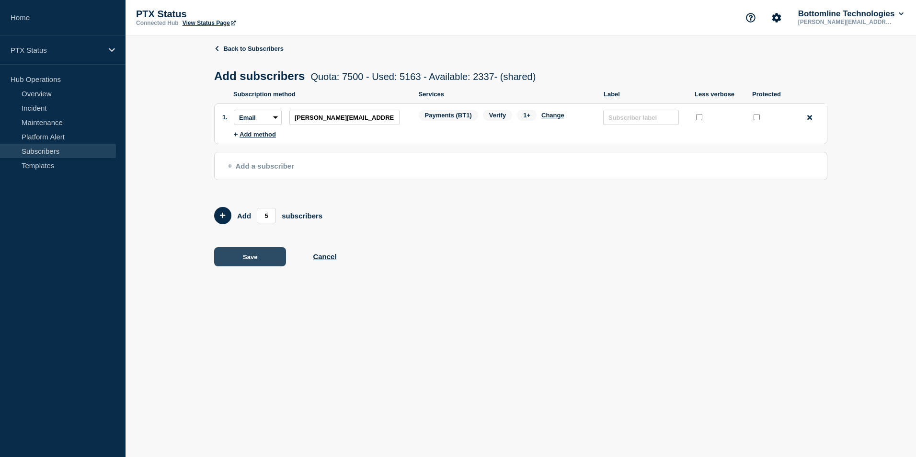
click at [269, 253] on button "Save" at bounding box center [250, 256] width 72 height 19
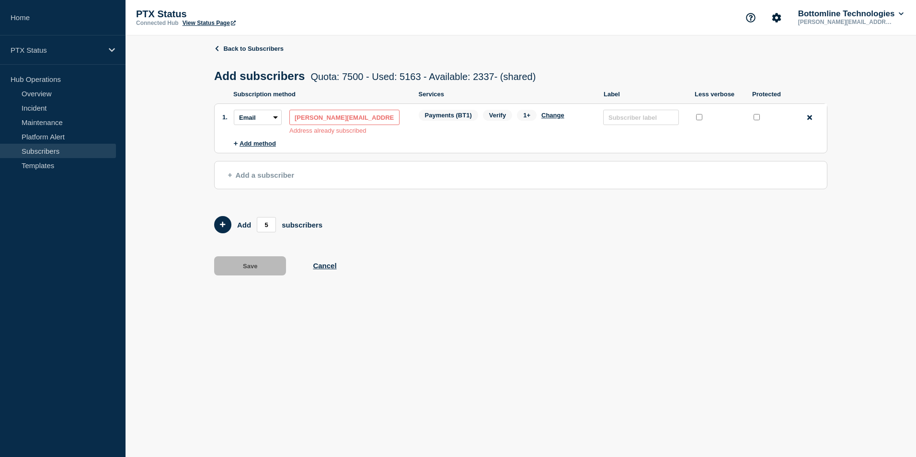
click at [340, 120] on input "[PERSON_NAME][EMAIL_ADDRESS][DOMAIN_NAME]" at bounding box center [344, 117] width 110 height 15
paste input "[PERSON_NAME].farringdon"
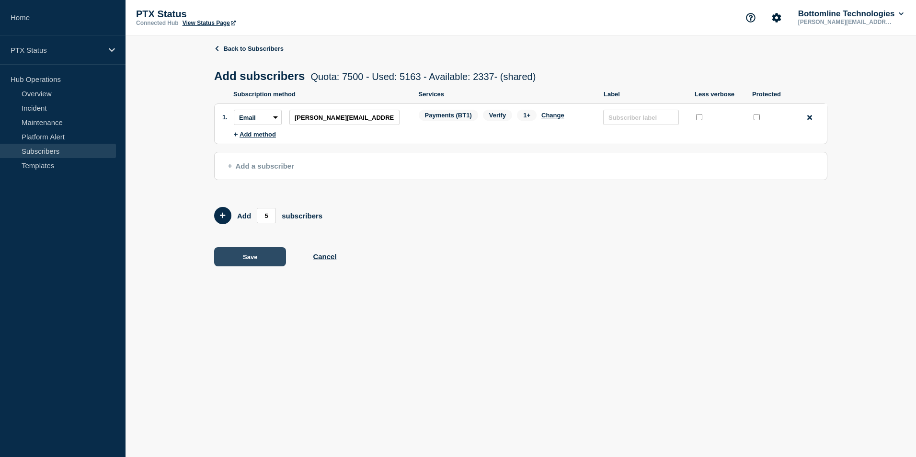
click at [273, 259] on button "Save" at bounding box center [250, 256] width 72 height 19
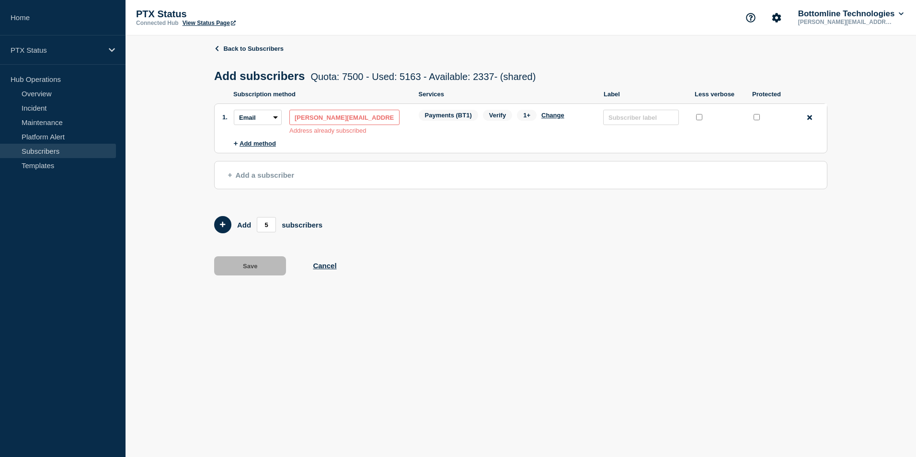
click at [348, 121] on input "[PERSON_NAME][EMAIL_ADDRESS][DOMAIN_NAME]" at bounding box center [344, 117] width 110 height 15
paste input "[EMAIL_ADDRESS][DOMAIN_NAME]"
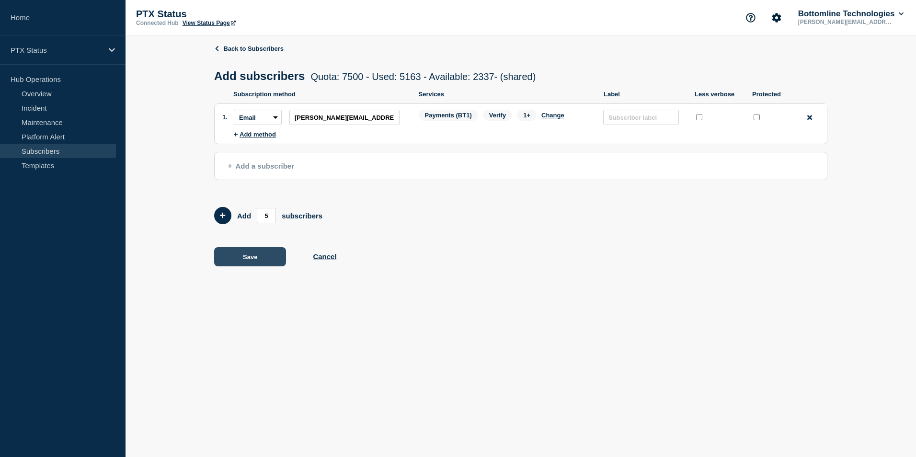
click at [263, 262] on button "Save" at bounding box center [250, 256] width 72 height 19
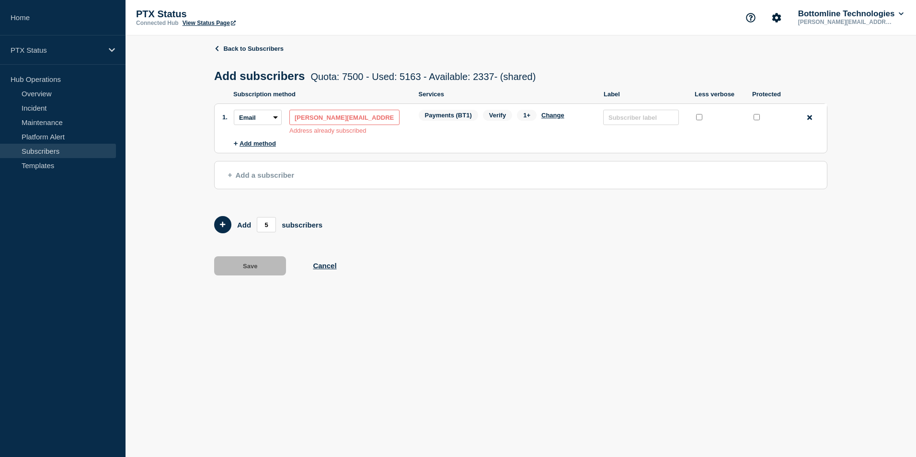
click at [335, 121] on input "[PERSON_NAME][EMAIL_ADDRESS][DOMAIN_NAME]" at bounding box center [344, 117] width 110 height 15
paste input "[PERSON_NAME].[PERSON_NAME]"
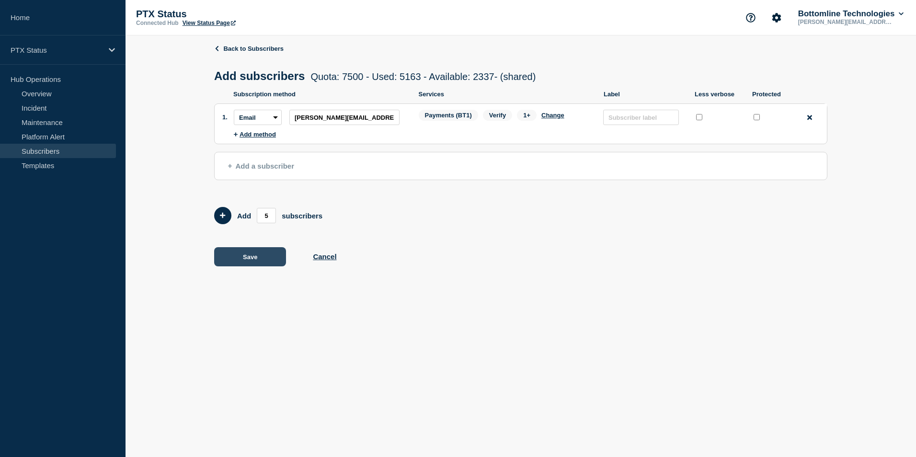
click at [263, 256] on button "Save" at bounding box center [250, 256] width 72 height 19
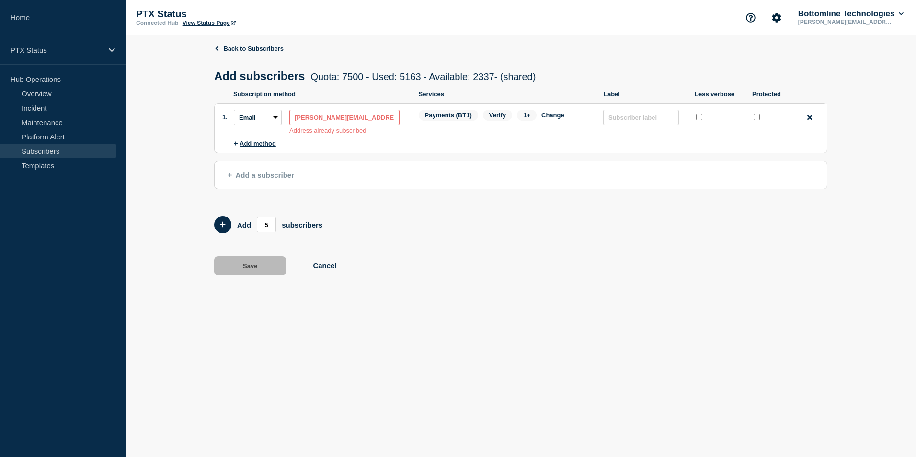
click at [350, 120] on input "[PERSON_NAME][EMAIL_ADDRESS][PERSON_NAME][DOMAIN_NAME]" at bounding box center [344, 117] width 110 height 15
paste input "aine.[PERSON_NAME]"
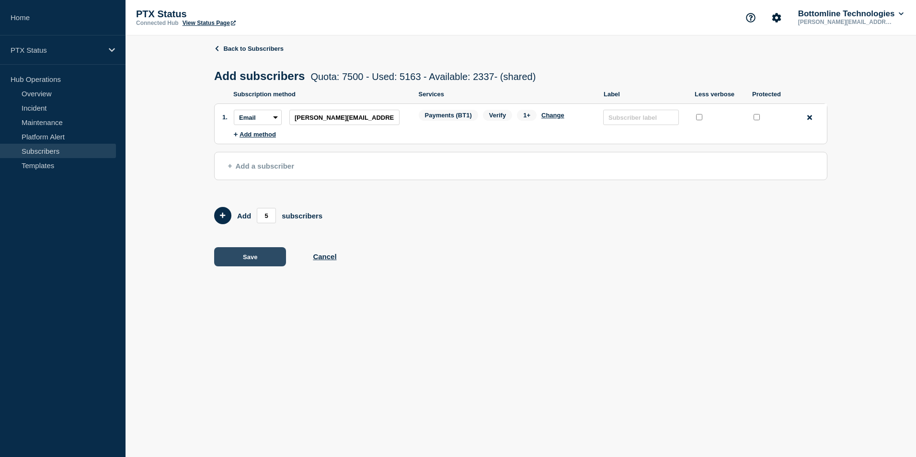
click at [259, 256] on button "Save" at bounding box center [250, 256] width 72 height 19
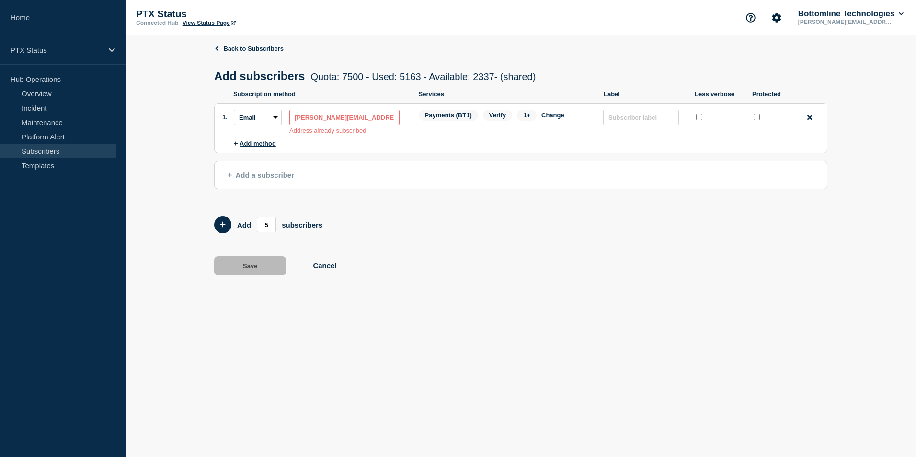
click at [314, 117] on input "[PERSON_NAME][EMAIL_ADDRESS][PERSON_NAME][DOMAIN_NAME]" at bounding box center [344, 117] width 110 height 15
paste input "[PERSON_NAME].[PERSON_NAME]"
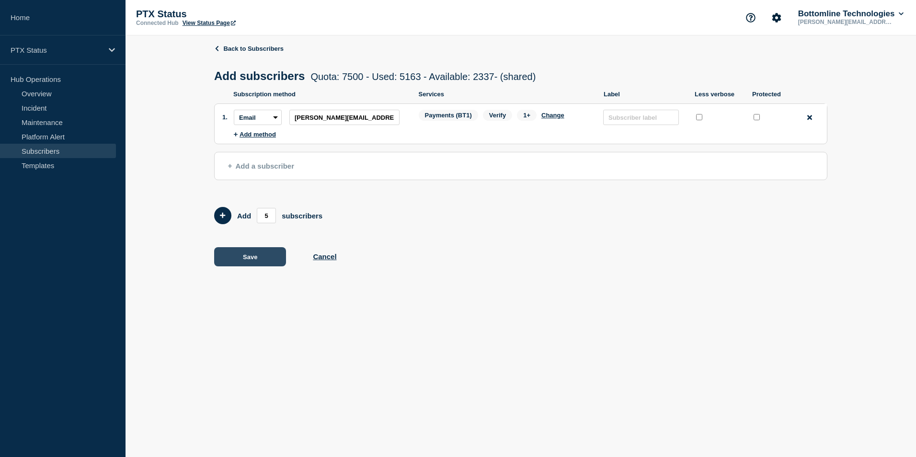
click at [263, 254] on button "Save" at bounding box center [250, 256] width 72 height 19
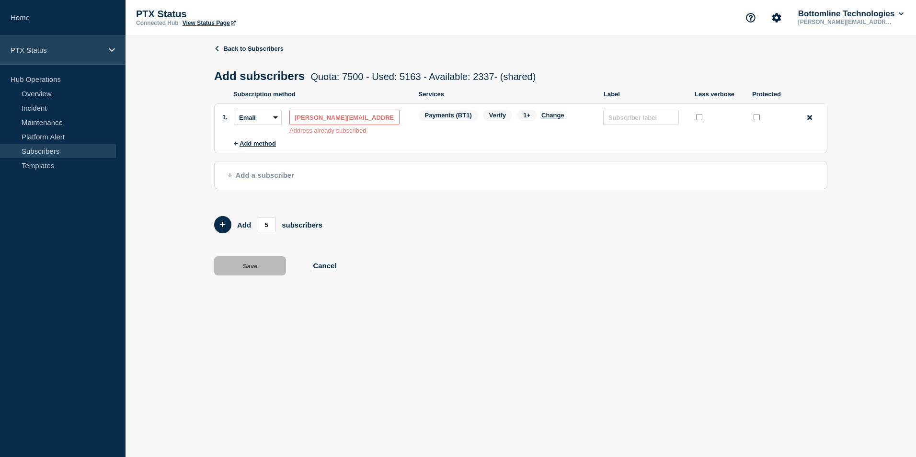
click at [50, 48] on p "PTX Status" at bounding box center [57, 50] width 92 height 8
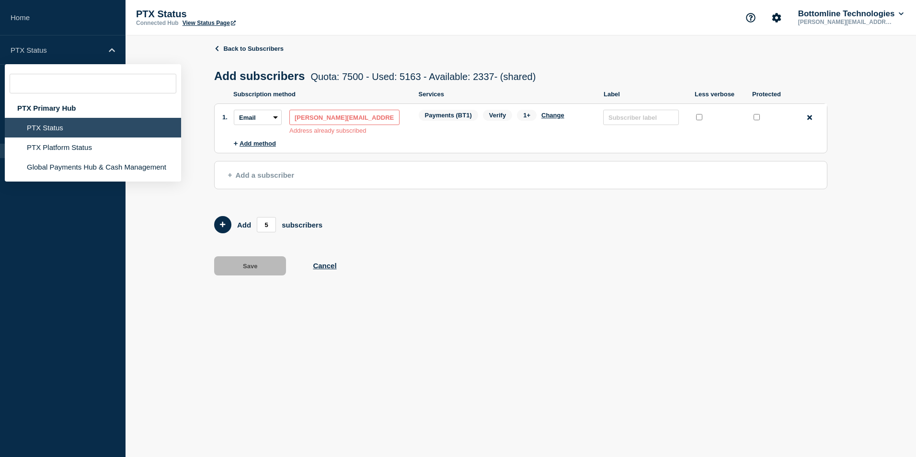
click at [62, 126] on li "PTX Status" at bounding box center [93, 128] width 176 height 20
click at [168, 46] on div "Back to Subscribers Add subscribers Quota: 7500 - Used: 5163 - Available: 2337 …" at bounding box center [521, 166] width 790 height 263
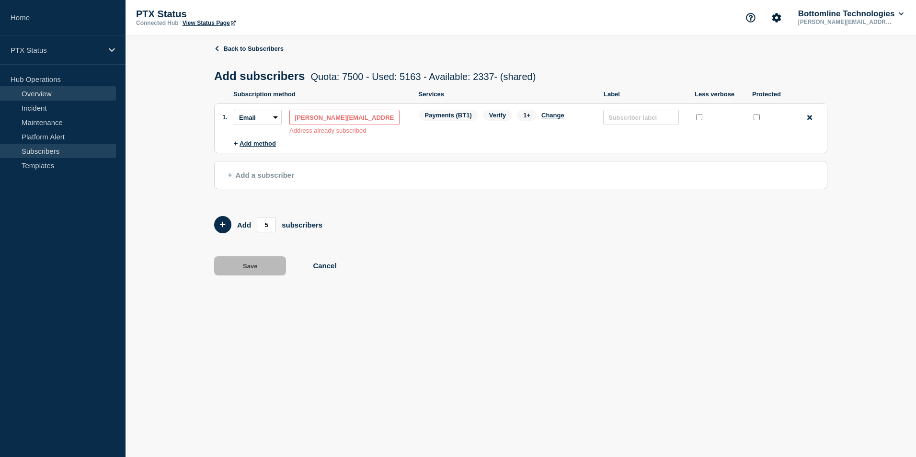
click at [83, 95] on link "Overview" at bounding box center [58, 93] width 116 height 14
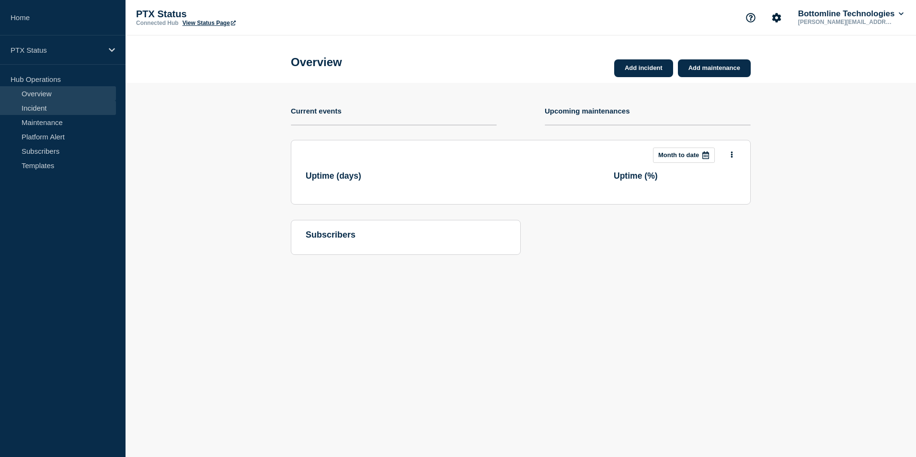
click at [72, 110] on link "Incident" at bounding box center [58, 108] width 116 height 14
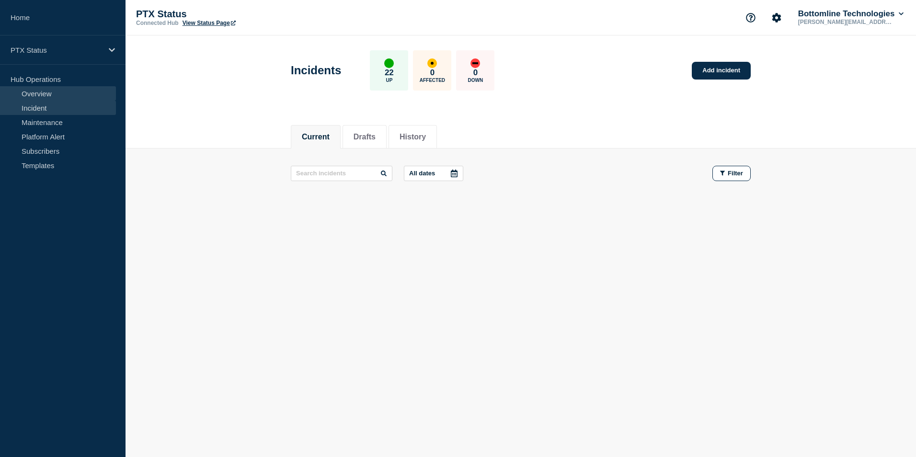
click at [70, 92] on link "Overview" at bounding box center [58, 93] width 116 height 14
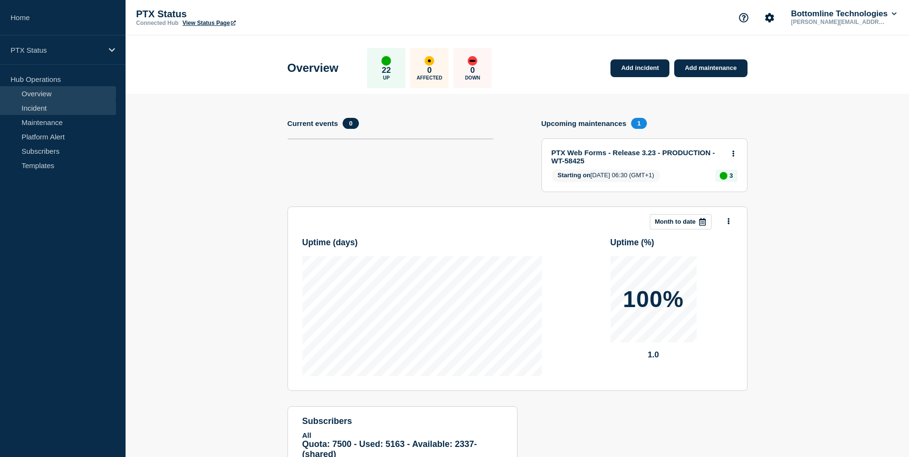
click at [57, 112] on link "Incident" at bounding box center [58, 108] width 116 height 14
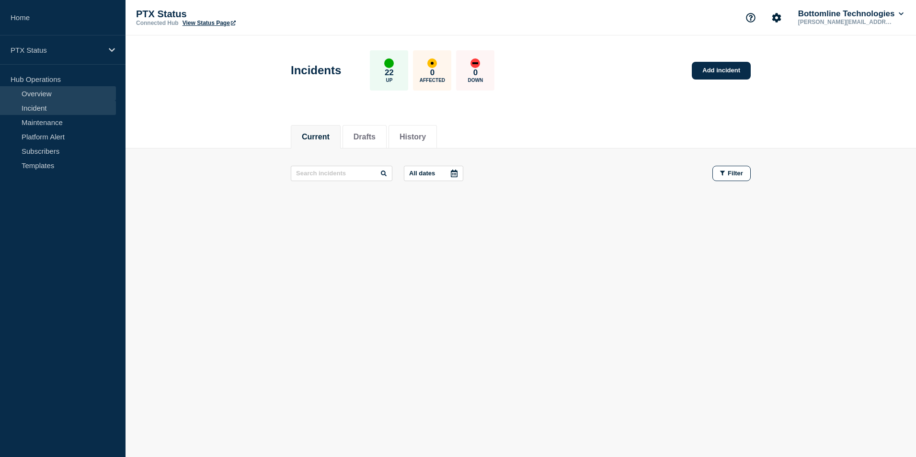
click at [34, 96] on link "Overview" at bounding box center [58, 93] width 116 height 14
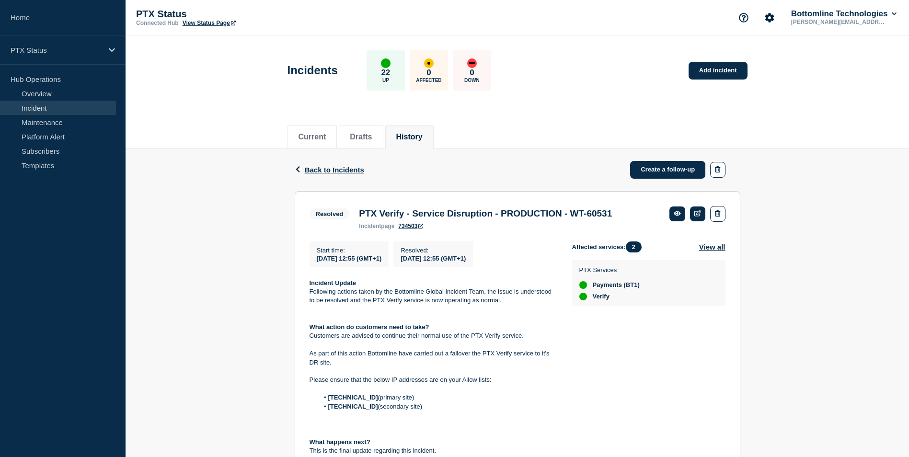
scroll to position [191, 0]
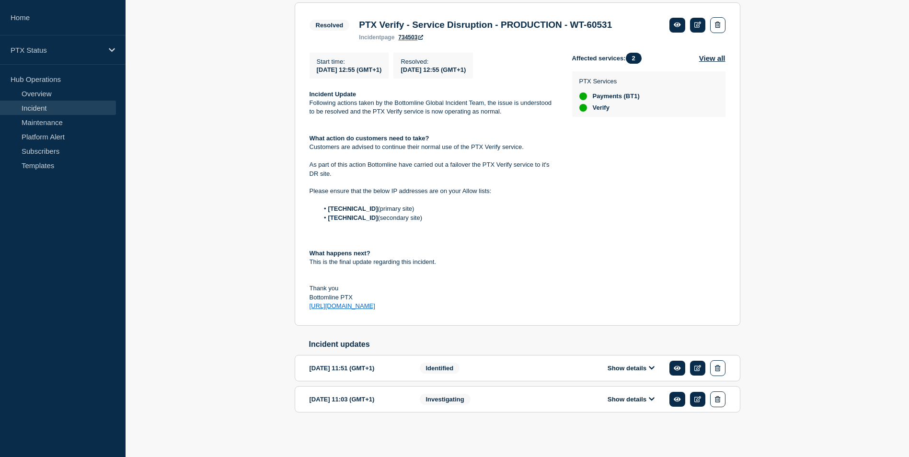
click at [585, 397] on div "Show details" at bounding box center [637, 399] width 175 height 16
click at [618, 401] on button "Show details" at bounding box center [631, 399] width 53 height 8
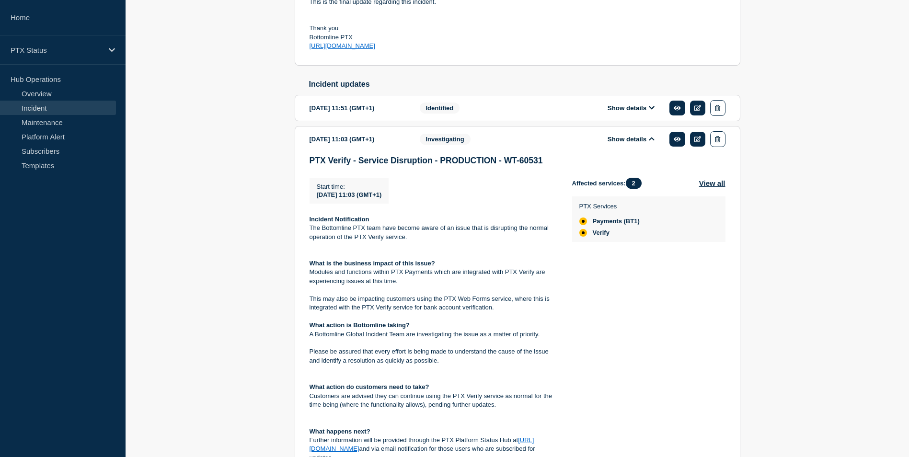
scroll to position [564, 0]
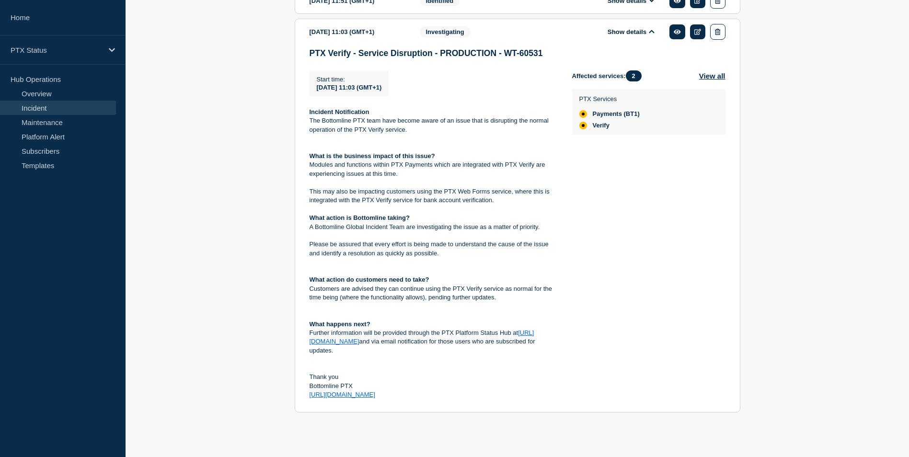
click at [283, 308] on div "Back Back to Incidents Create a follow-up Resolved PTX Verify - Service Disrupt…" at bounding box center [517, 17] width 783 height 850
click at [92, 51] on p "PTX Status" at bounding box center [57, 50] width 92 height 8
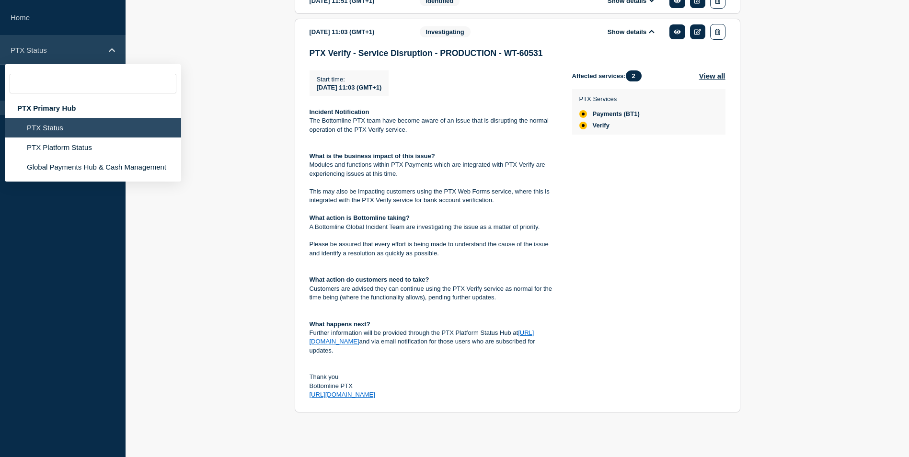
click at [92, 51] on p "PTX Status" at bounding box center [57, 50] width 92 height 8
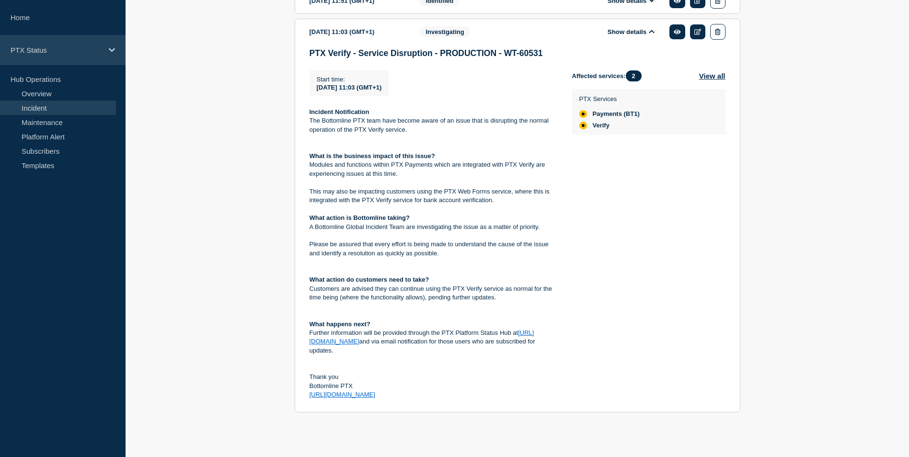
click at [88, 57] on div "PTX Status" at bounding box center [63, 49] width 126 height 29
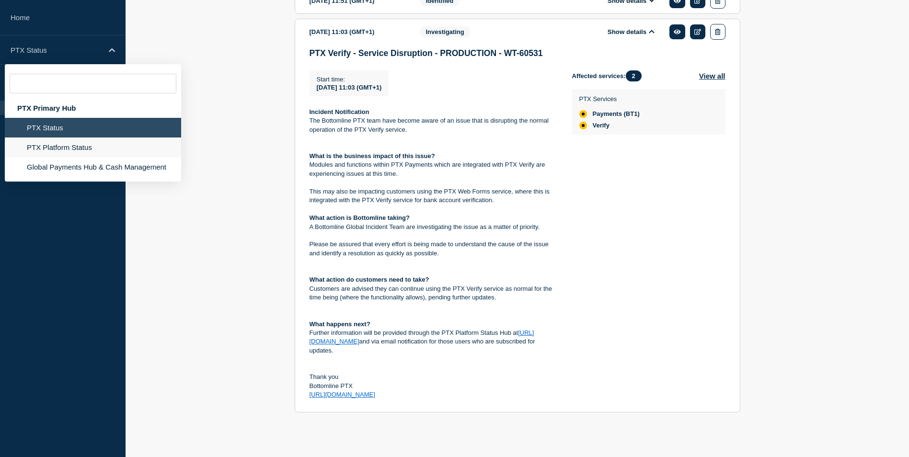
click at [93, 145] on li "PTX Platform Status" at bounding box center [93, 147] width 176 height 20
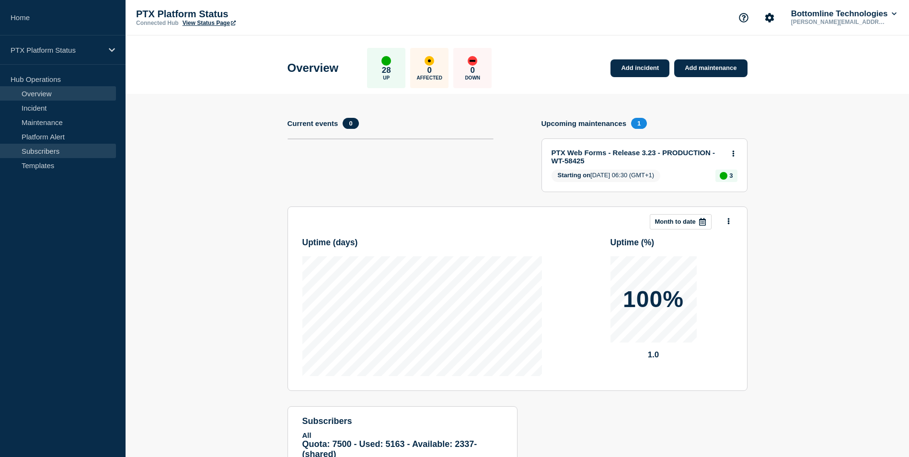
click at [68, 150] on link "Subscribers" at bounding box center [58, 151] width 116 height 14
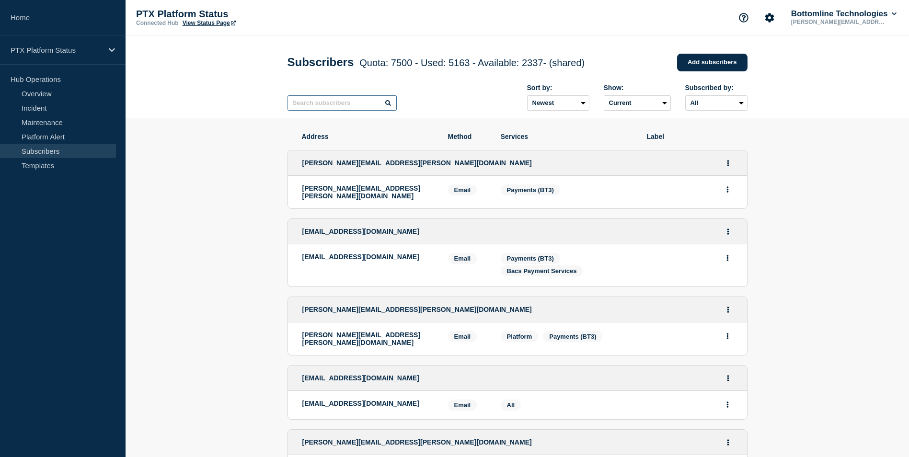
click at [343, 106] on input "text" at bounding box center [341, 102] width 109 height 15
paste input "[PERSON_NAME][EMAIL_ADDRESS][PERSON_NAME][DOMAIN_NAME]"
type input "[PERSON_NAME][EMAIL_ADDRESS][PERSON_NAME][DOMAIN_NAME]"
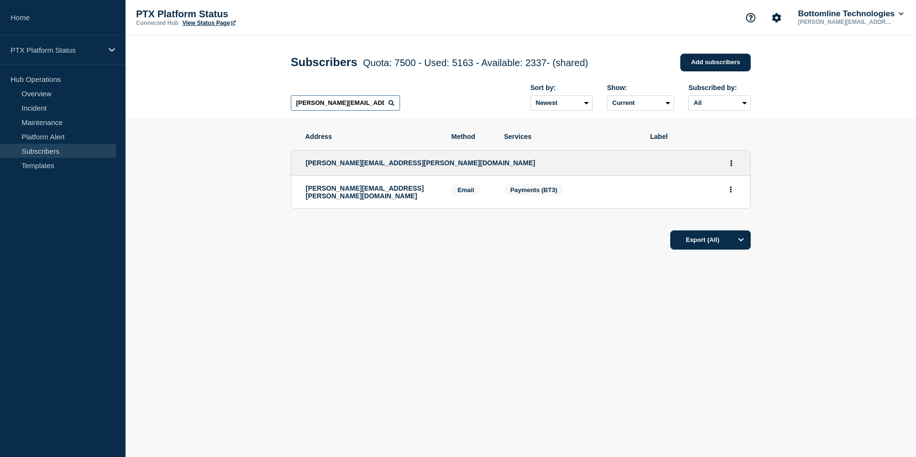
click at [343, 106] on input "[PERSON_NAME][EMAIL_ADDRESS][PERSON_NAME][DOMAIN_NAME]" at bounding box center [345, 102] width 109 height 15
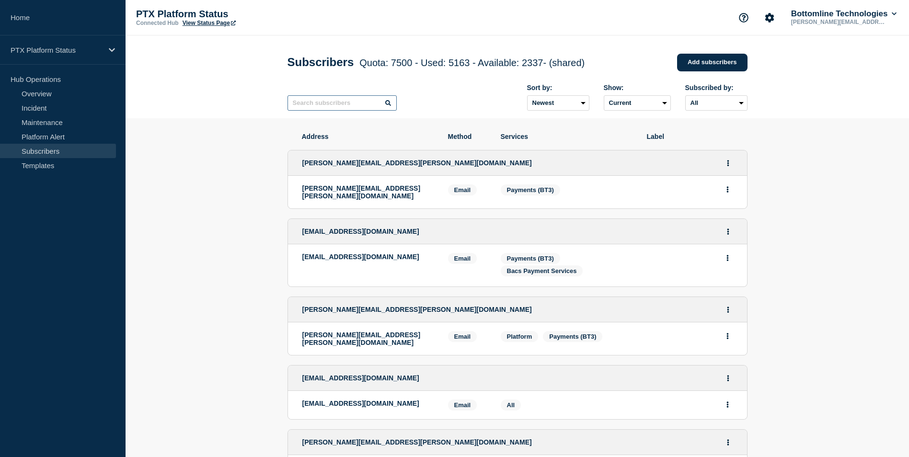
click at [313, 97] on input "text" at bounding box center [341, 102] width 109 height 15
click at [309, 105] on input "text" at bounding box center [341, 102] width 109 height 15
paste input "[EMAIL_ADDRESS][PERSON_NAME][DOMAIN_NAME]"
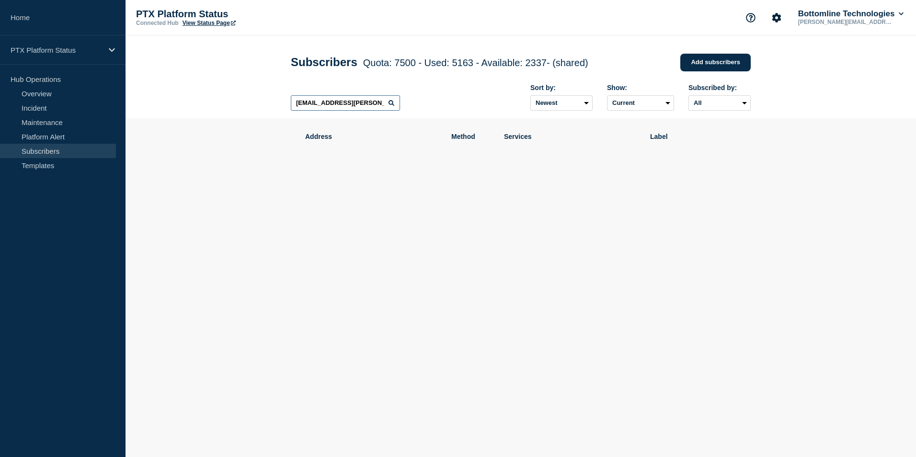
type input "[EMAIL_ADDRESS][PERSON_NAME][DOMAIN_NAME]"
click at [89, 54] on p "PTX Platform Status" at bounding box center [57, 50] width 92 height 8
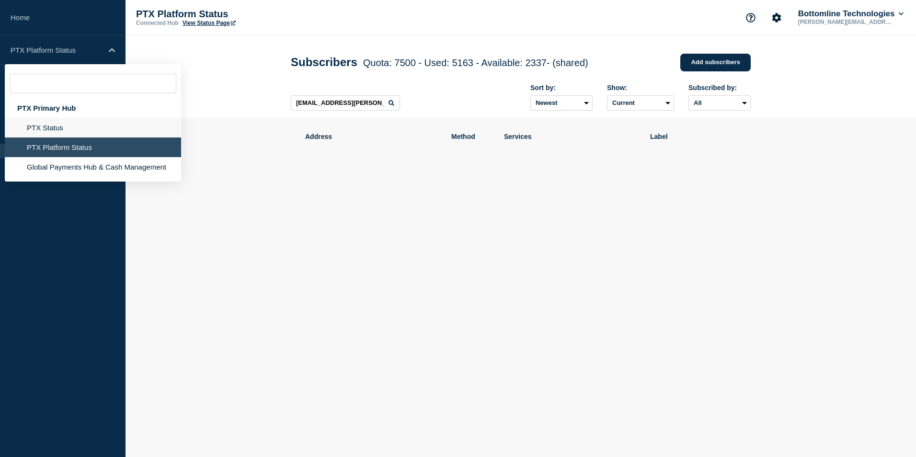
click at [63, 128] on li "PTX Status" at bounding box center [93, 128] width 176 height 20
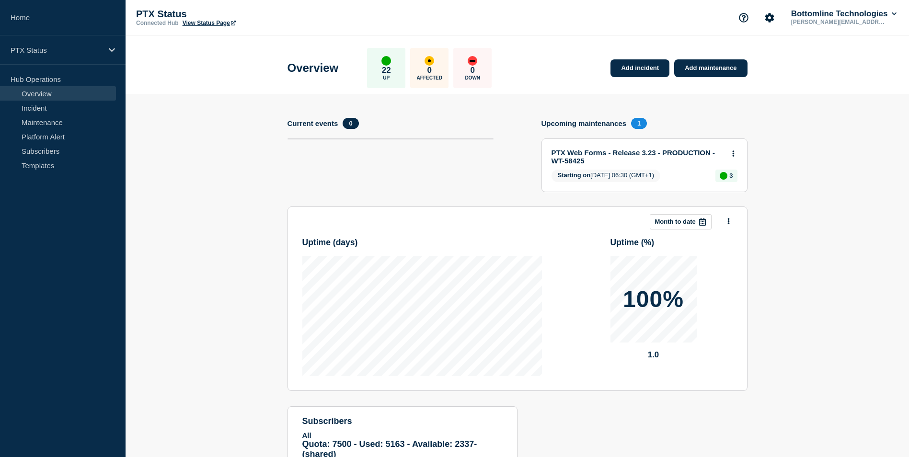
scroll to position [67, 0]
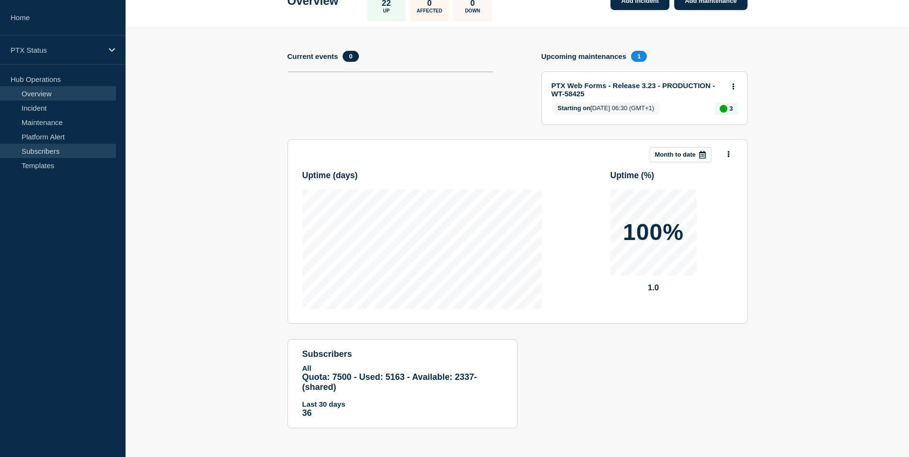
click at [70, 156] on link "Subscribers" at bounding box center [58, 151] width 116 height 14
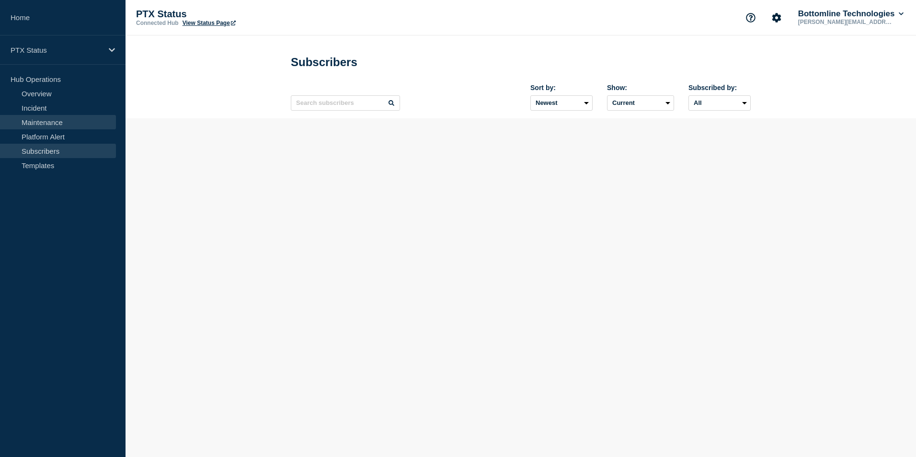
click at [58, 119] on link "Maintenance" at bounding box center [58, 122] width 116 height 14
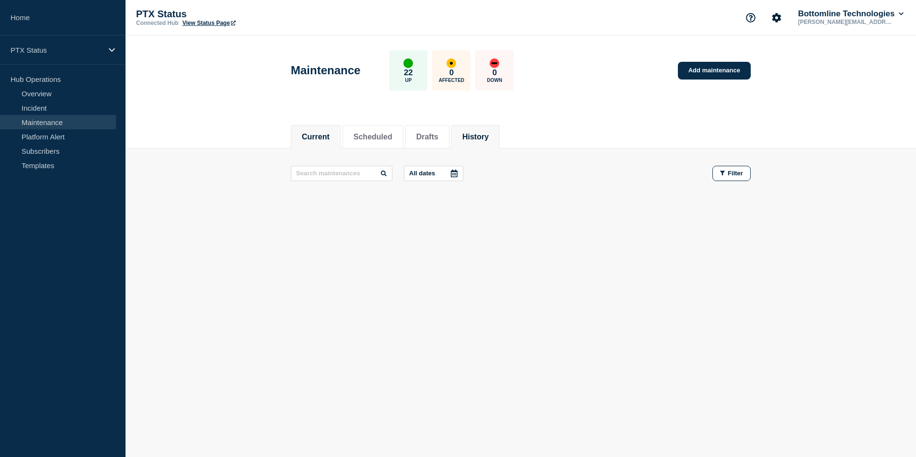
click at [487, 138] on button "History" at bounding box center [475, 137] width 26 height 9
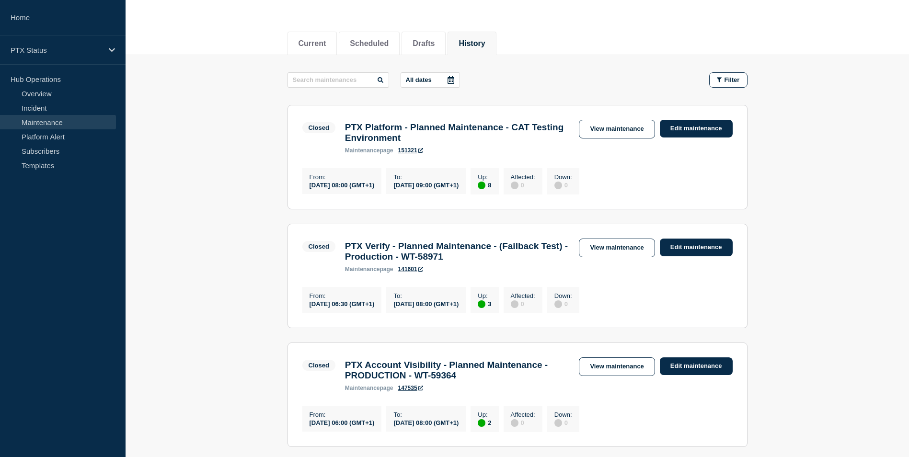
scroll to position [175, 0]
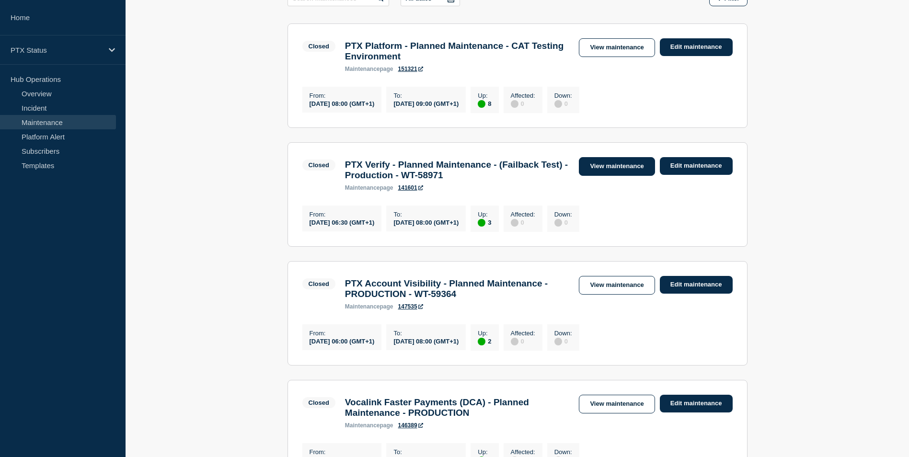
click at [633, 174] on link "View maintenance" at bounding box center [617, 166] width 76 height 19
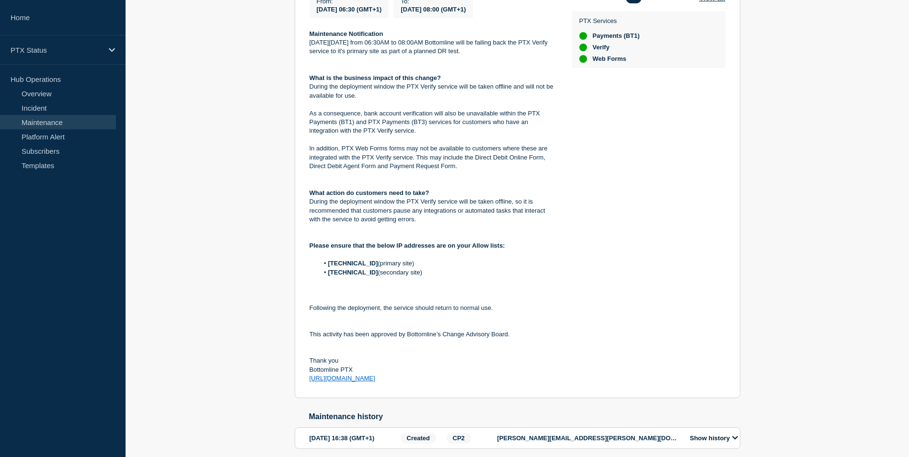
scroll to position [111, 0]
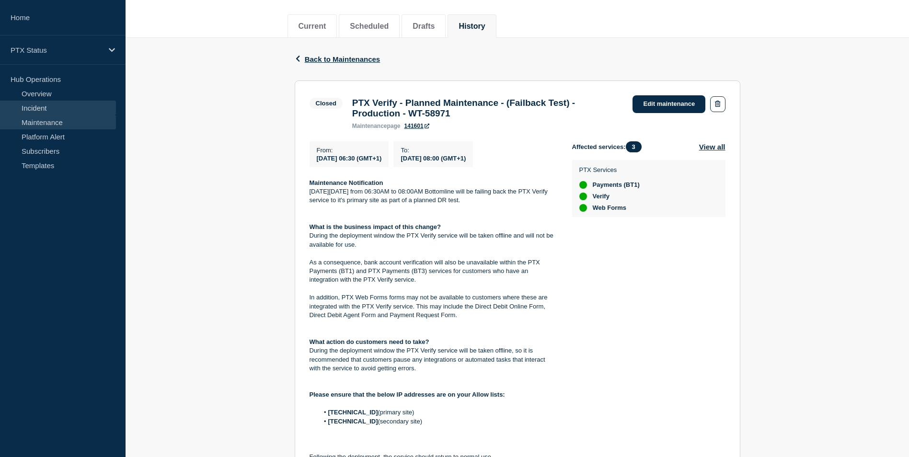
click at [58, 103] on link "Incident" at bounding box center [58, 108] width 116 height 14
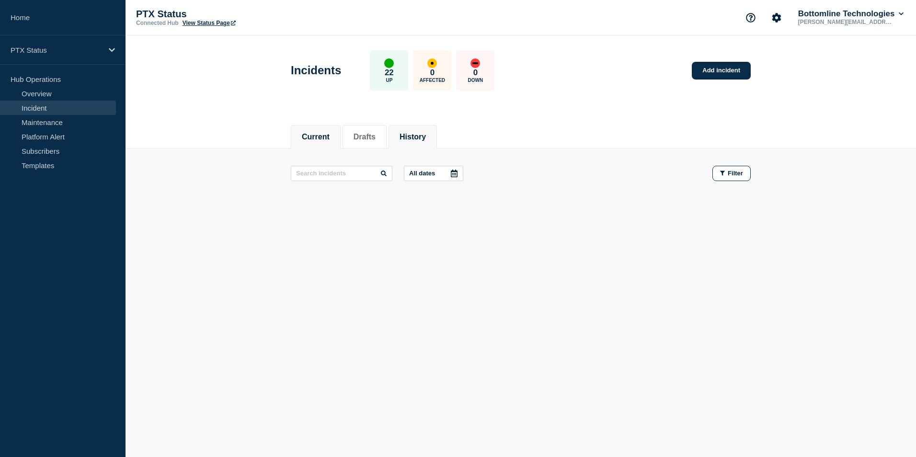
click at [414, 138] on button "History" at bounding box center [413, 137] width 26 height 9
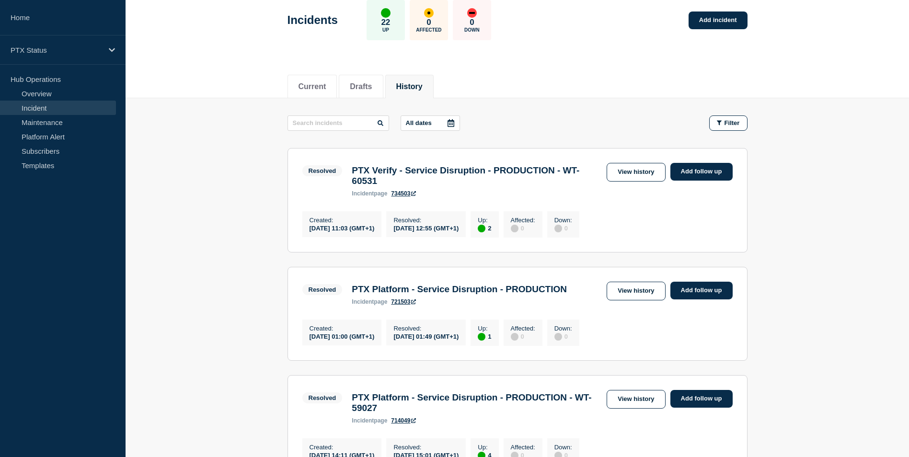
scroll to position [51, 0]
click at [626, 169] on link "View history" at bounding box center [635, 171] width 58 height 19
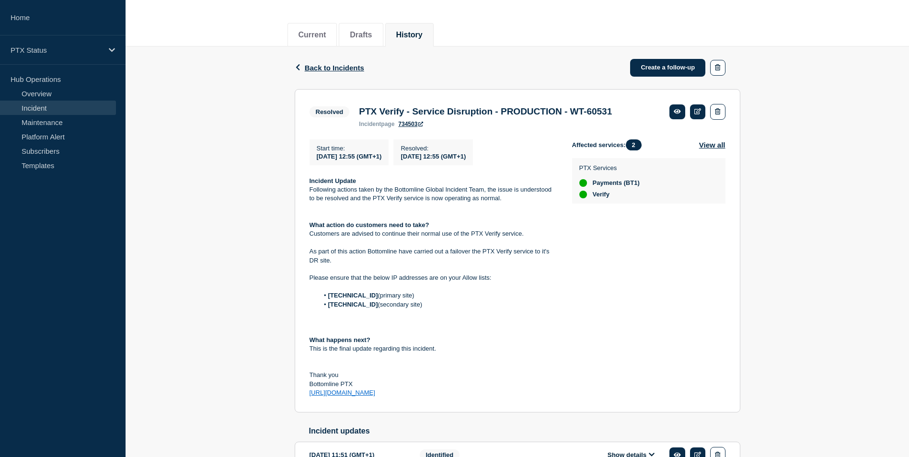
scroll to position [108, 0]
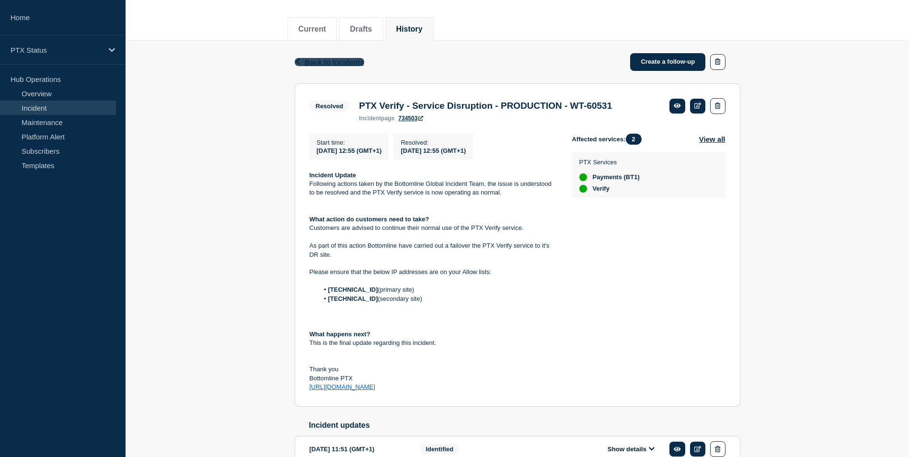
click at [345, 61] on span "Back to Incidents" at bounding box center [334, 62] width 59 height 8
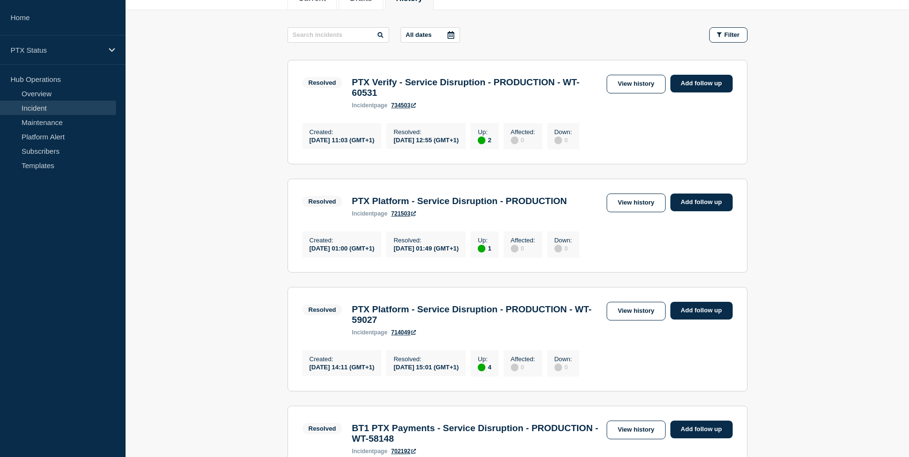
scroll to position [138, 0]
click at [636, 89] on link "View history" at bounding box center [635, 84] width 58 height 19
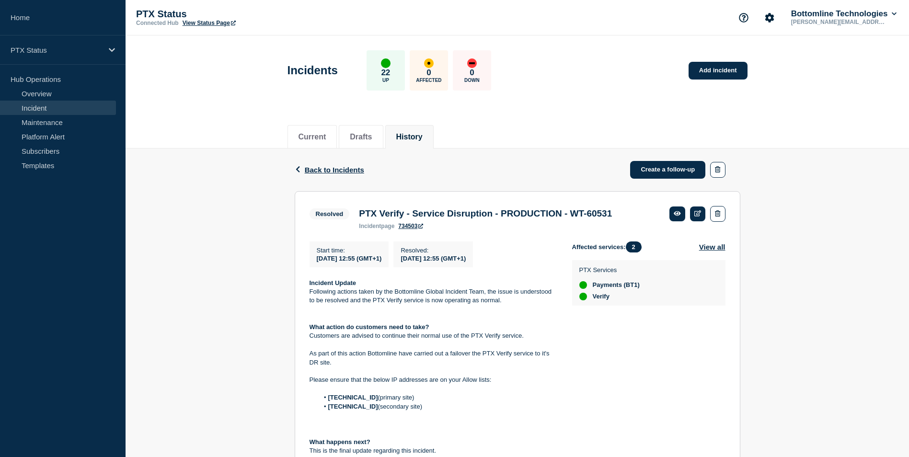
scroll to position [195, 0]
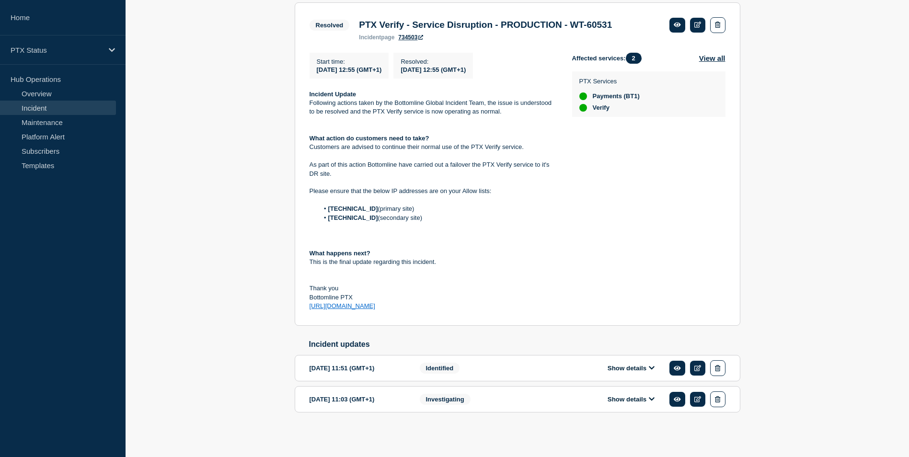
click at [478, 397] on div "Investigating" at bounding box center [478, 399] width 116 height 16
click at [444, 397] on span "Investigating" at bounding box center [445, 399] width 51 height 11
click at [646, 394] on div "Show details" at bounding box center [637, 399] width 175 height 16
click at [644, 399] on button "Show details" at bounding box center [631, 399] width 53 height 8
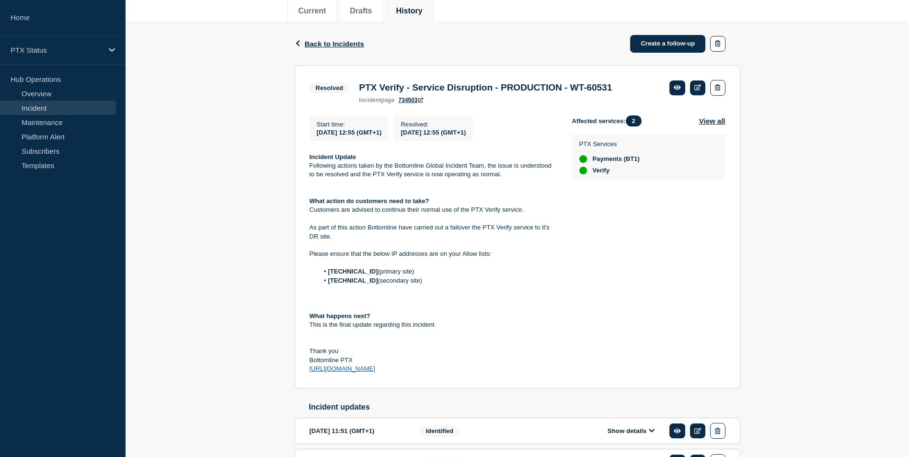
scroll to position [0, 0]
